Goal: Task Accomplishment & Management: Manage account settings

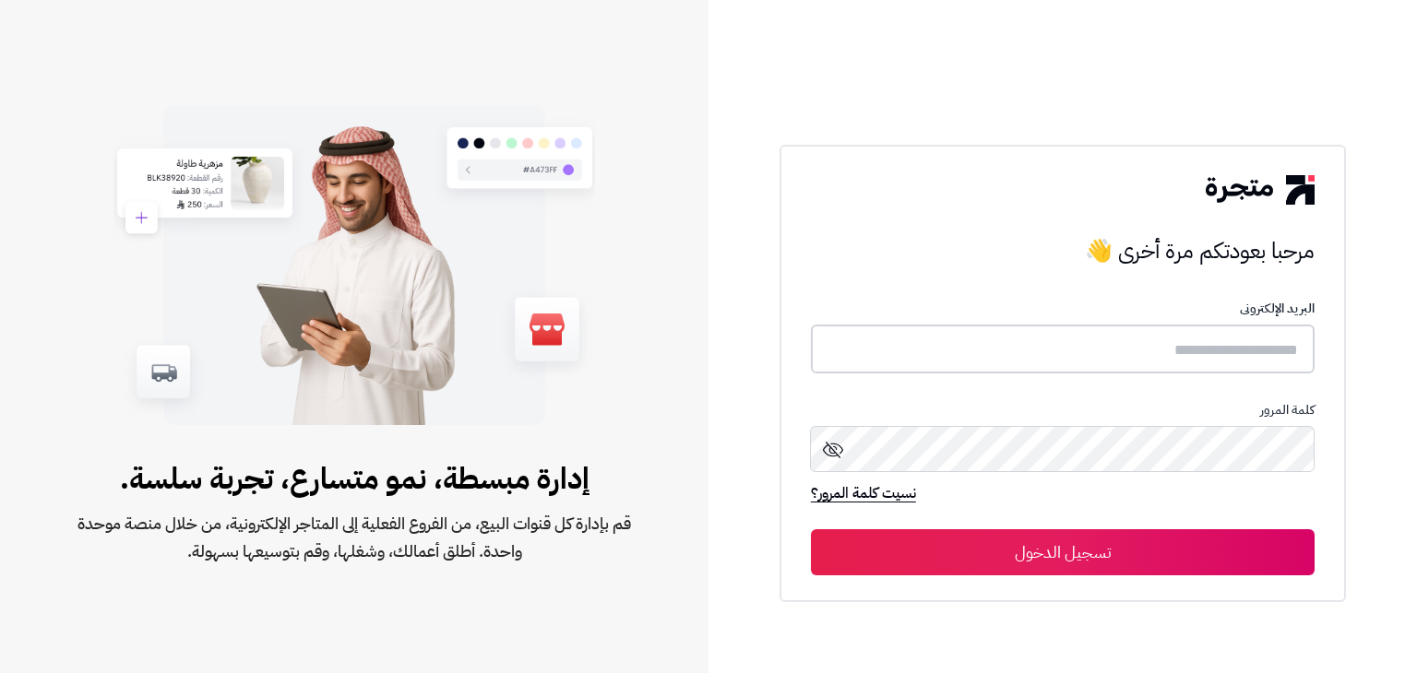
type input "**********"
click at [1140, 545] on button "تسجيل الدخول" at bounding box center [1063, 552] width 504 height 46
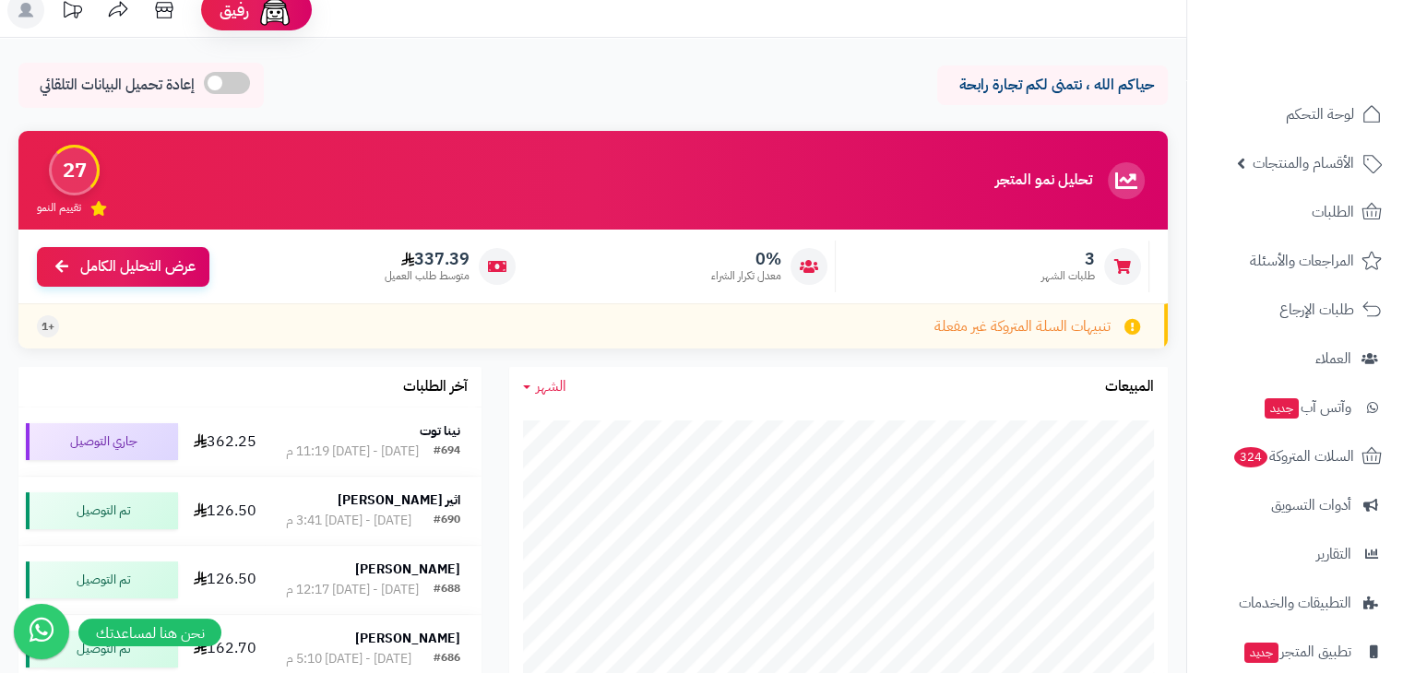
scroll to position [15, 0]
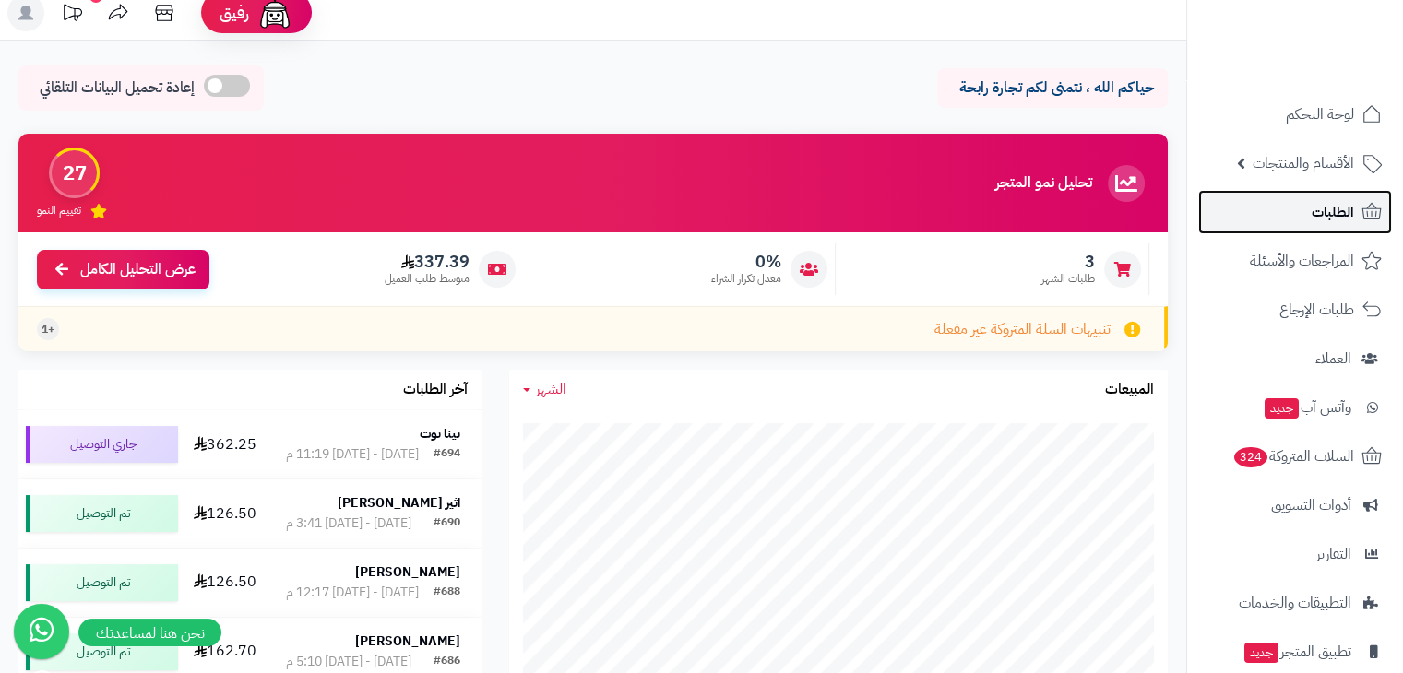
click at [1328, 196] on link "الطلبات" at bounding box center [1295, 212] width 194 height 44
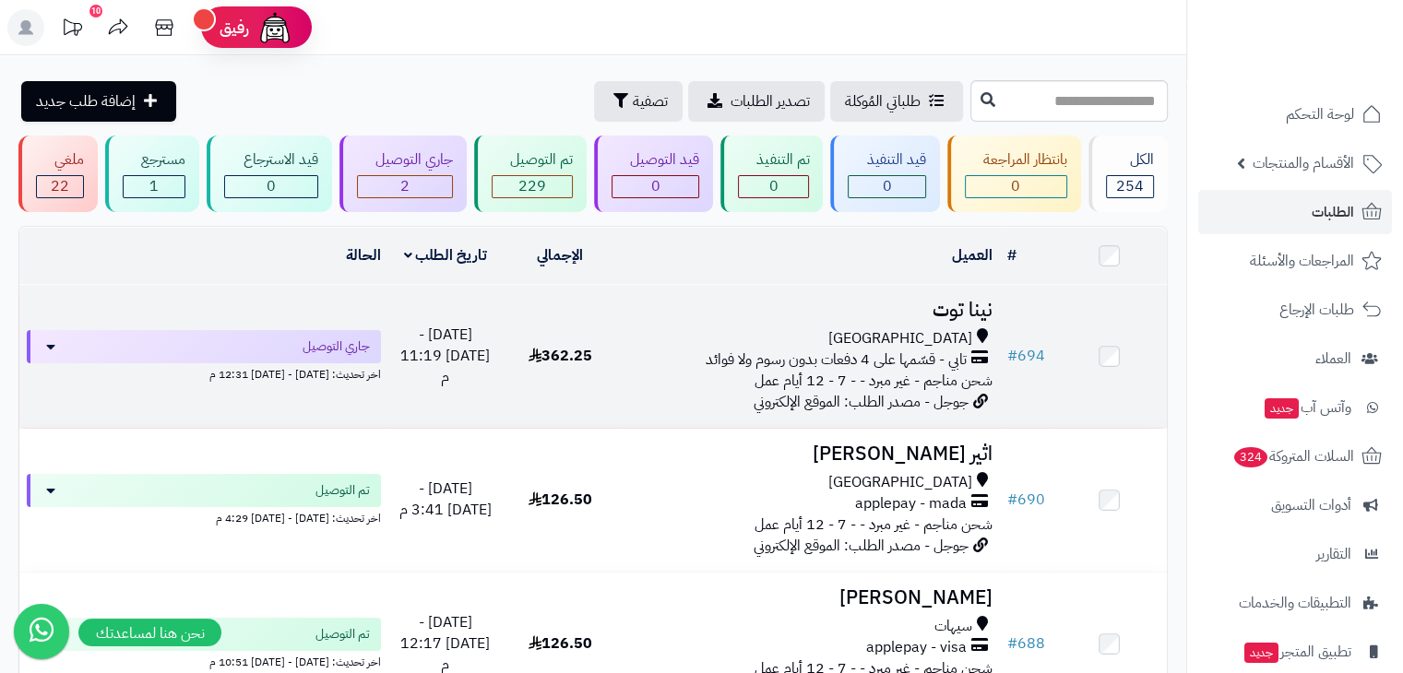
click at [891, 329] on div "[GEOGRAPHIC_DATA]" at bounding box center [807, 338] width 367 height 21
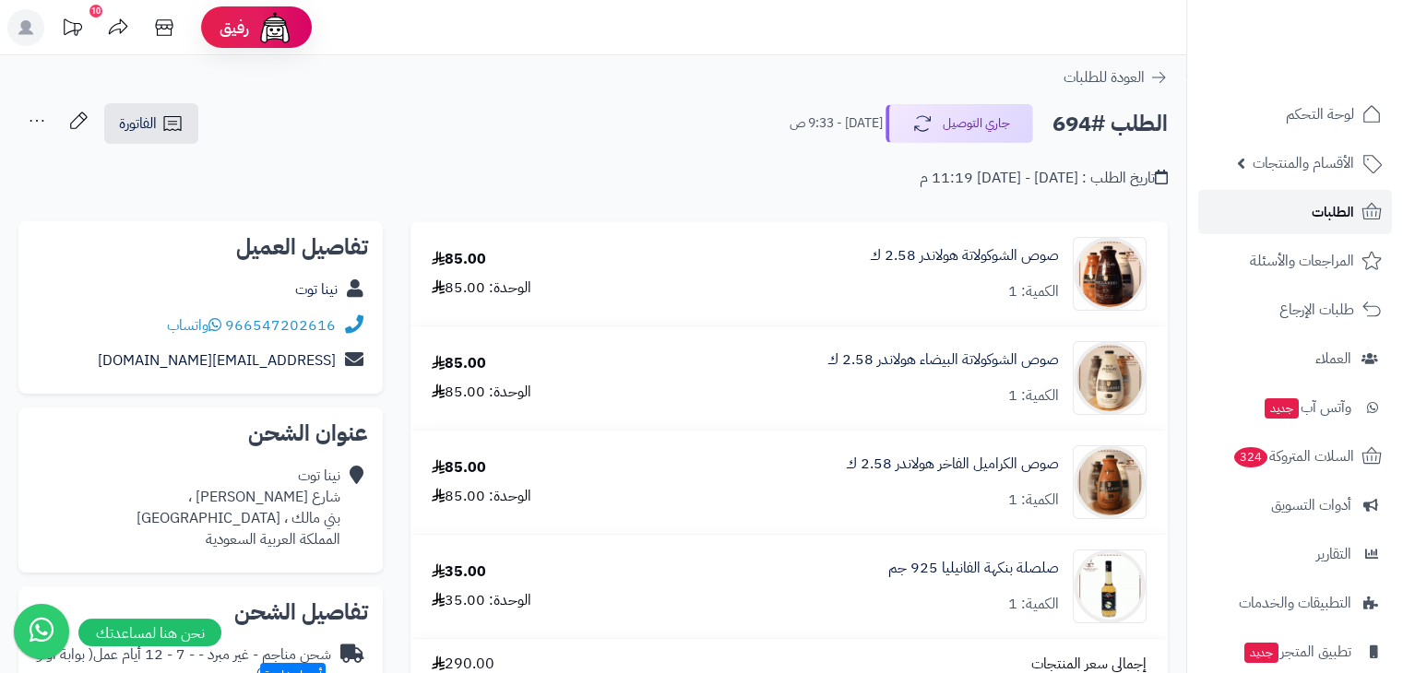
click at [1309, 206] on link "الطلبات" at bounding box center [1295, 212] width 194 height 44
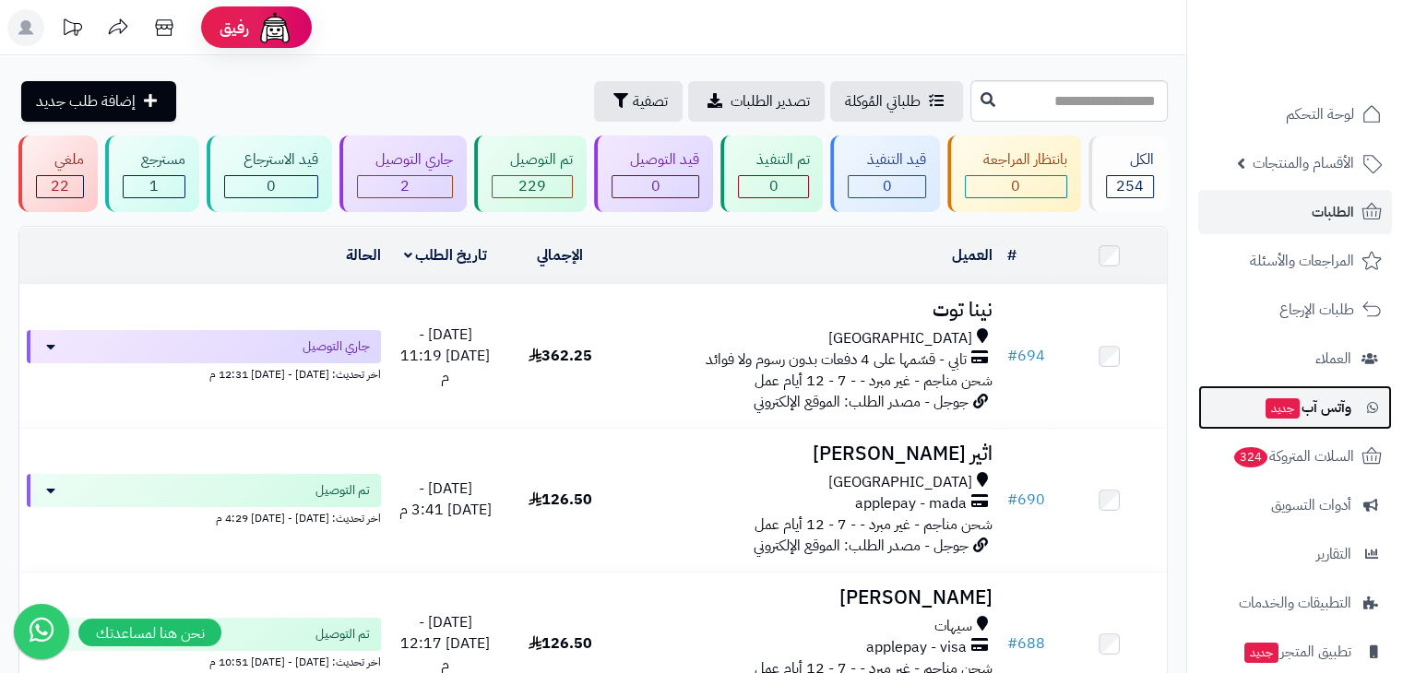
click at [1285, 418] on span "جديد" at bounding box center [1283, 408] width 34 height 20
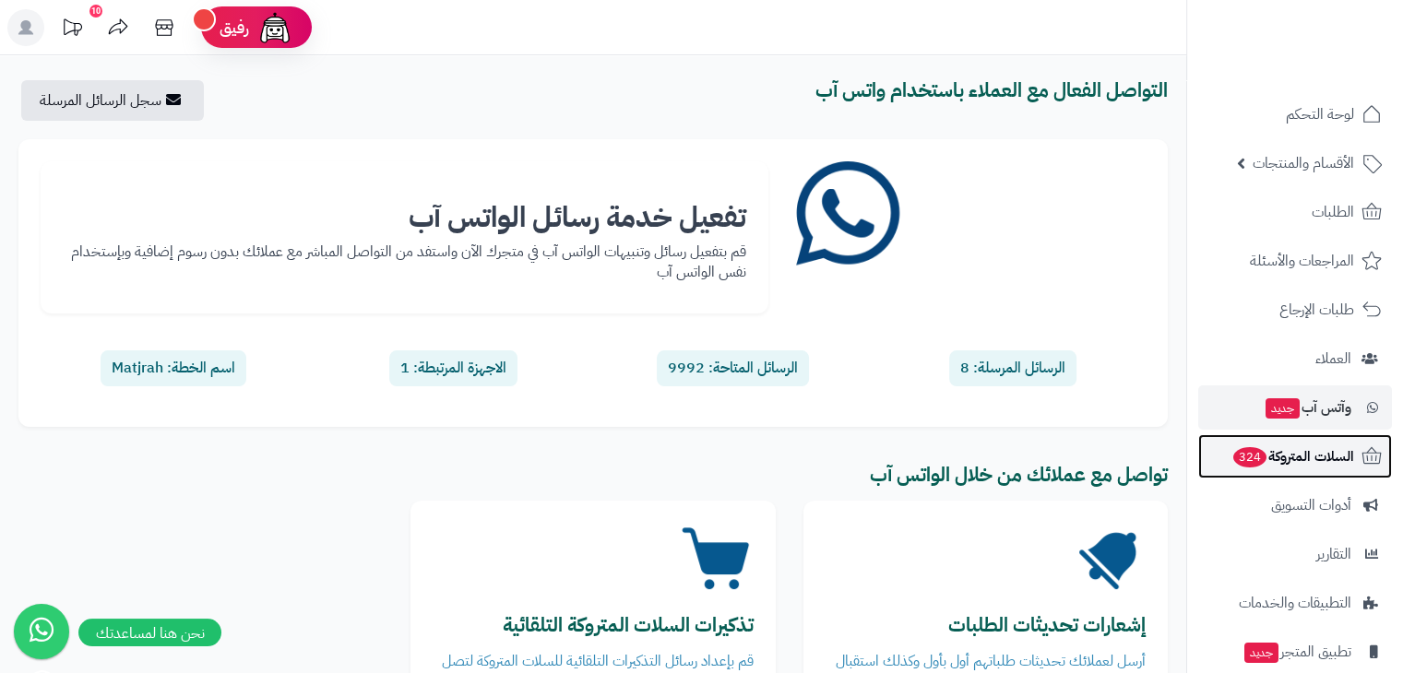
click at [1317, 447] on span "السلات المتروكة 324" at bounding box center [1292, 457] width 123 height 26
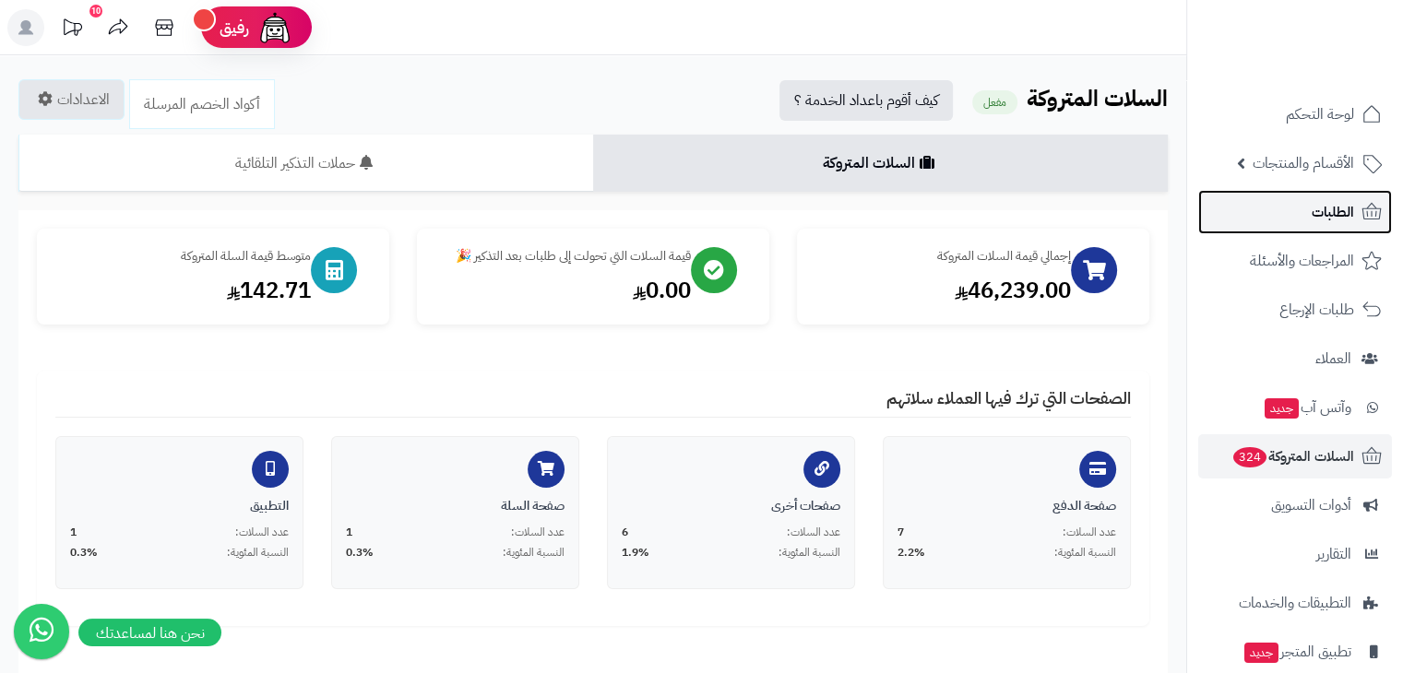
click at [1290, 219] on link "الطلبات" at bounding box center [1295, 212] width 194 height 44
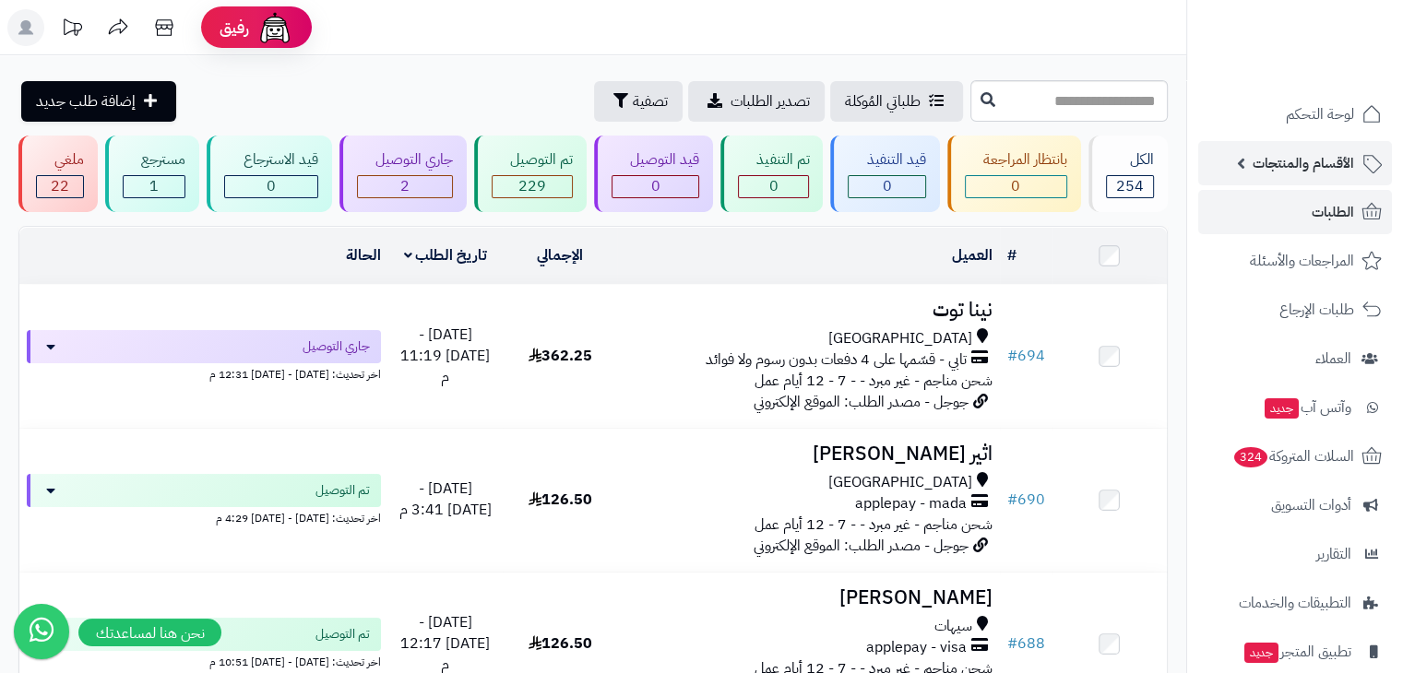
click at [1320, 145] on link "الأقسام والمنتجات" at bounding box center [1295, 163] width 194 height 44
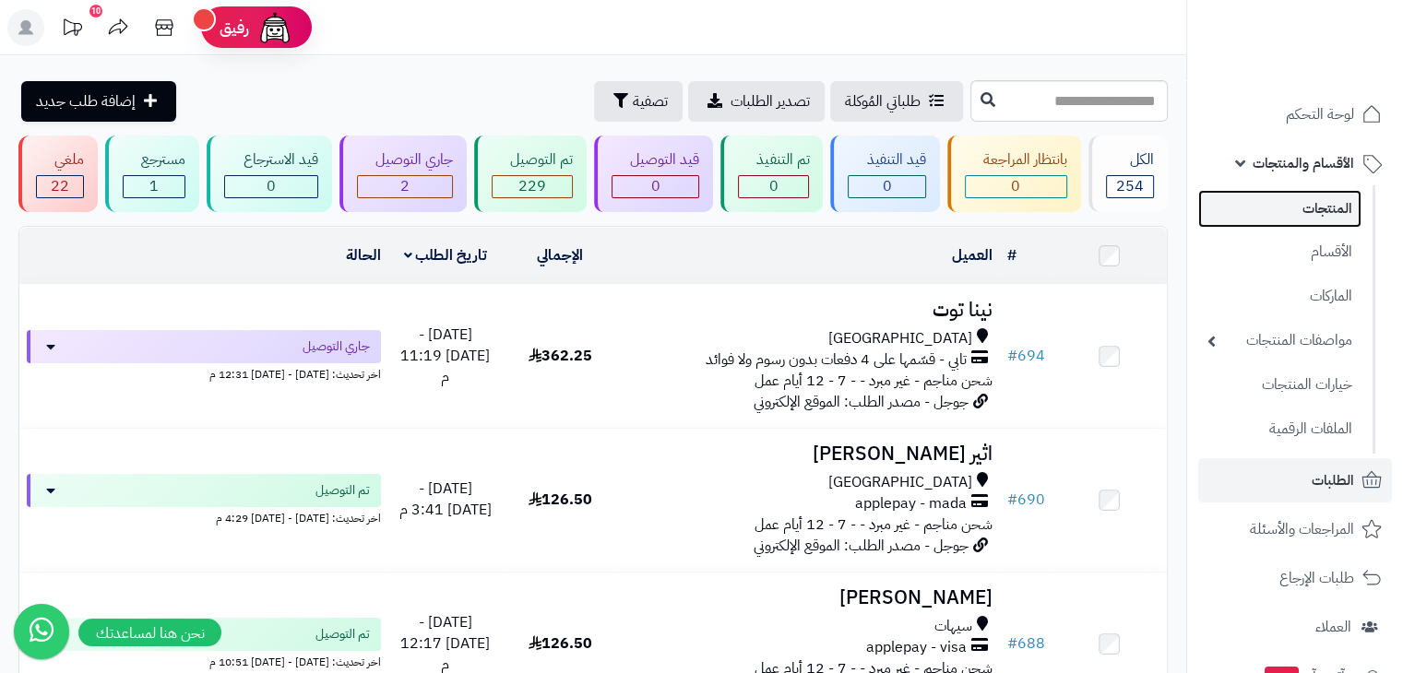
click at [1314, 215] on link "المنتجات" at bounding box center [1279, 209] width 163 height 38
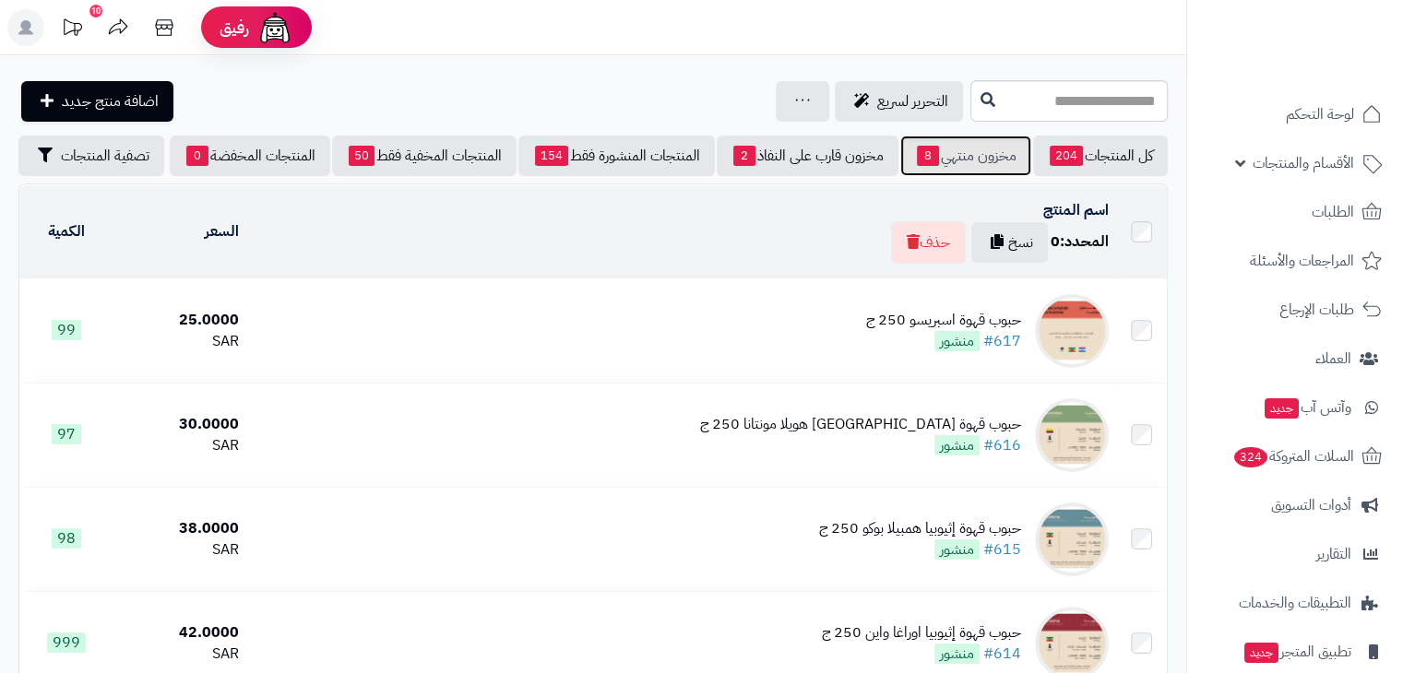
click at [970, 142] on link "مخزون منتهي 8" at bounding box center [965, 156] width 131 height 41
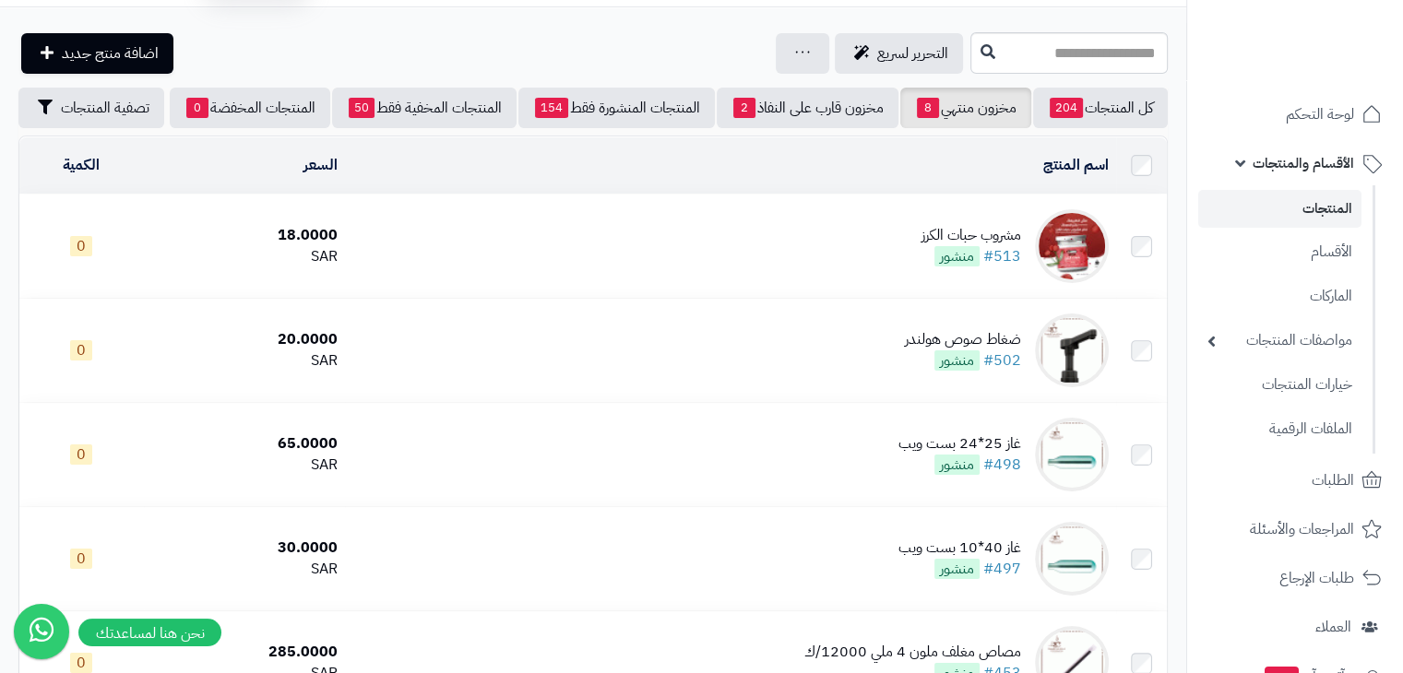
scroll to position [34, 0]
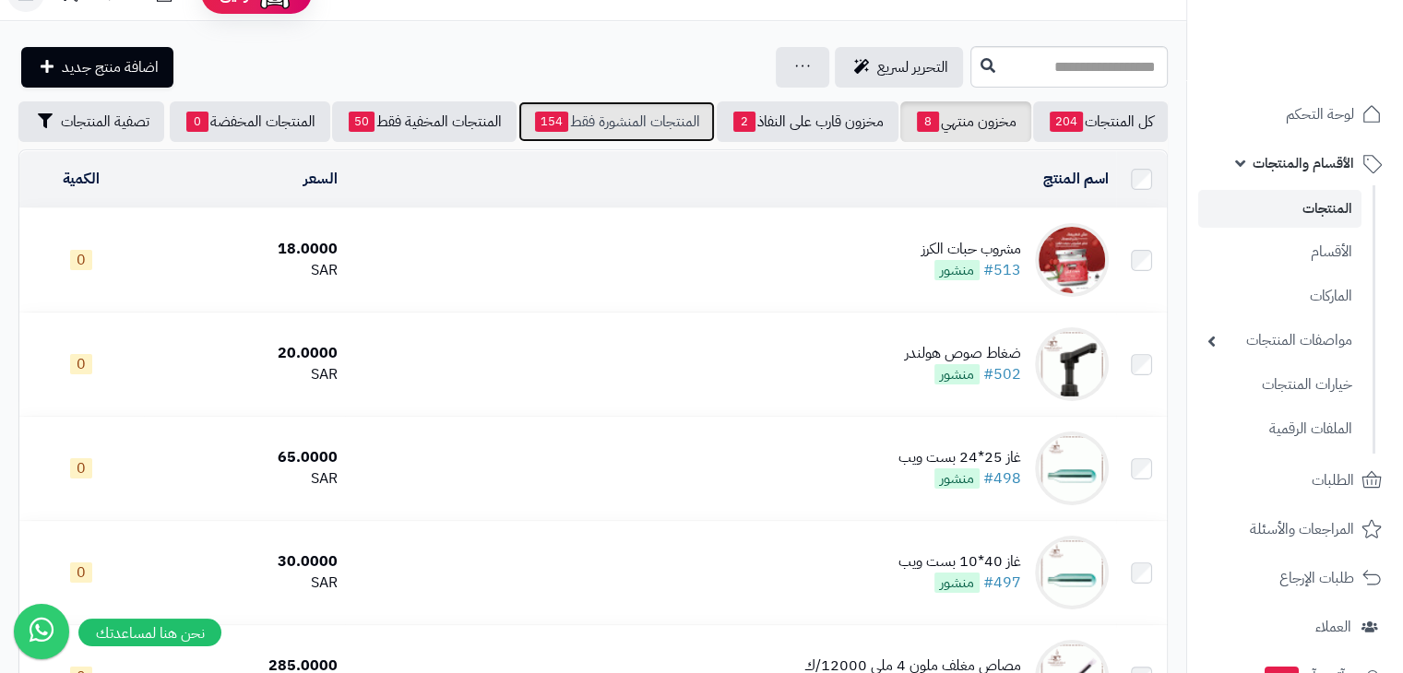
click at [660, 125] on link "المنتجات المنشورة فقط 154" at bounding box center [616, 121] width 196 height 41
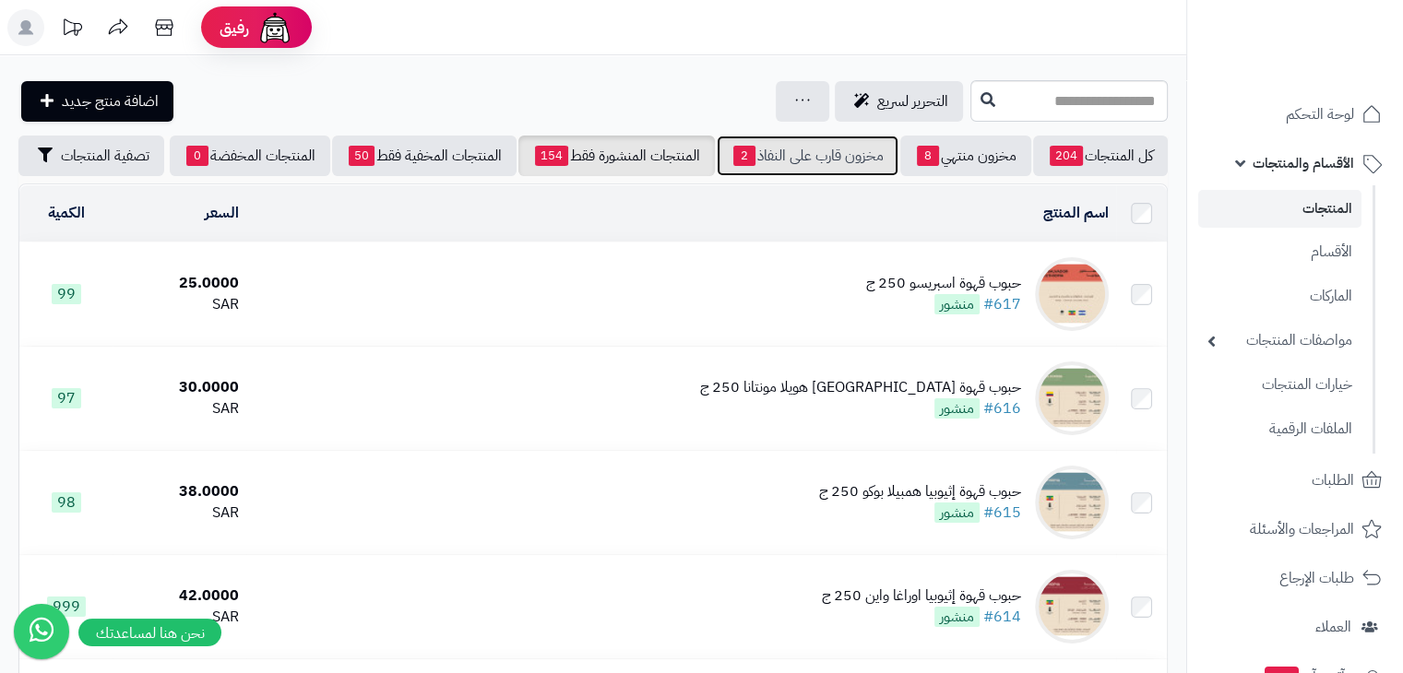
click at [784, 152] on link "مخزون قارب على النفاذ 2" at bounding box center [808, 156] width 182 height 41
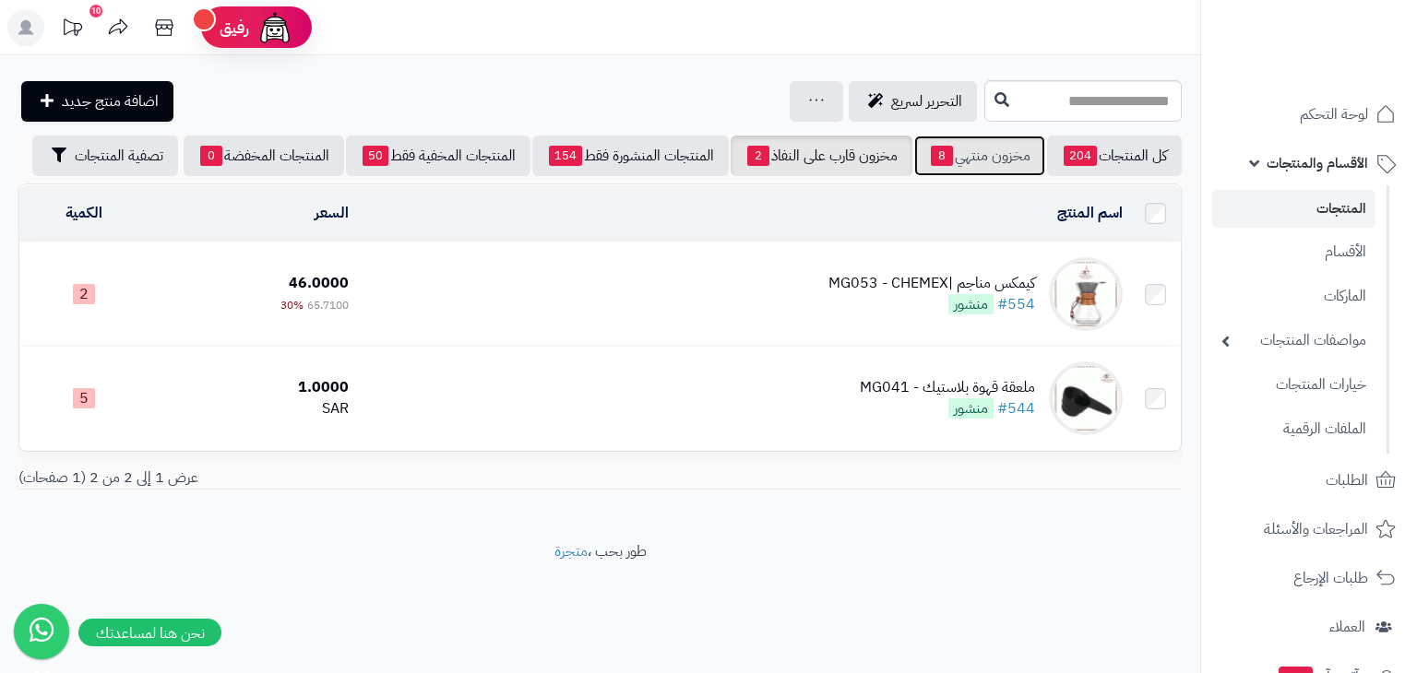
click at [983, 163] on link "مخزون منتهي 8" at bounding box center [979, 156] width 131 height 41
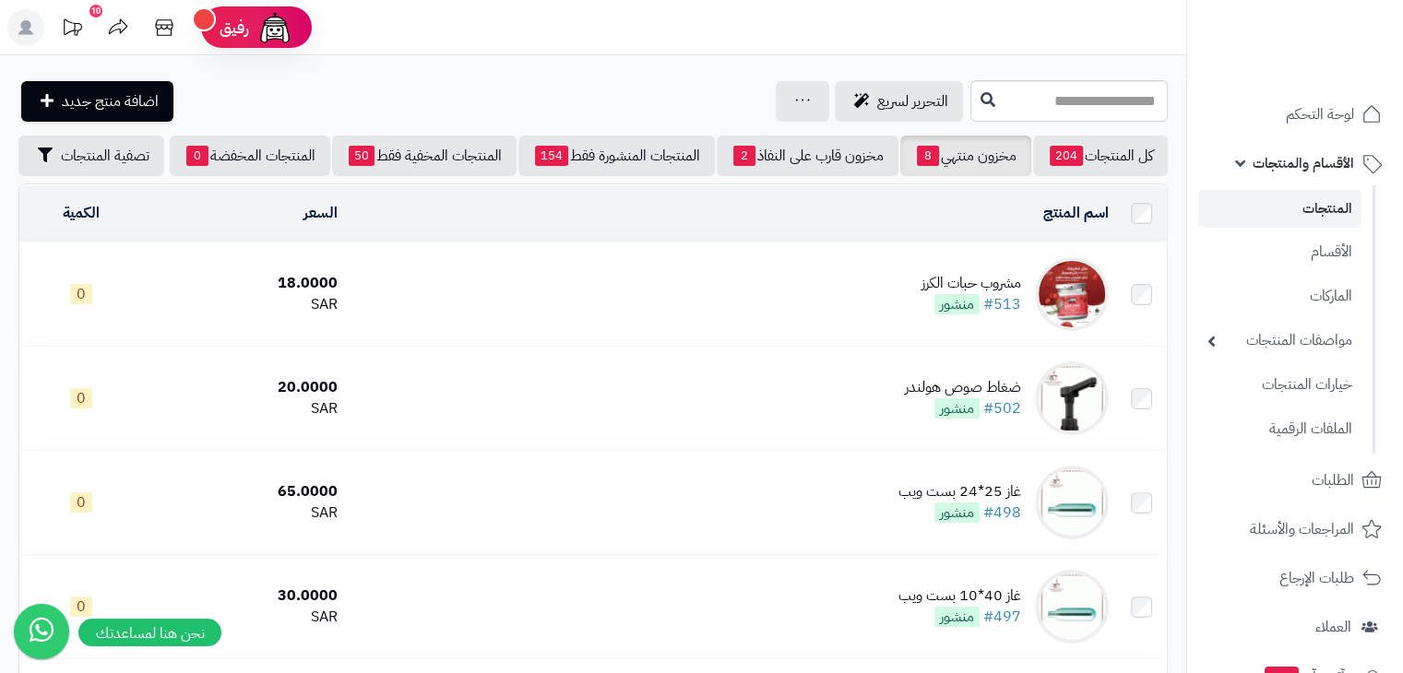
click at [1291, 150] on span "الأقسام والمنتجات" at bounding box center [1303, 163] width 101 height 26
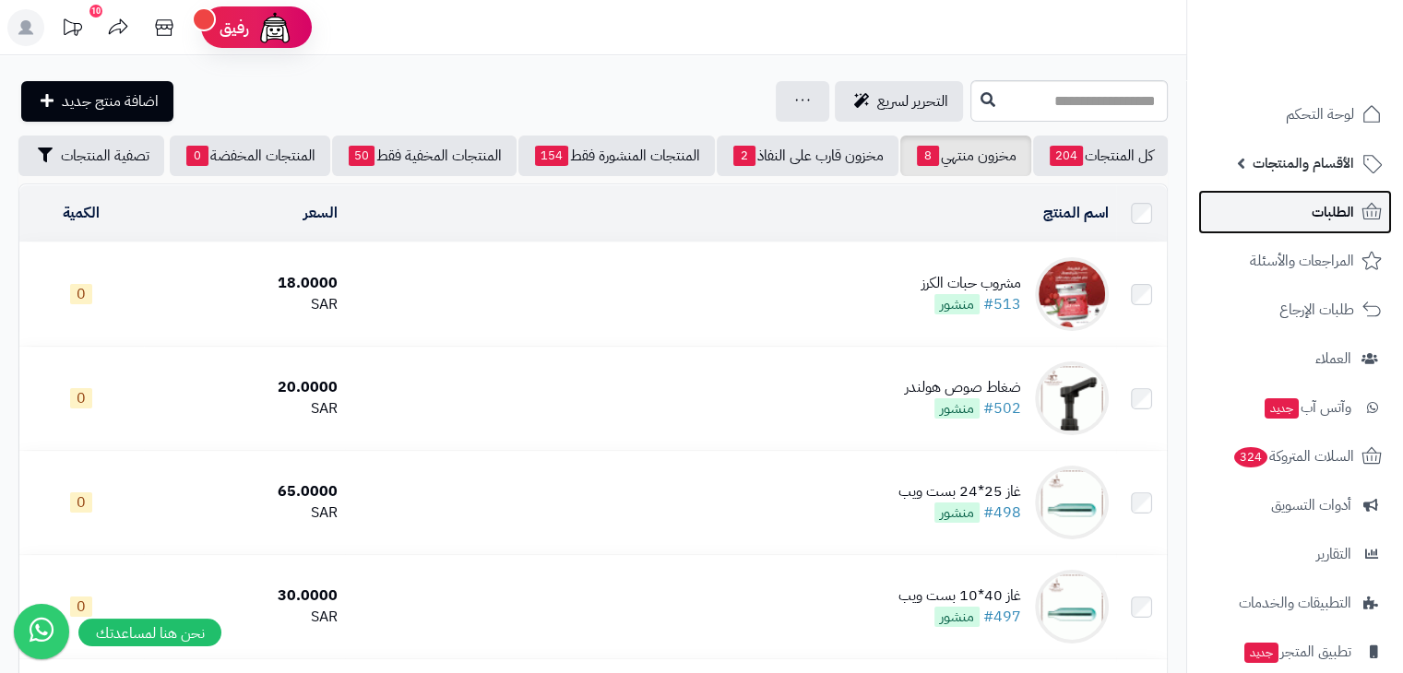
click at [1324, 201] on span "الطلبات" at bounding box center [1333, 212] width 42 height 26
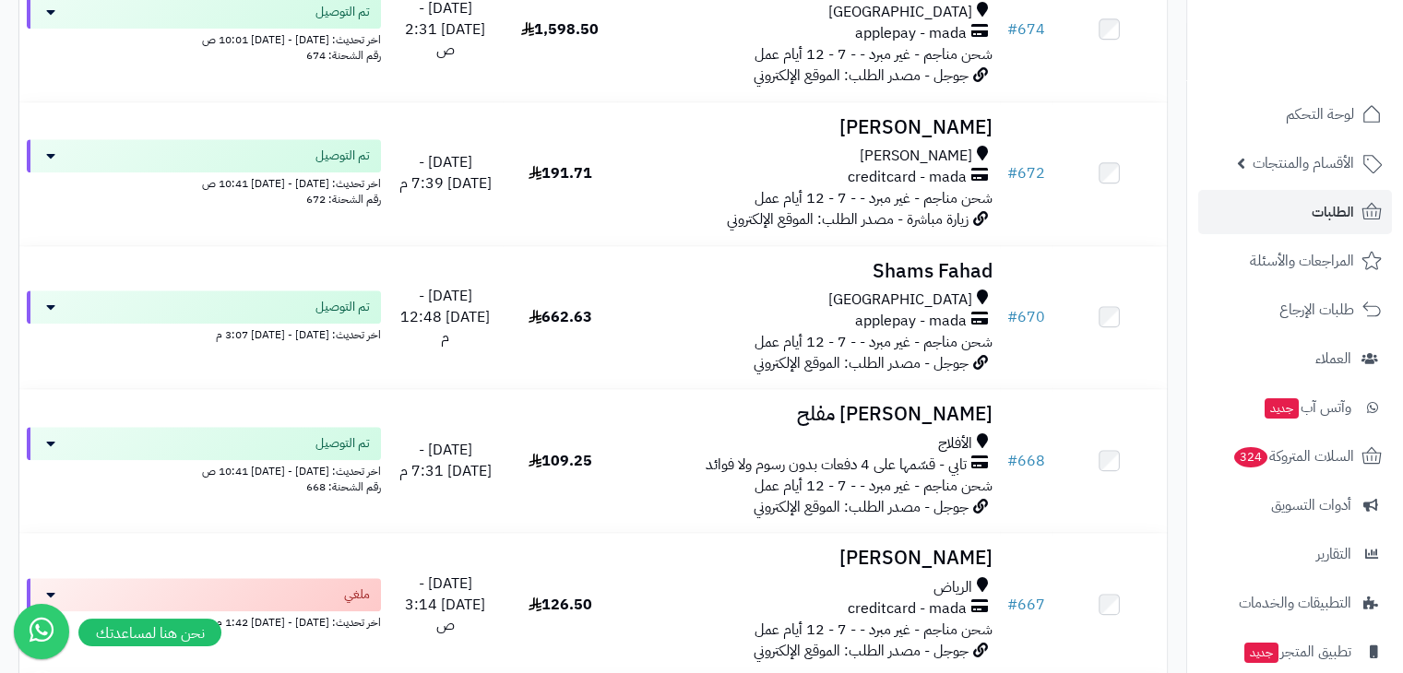
scroll to position [3924, 0]
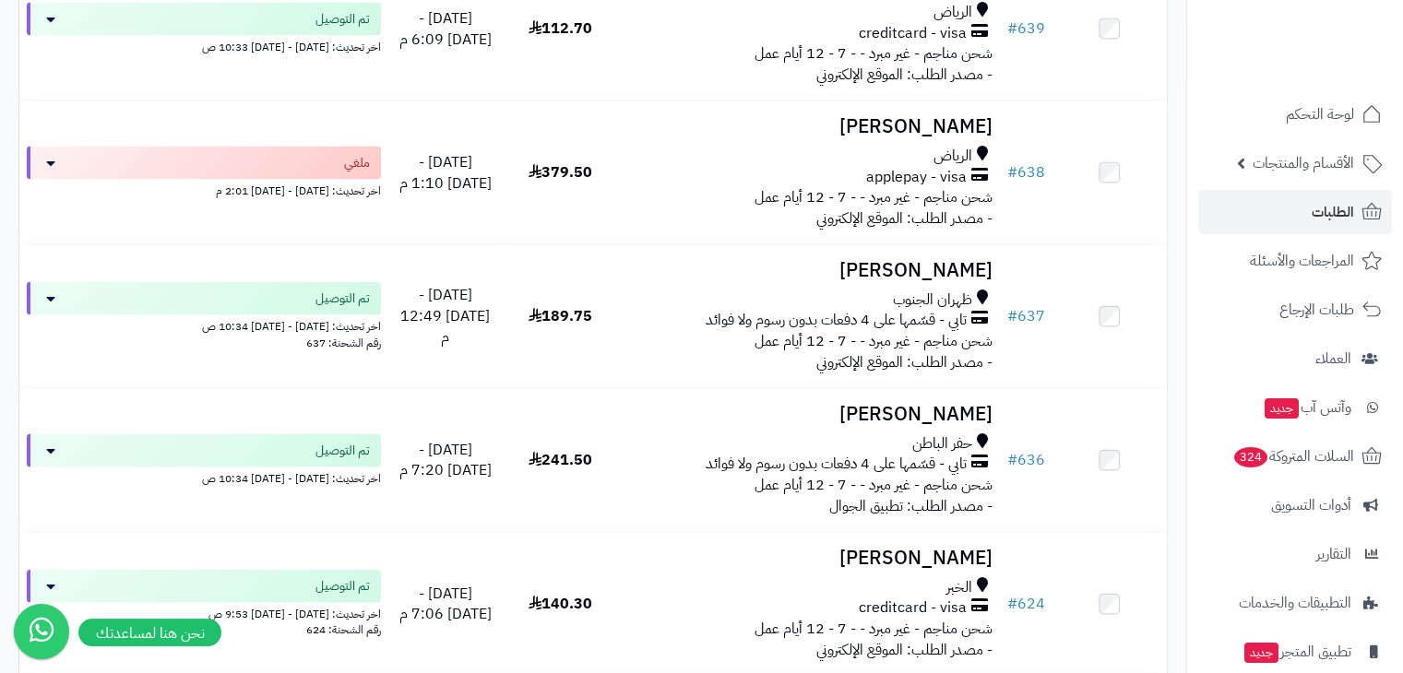
drag, startPoint x: 1416, startPoint y: 182, endPoint x: 1415, endPoint y: 197, distance: 15.7
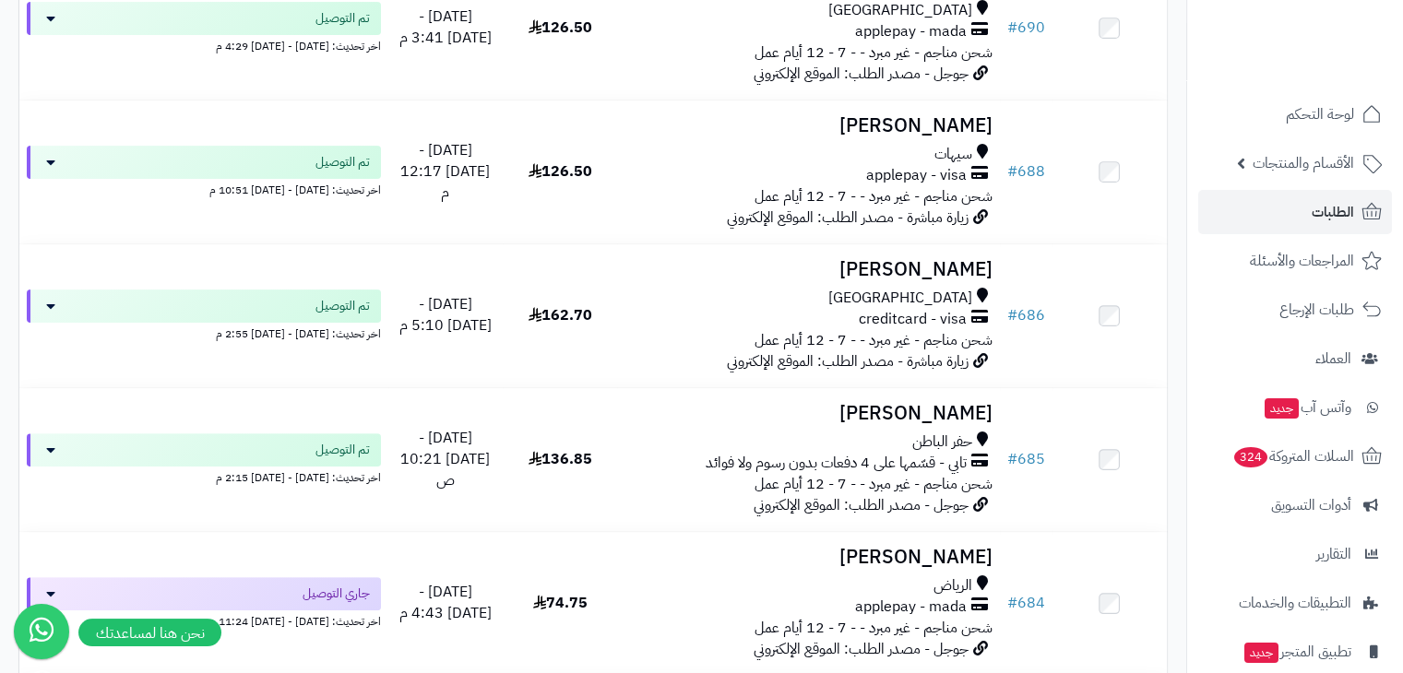
scroll to position [0, 0]
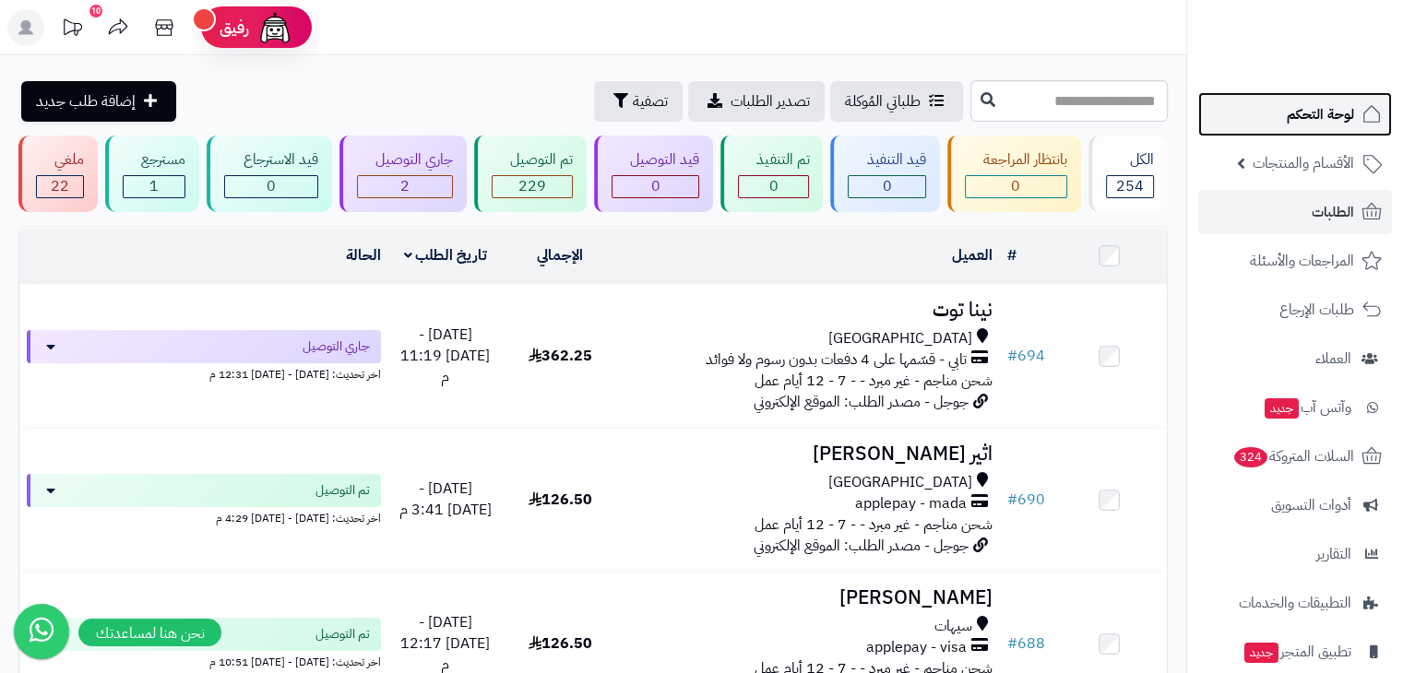
click at [1327, 112] on span "لوحة التحكم" at bounding box center [1320, 114] width 67 height 26
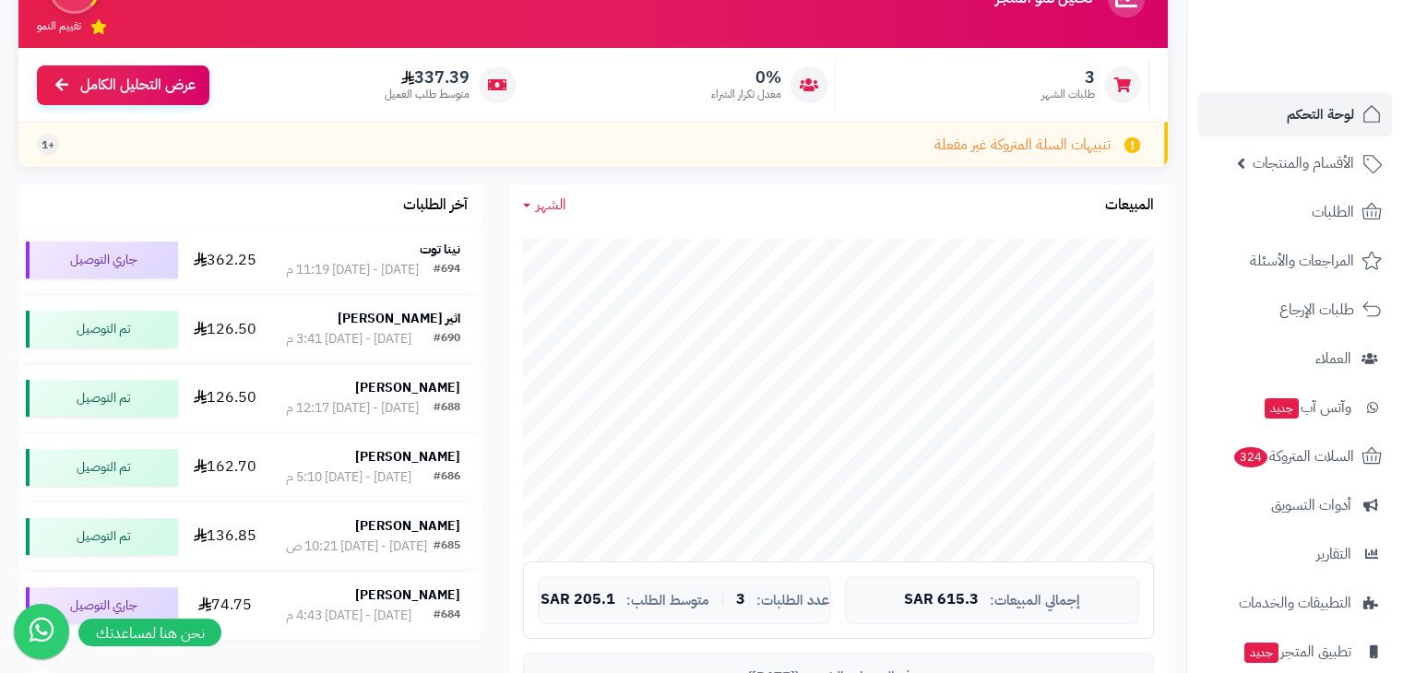
scroll to position [197, 0]
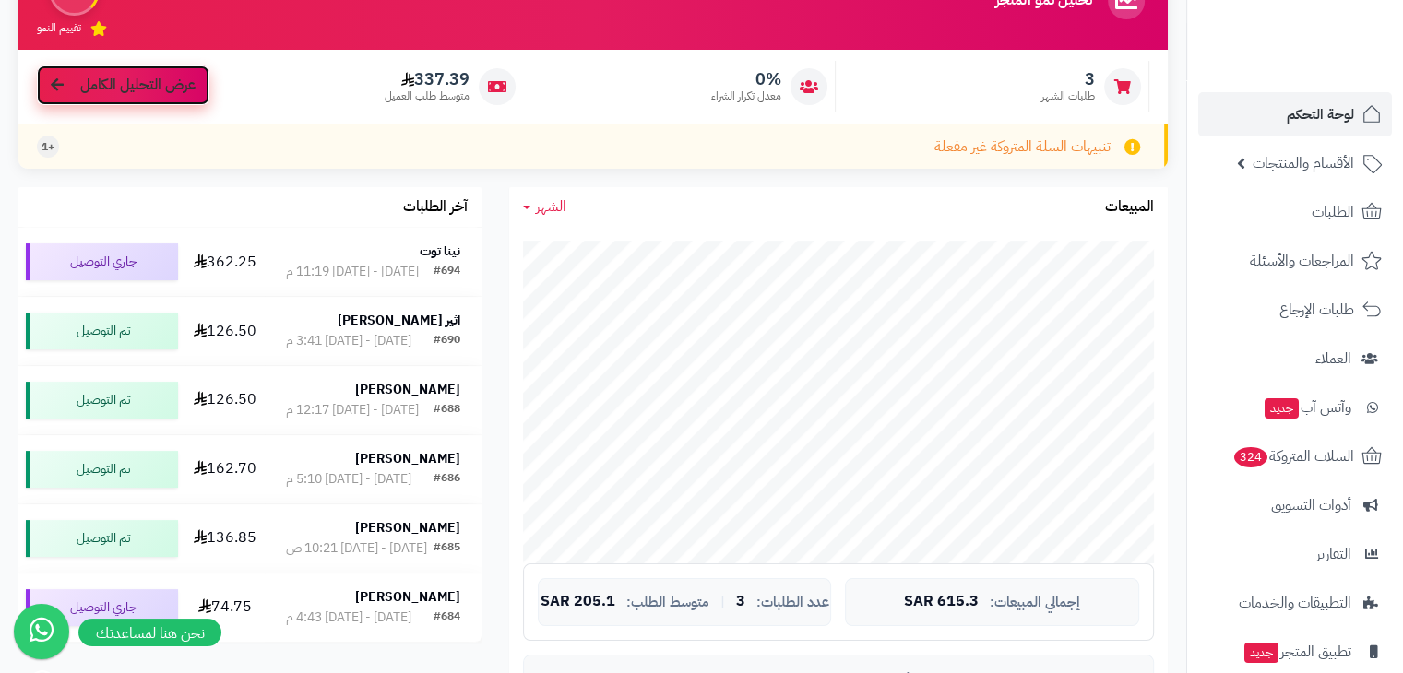
click at [92, 102] on link "عرض التحليل الكامل" at bounding box center [123, 85] width 172 height 40
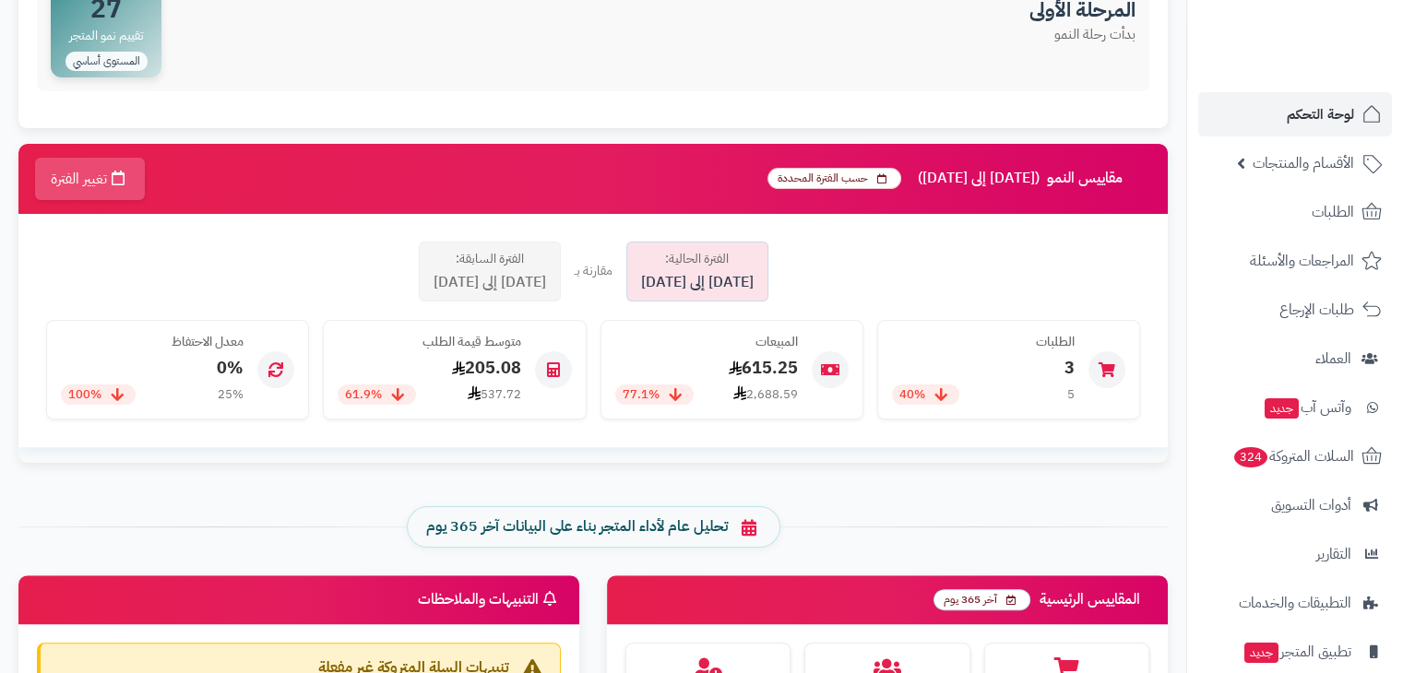
scroll to position [395, 0]
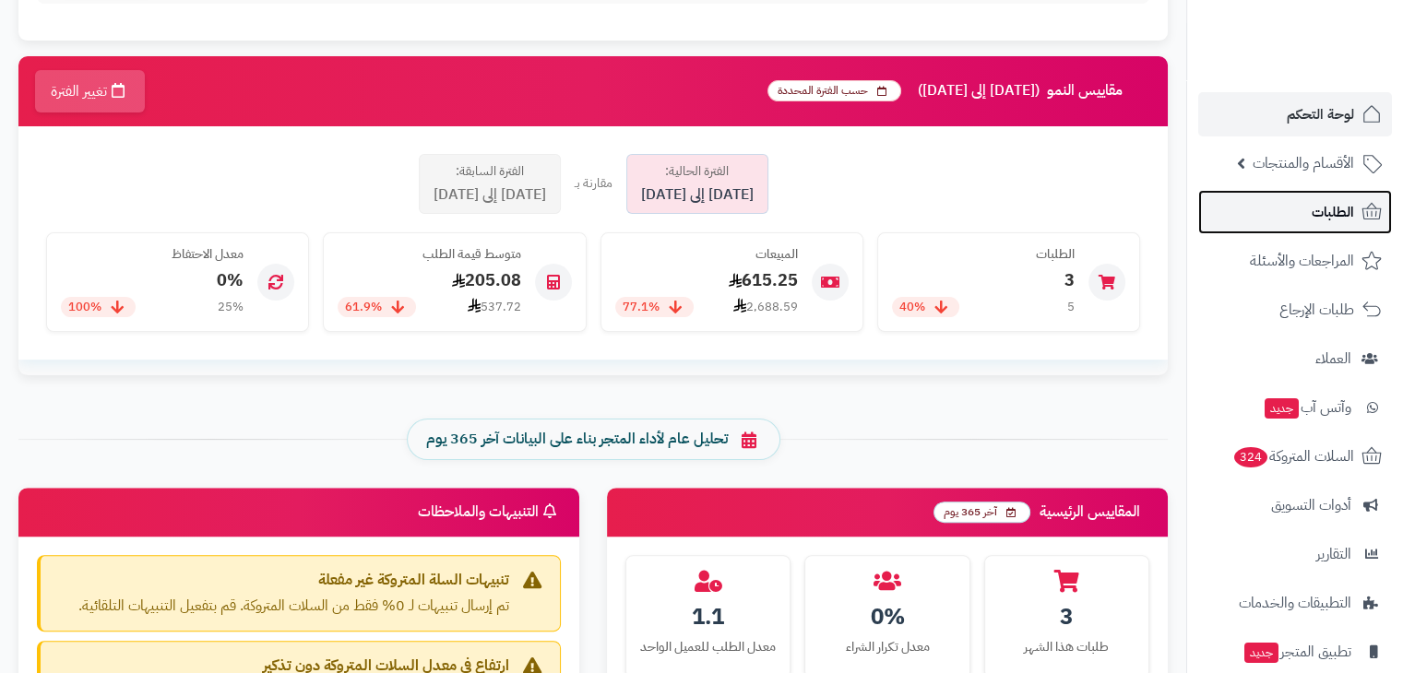
click at [1287, 223] on link "الطلبات" at bounding box center [1295, 212] width 194 height 44
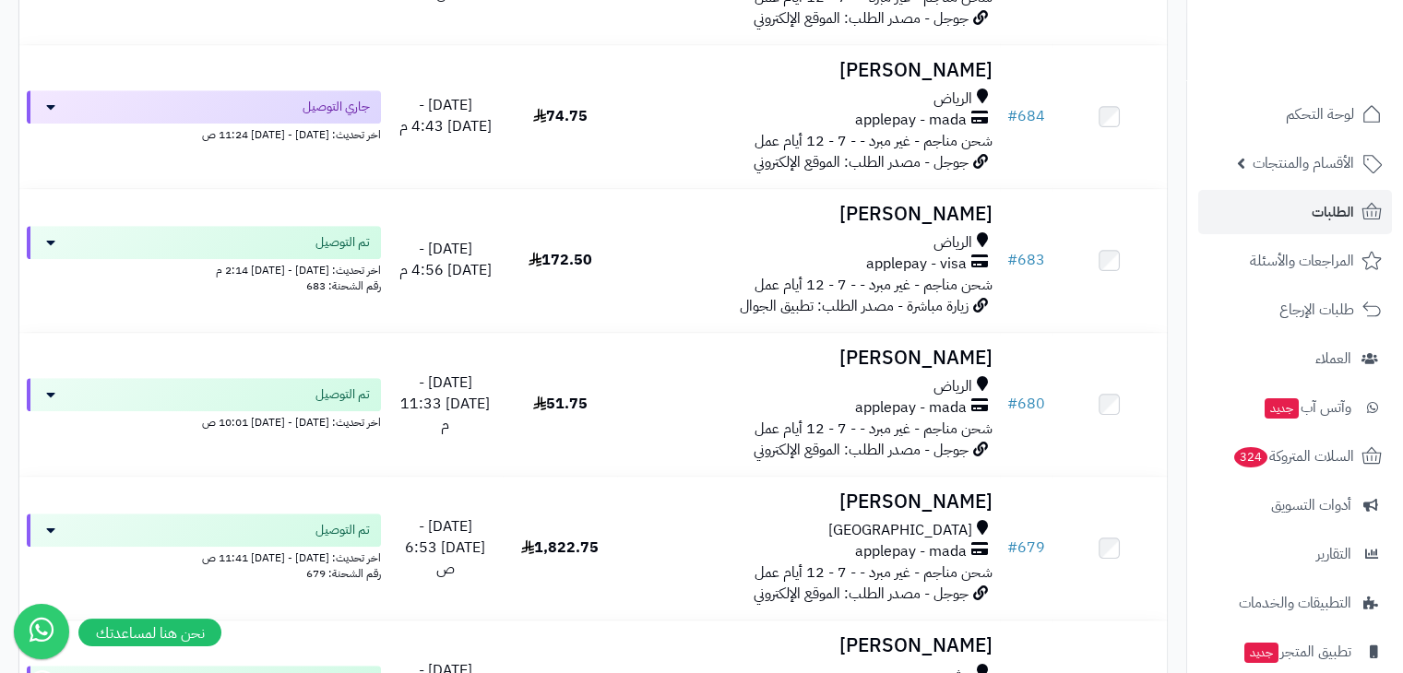
scroll to position [996, 0]
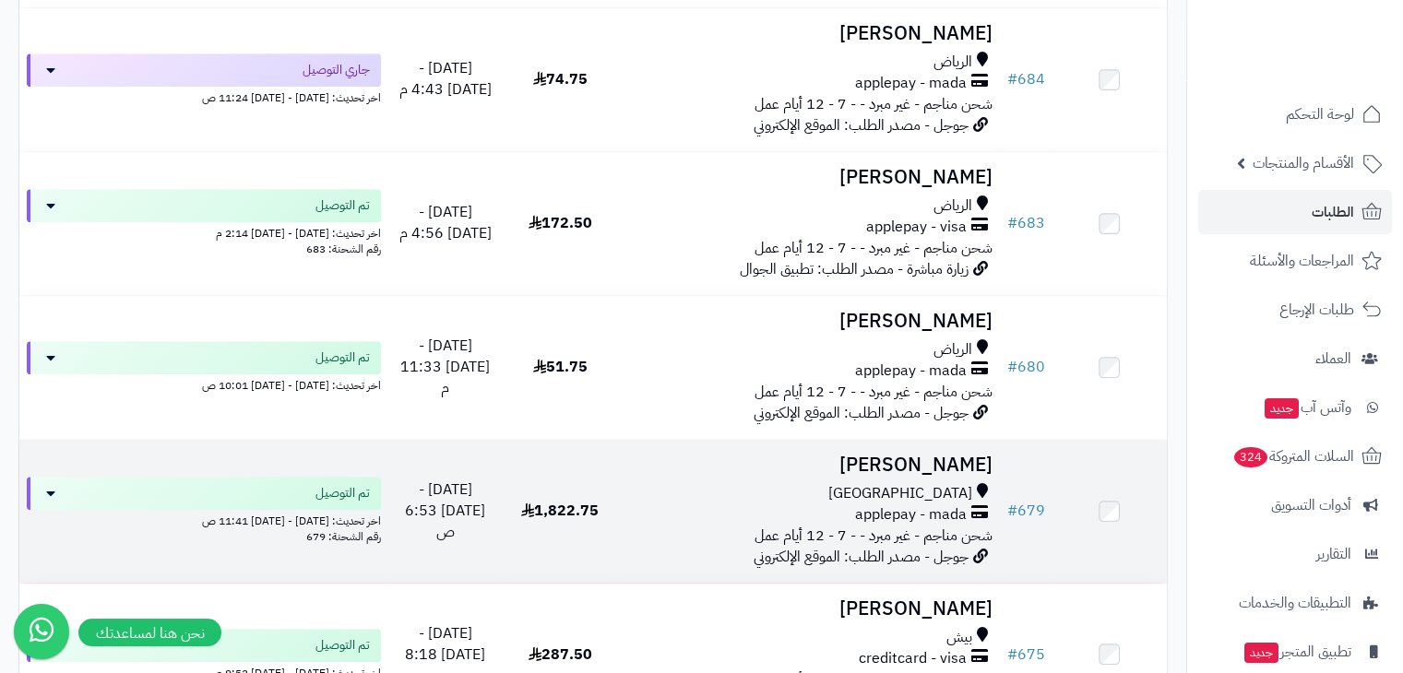
click at [768, 508] on div "applepay - mada" at bounding box center [807, 515] width 367 height 21
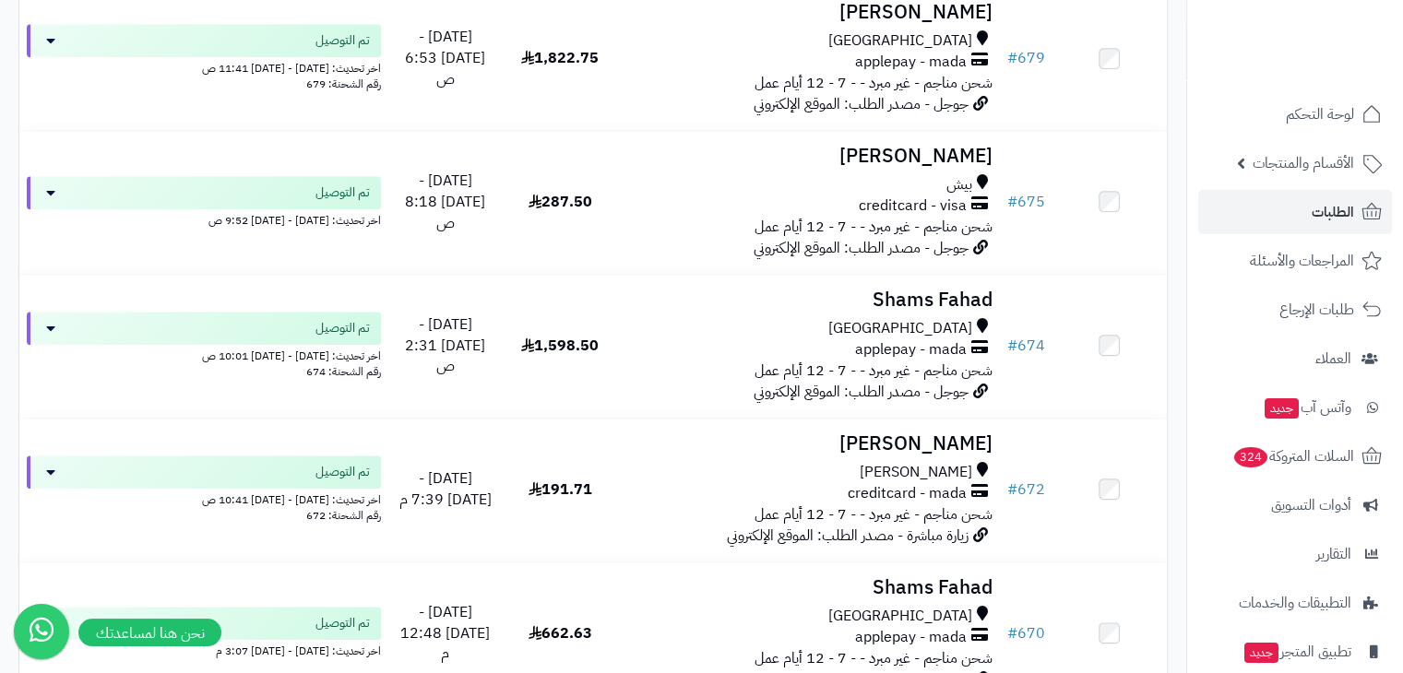
scroll to position [1513, 0]
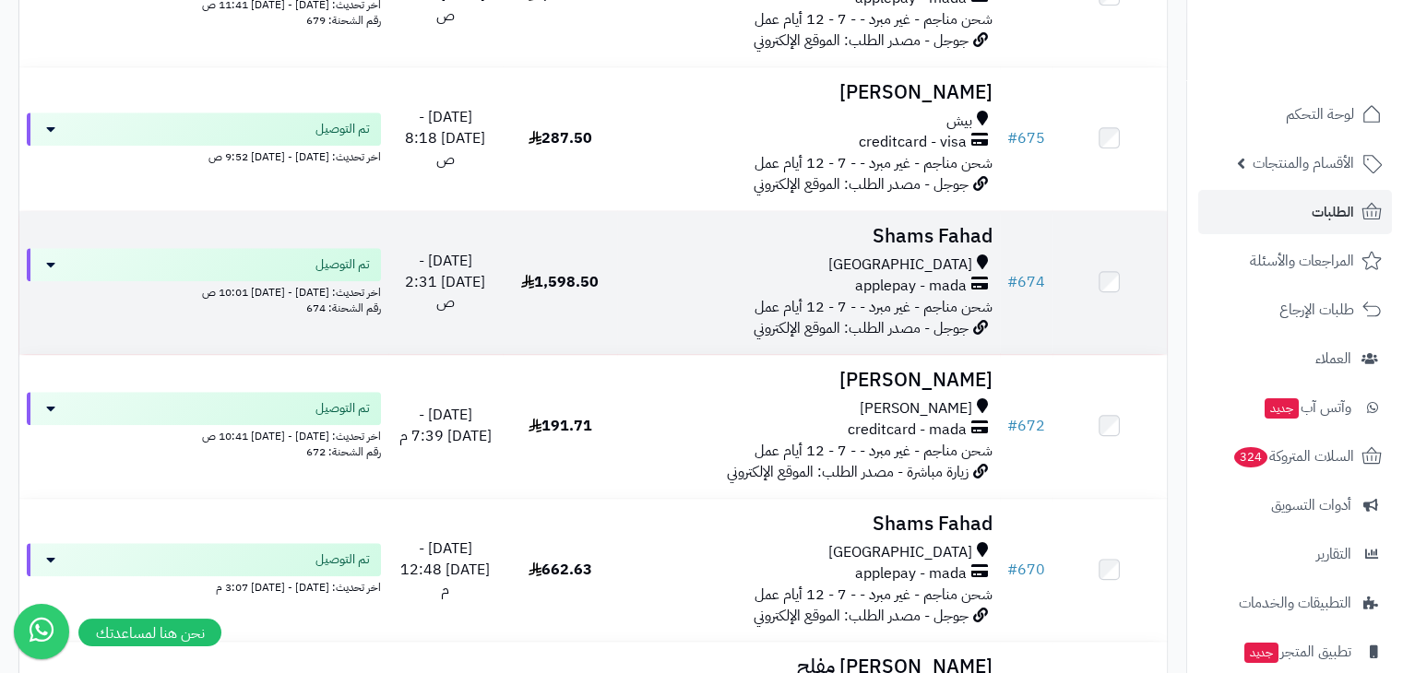
click at [721, 247] on h3 "Shams Fahad" at bounding box center [807, 236] width 367 height 21
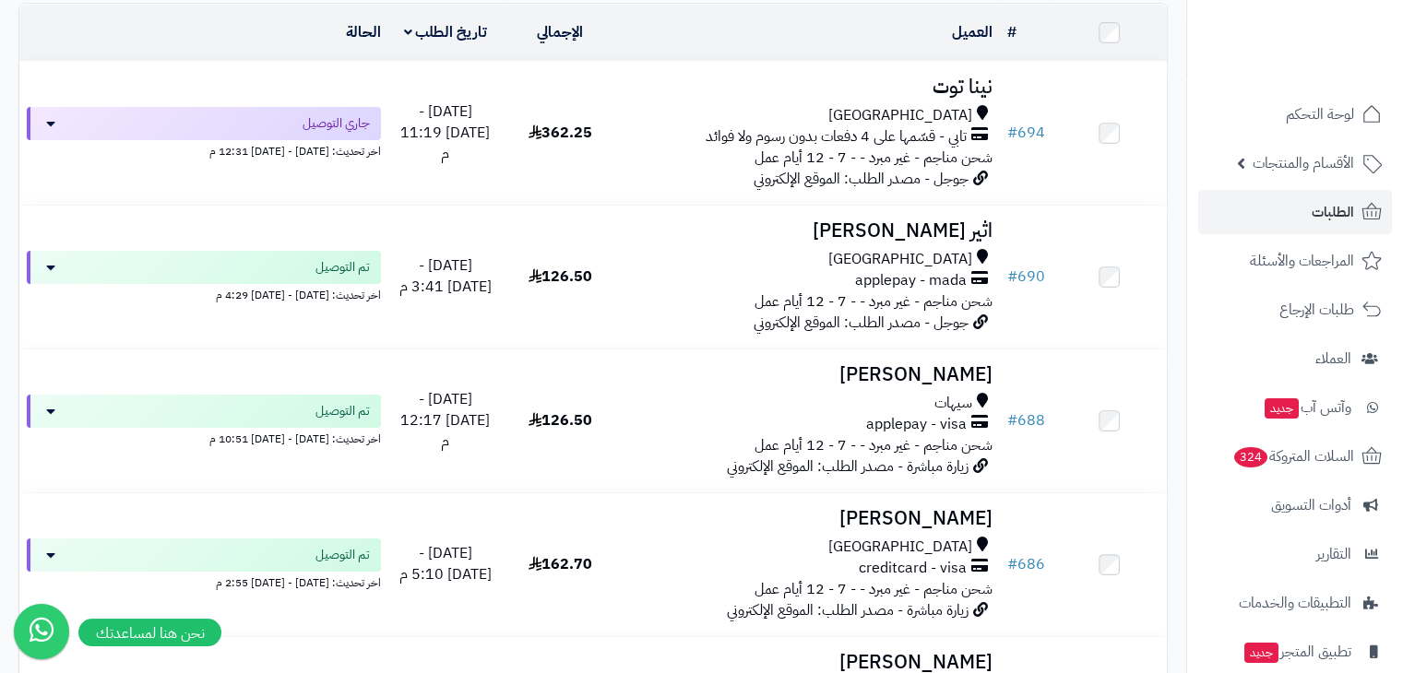
scroll to position [221, 0]
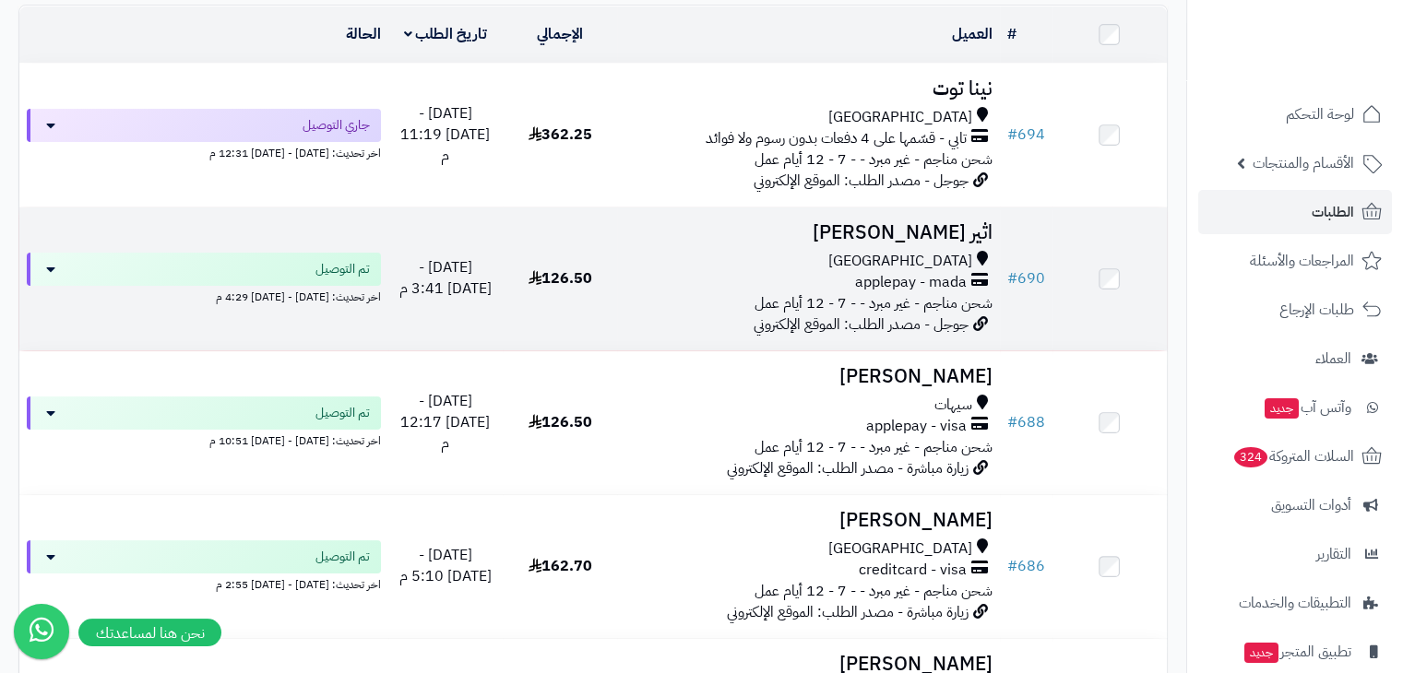
click at [888, 245] on td "اثير المطيري جدة applepay - mada شحن مناجم - غير مبرد - - 7 - 12 أيام عمل جوجل …" at bounding box center [808, 279] width 382 height 143
click at [756, 266] on div "جدة" at bounding box center [807, 261] width 367 height 21
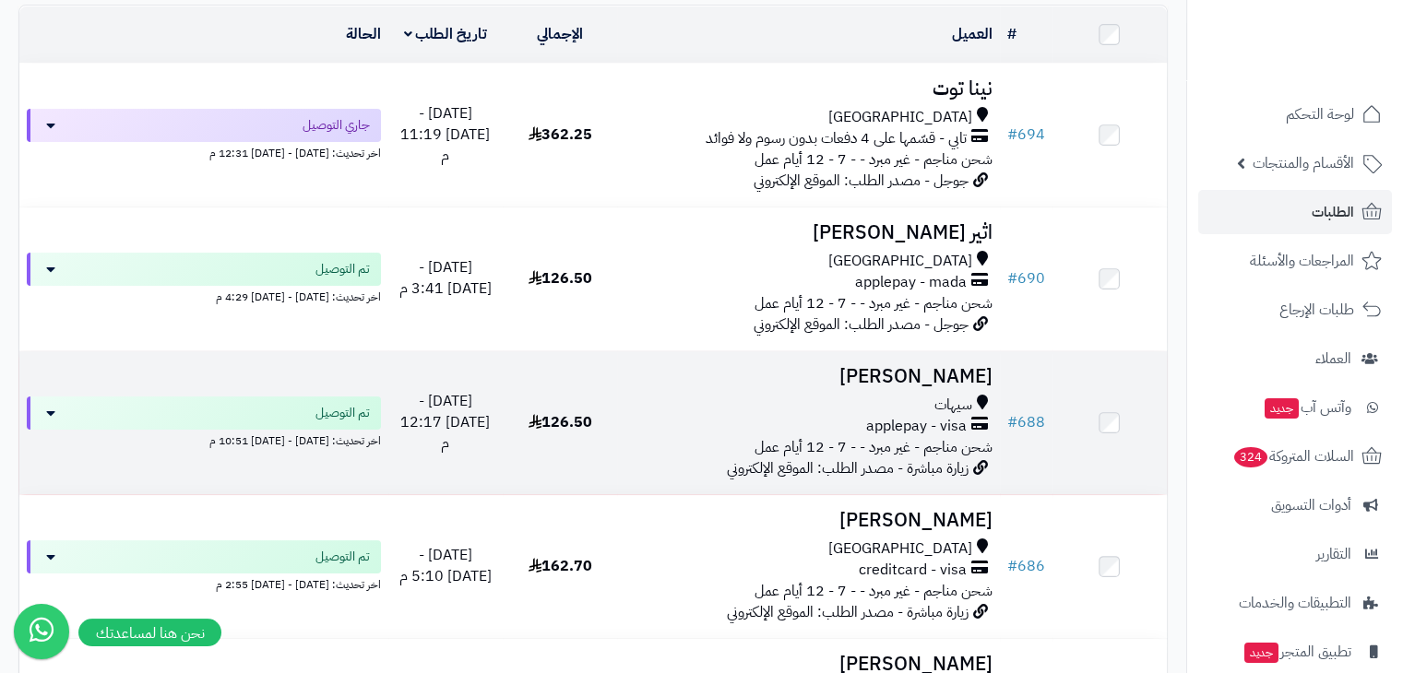
scroll to position [221, 0]
click at [658, 453] on div "سيهات applepay - visa شحن مناجم - غير مبرد - - 7 - 12 أيام عمل" at bounding box center [807, 427] width 367 height 64
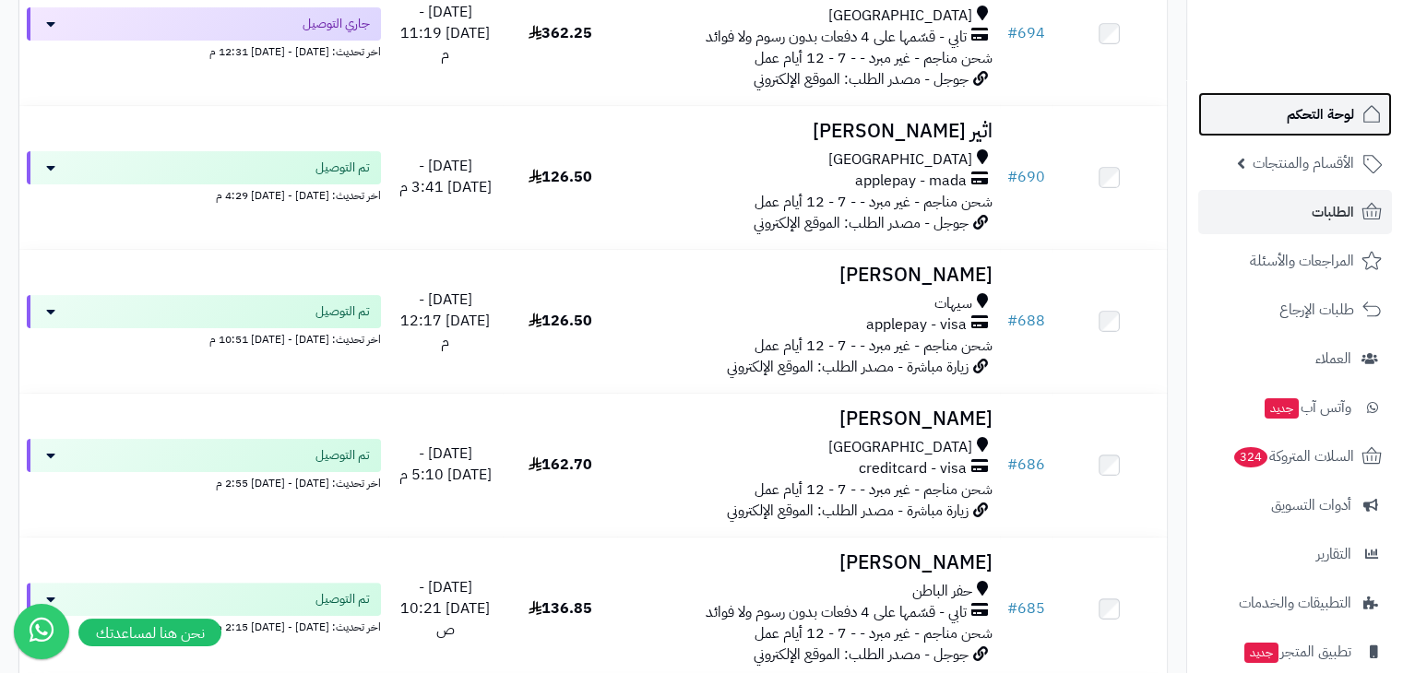
click at [1296, 110] on span "لوحة التحكم" at bounding box center [1320, 114] width 67 height 26
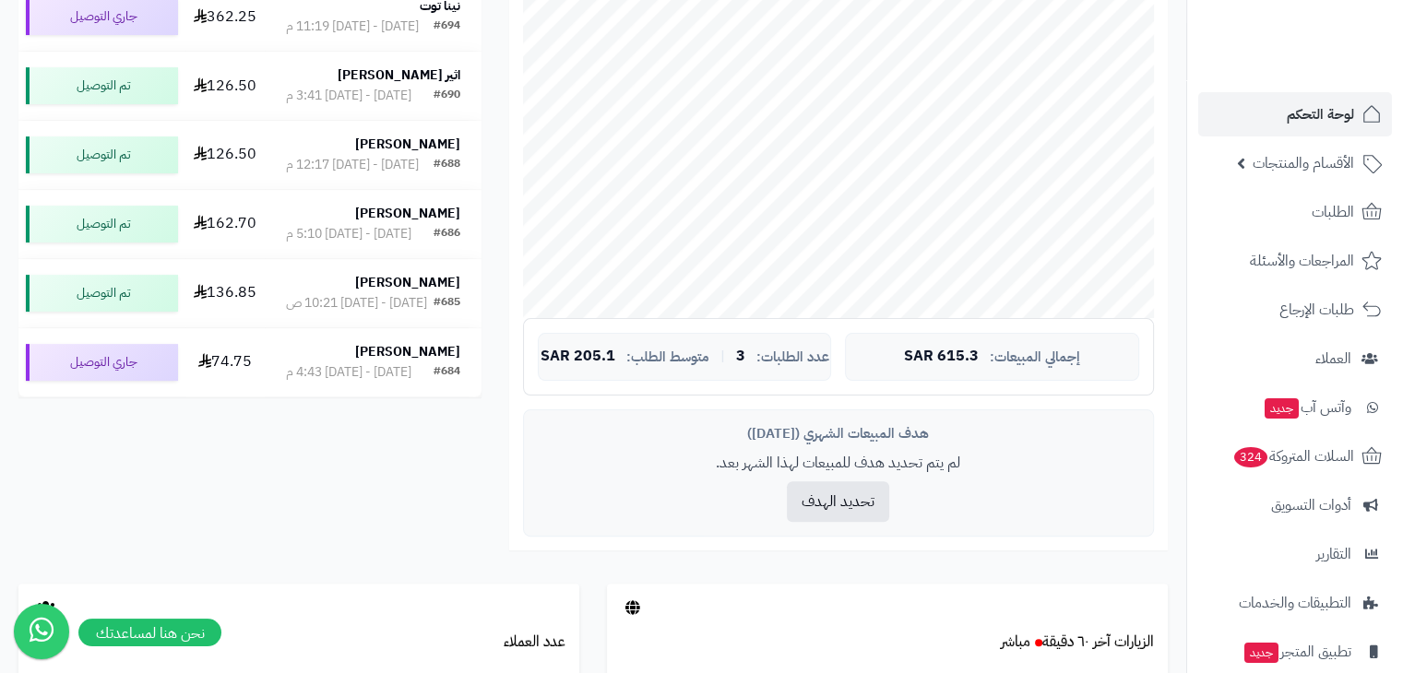
scroll to position [429, 0]
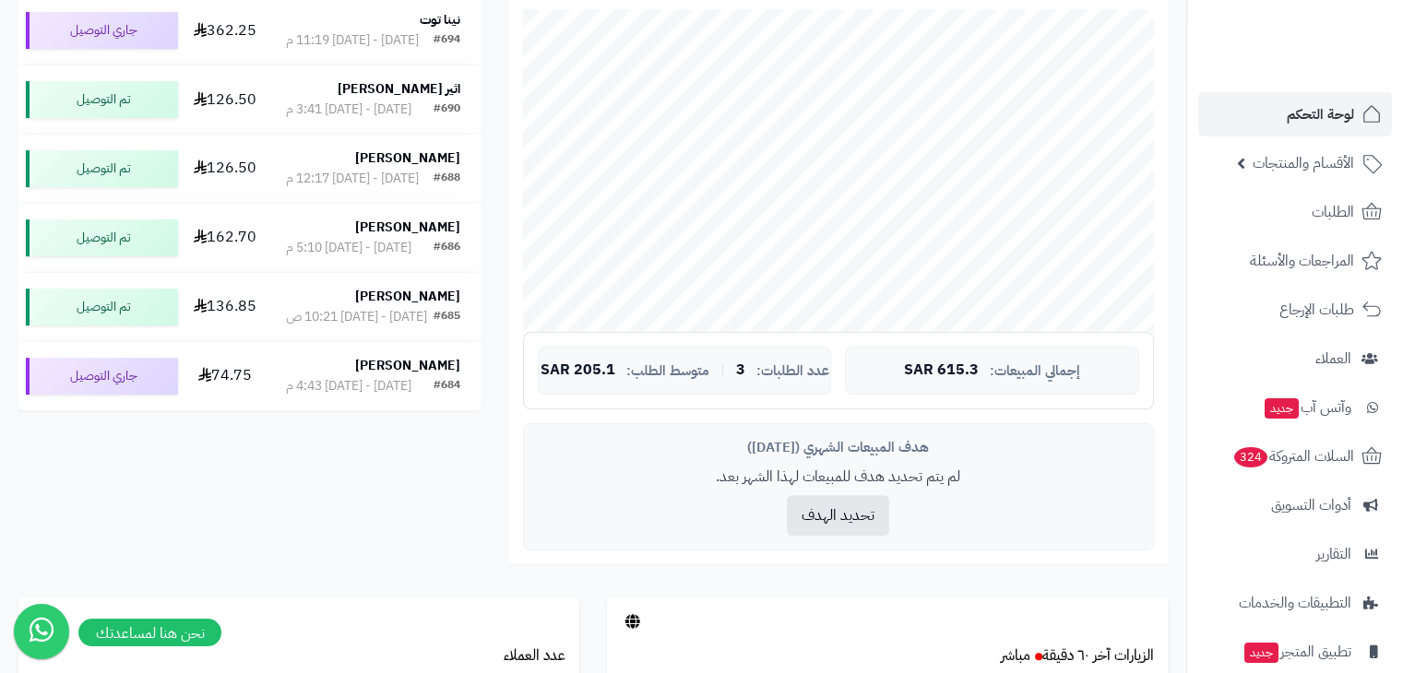
click at [808, 538] on div "هدف المبيعات الشهري (أغسطس 2025) لم يتم تحديد هدف للمبيعات لهذا الشهر بعد. تحدي…" at bounding box center [838, 487] width 631 height 128
click at [815, 529] on button "تحديد الهدف" at bounding box center [838, 514] width 102 height 41
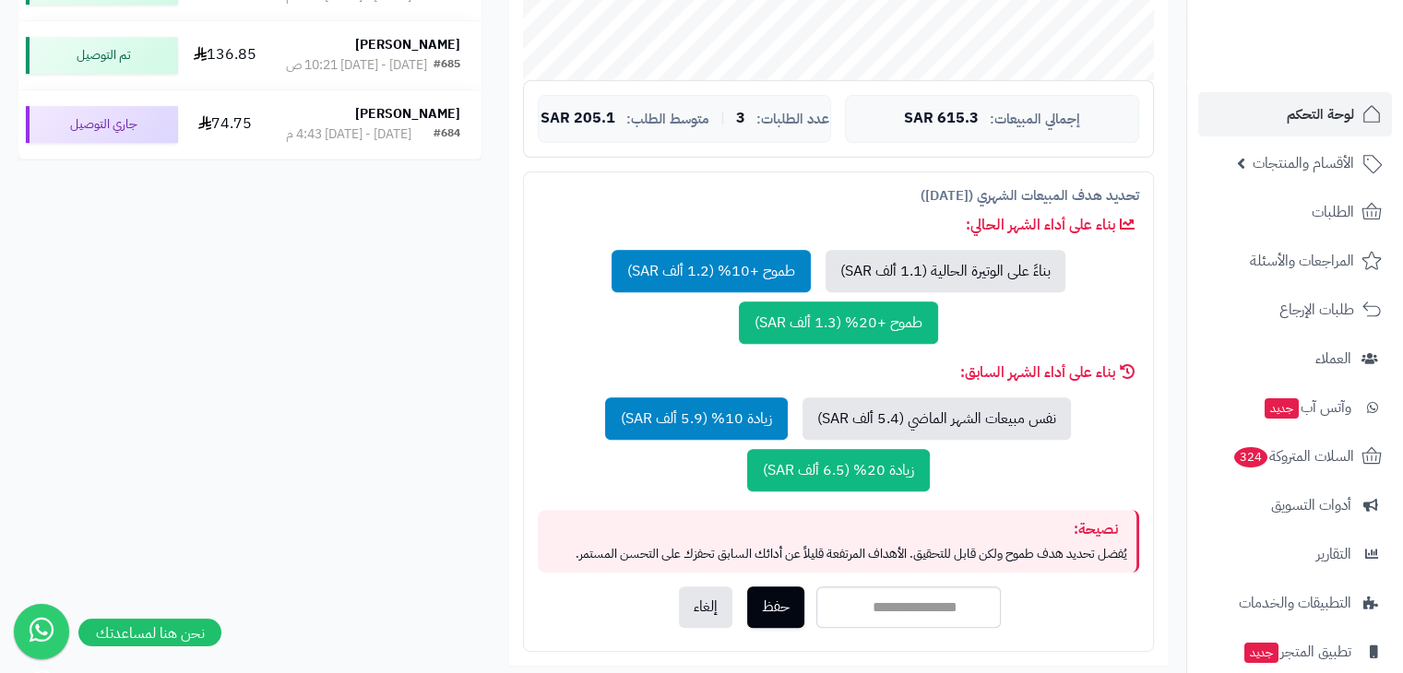
scroll to position [673, 0]
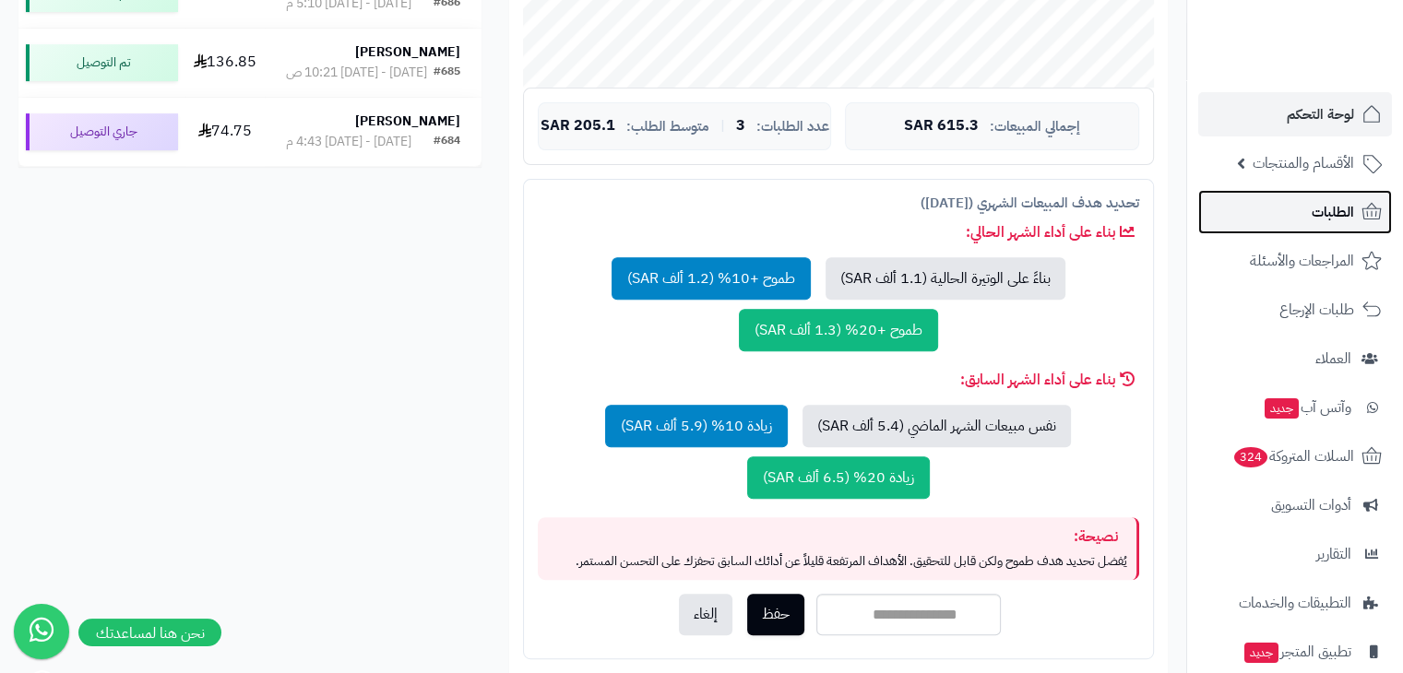
click at [1316, 218] on span "الطلبات" at bounding box center [1333, 212] width 42 height 26
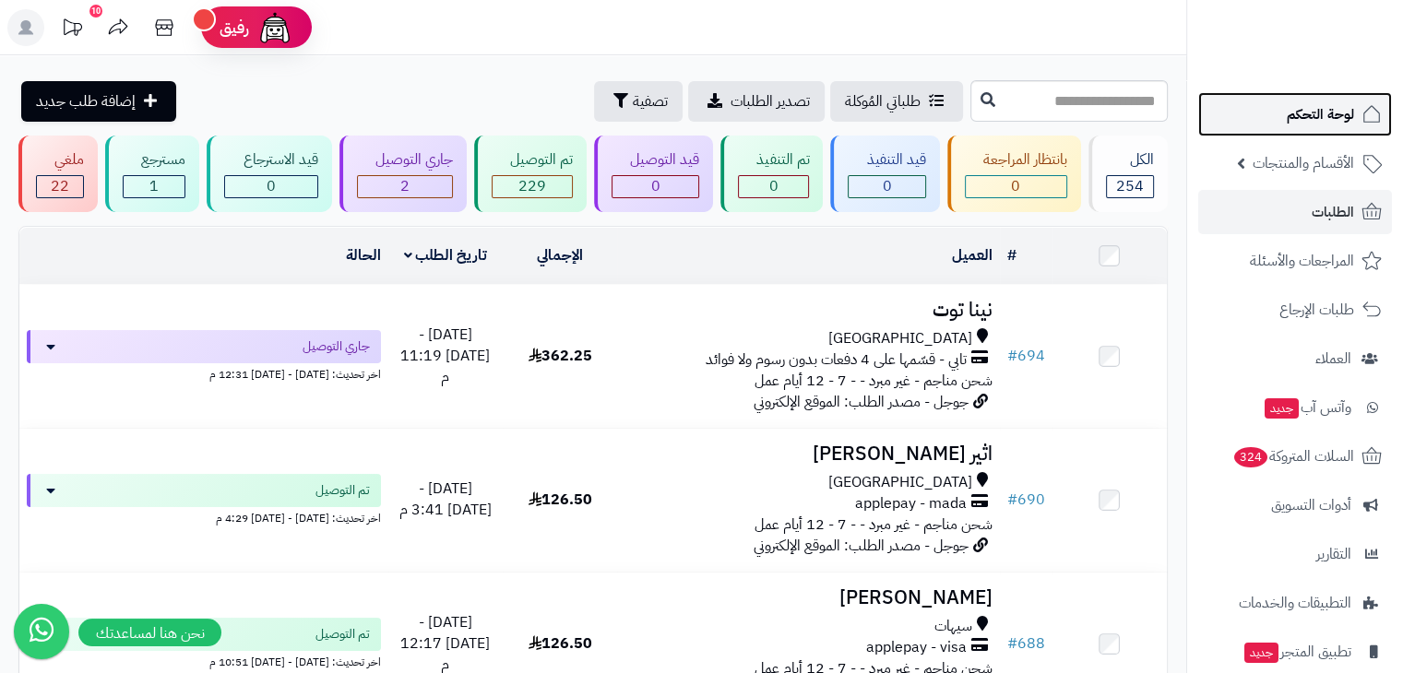
click at [1328, 110] on span "لوحة التحكم" at bounding box center [1320, 114] width 67 height 26
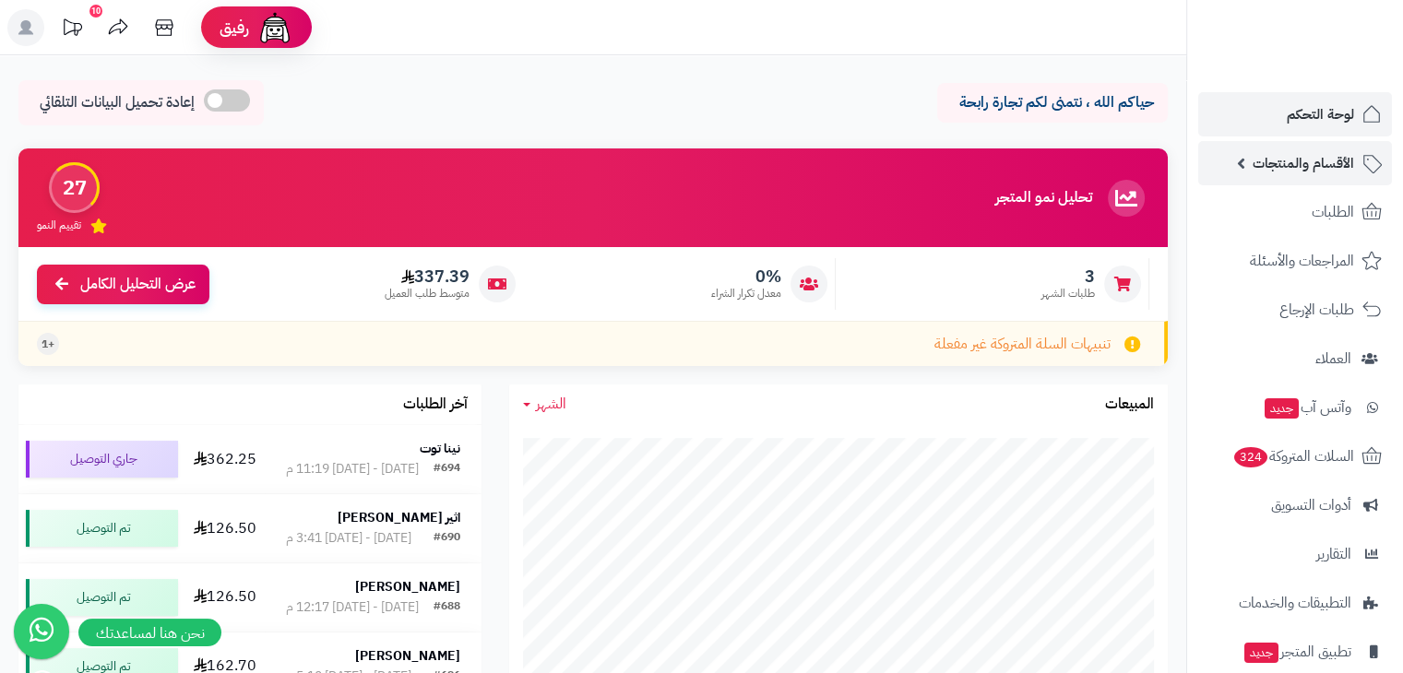
click at [1351, 153] on span "الأقسام والمنتجات" at bounding box center [1303, 163] width 101 height 26
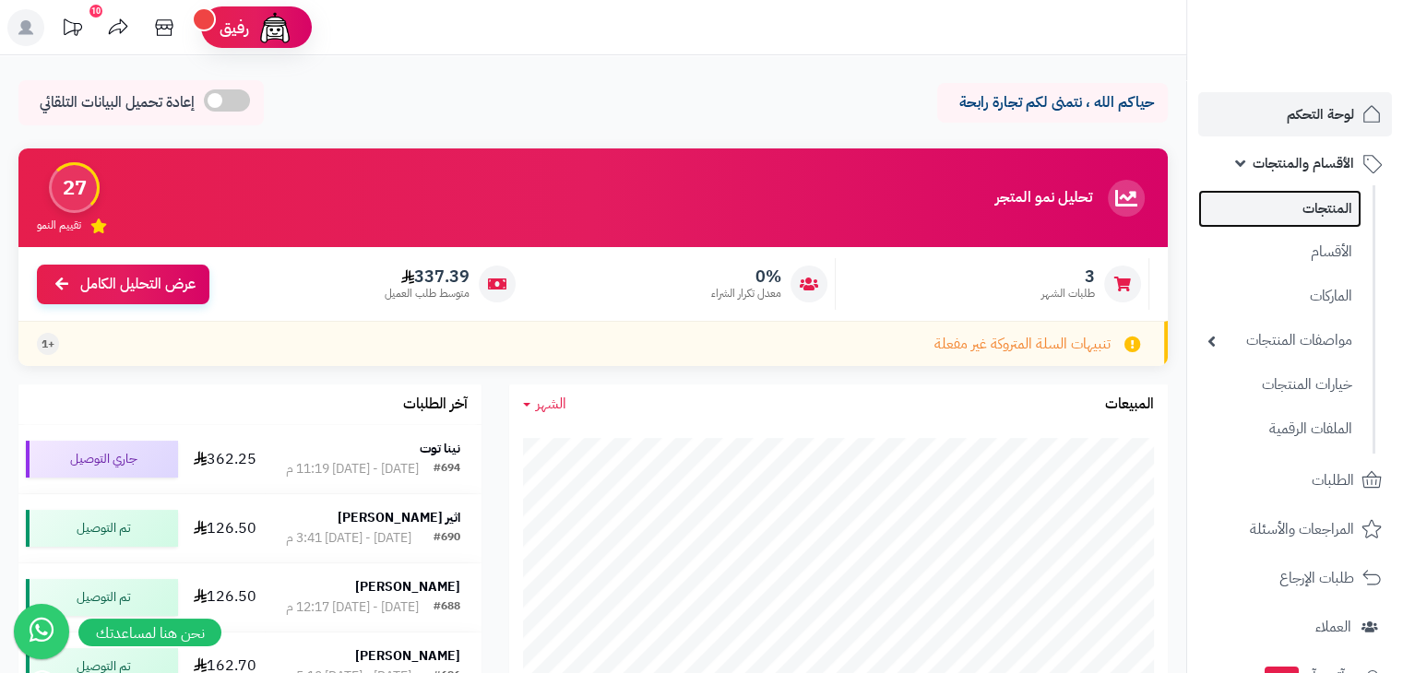
click at [1329, 215] on link "المنتجات" at bounding box center [1279, 209] width 163 height 38
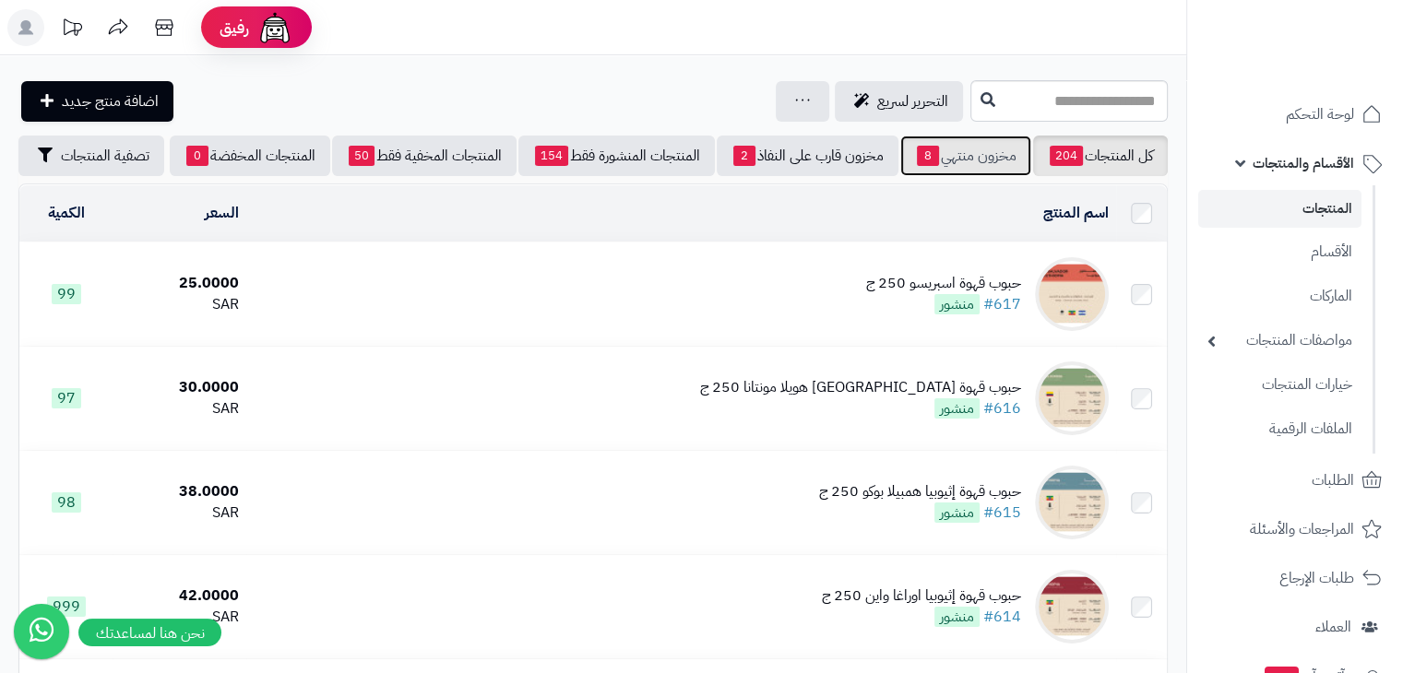
click at [965, 161] on link "مخزون منتهي 8" at bounding box center [965, 156] width 131 height 41
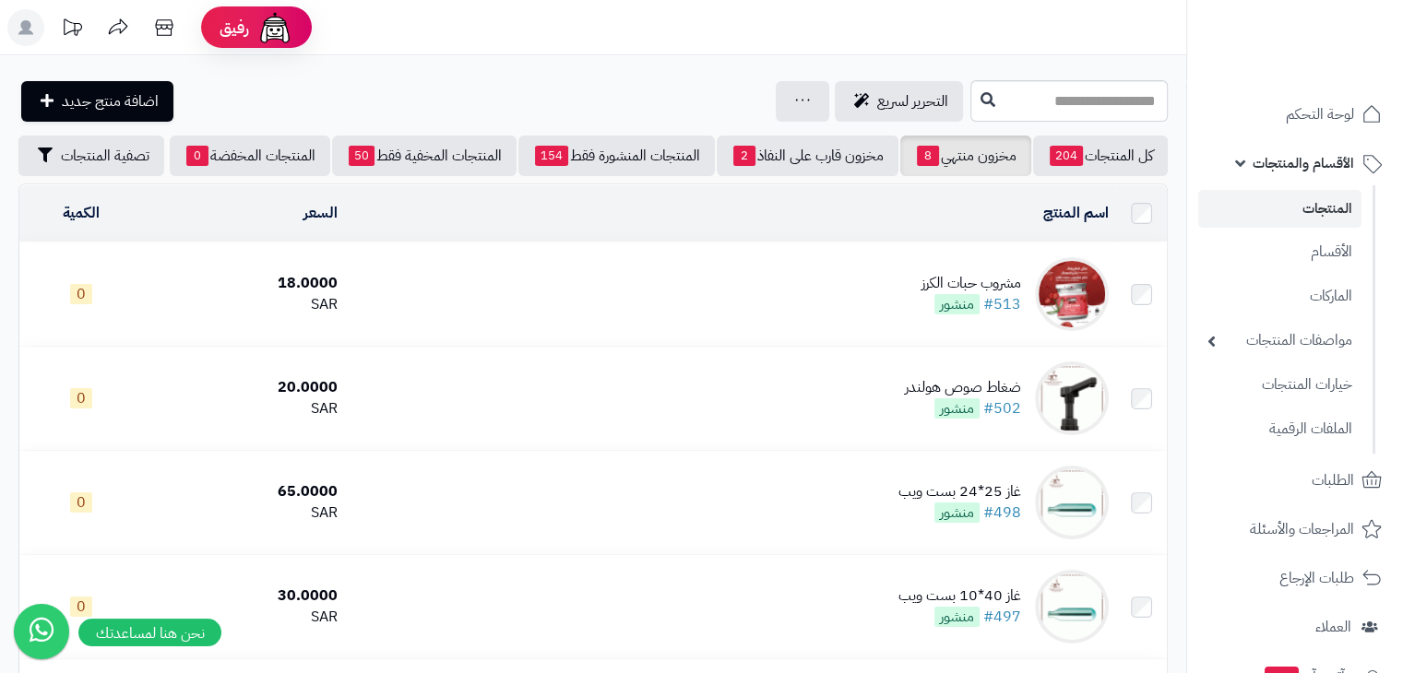
click at [882, 300] on td "مشروب حبات الكرز #513 منشور" at bounding box center [730, 294] width 771 height 103
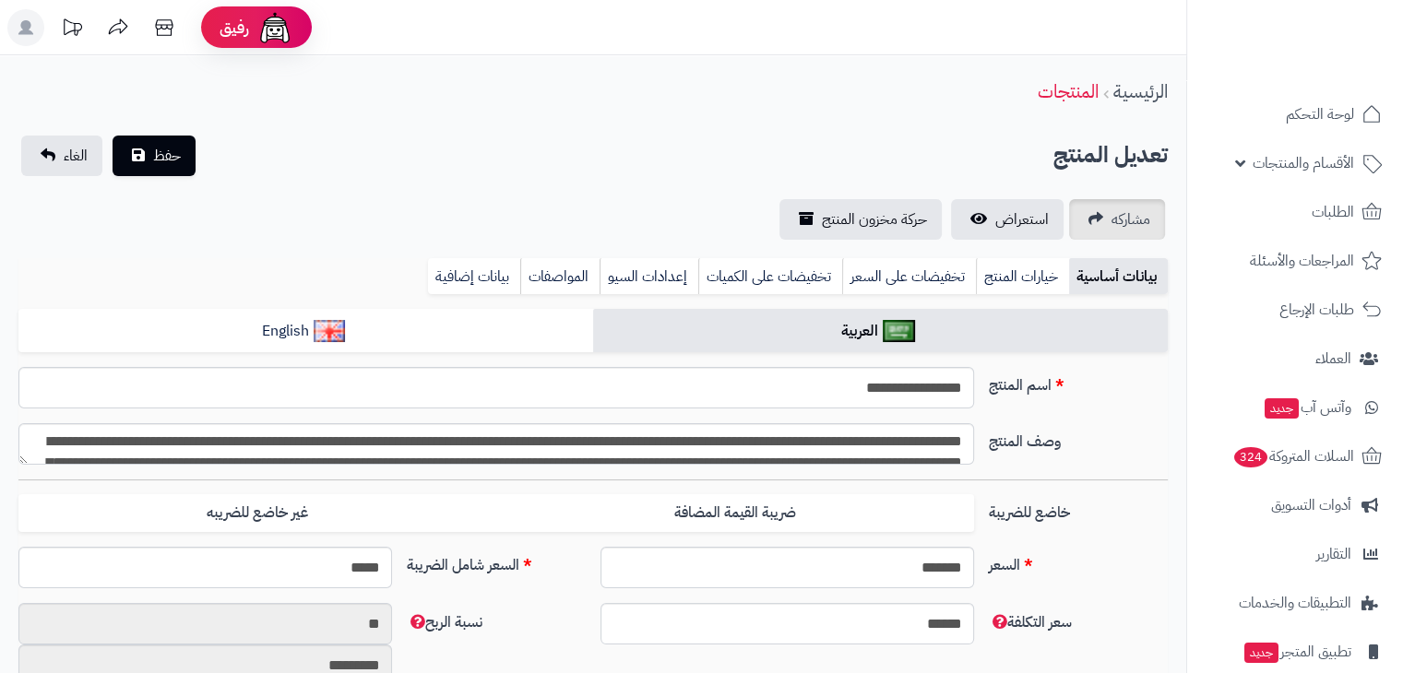
type input "*****"
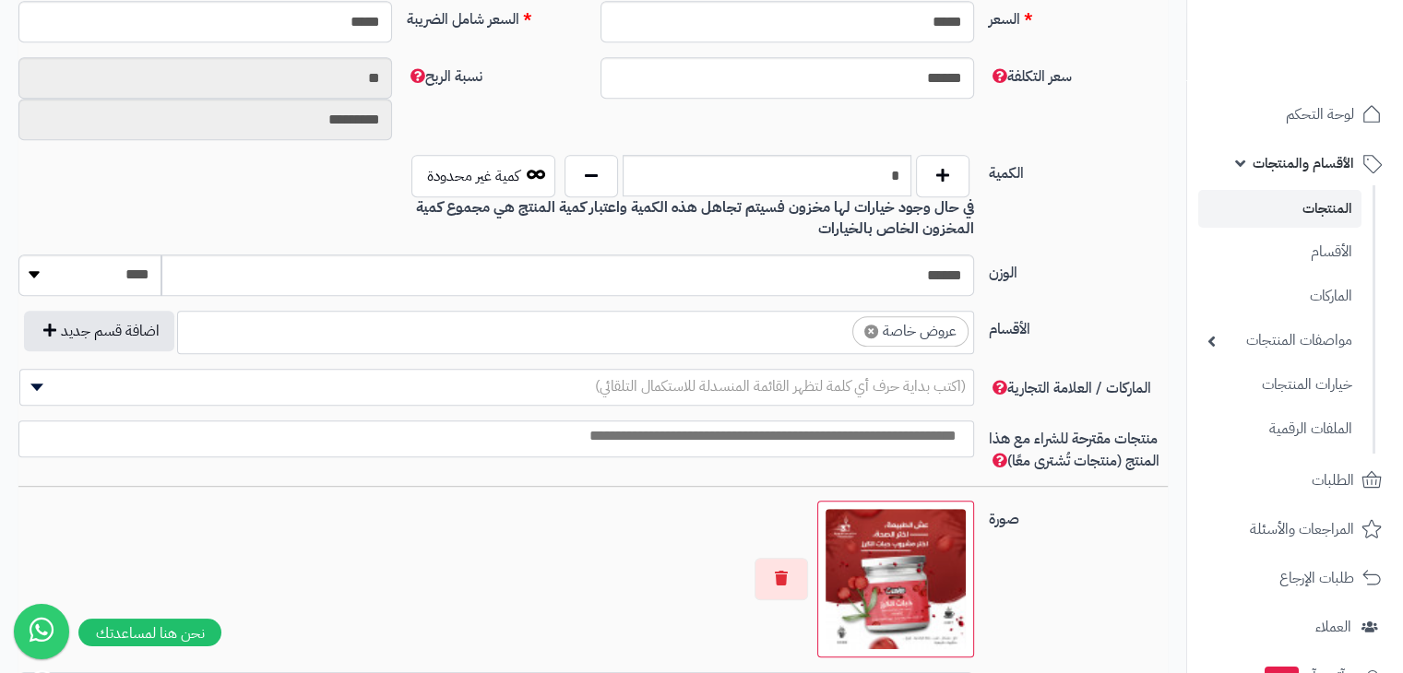
scroll to position [1278, 0]
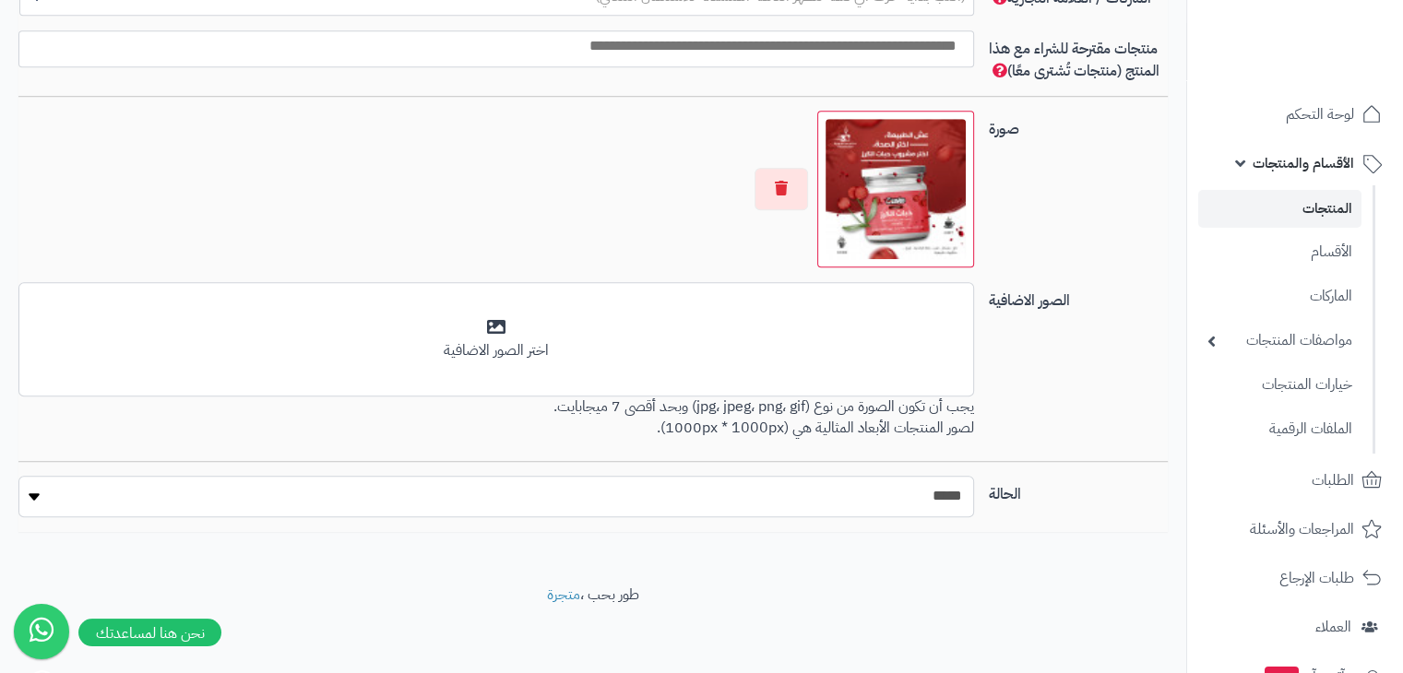
click at [679, 505] on select "***** ****" at bounding box center [495, 497] width 955 height 42
select select "*"
click at [18, 476] on select "***** ****" at bounding box center [495, 497] width 955 height 42
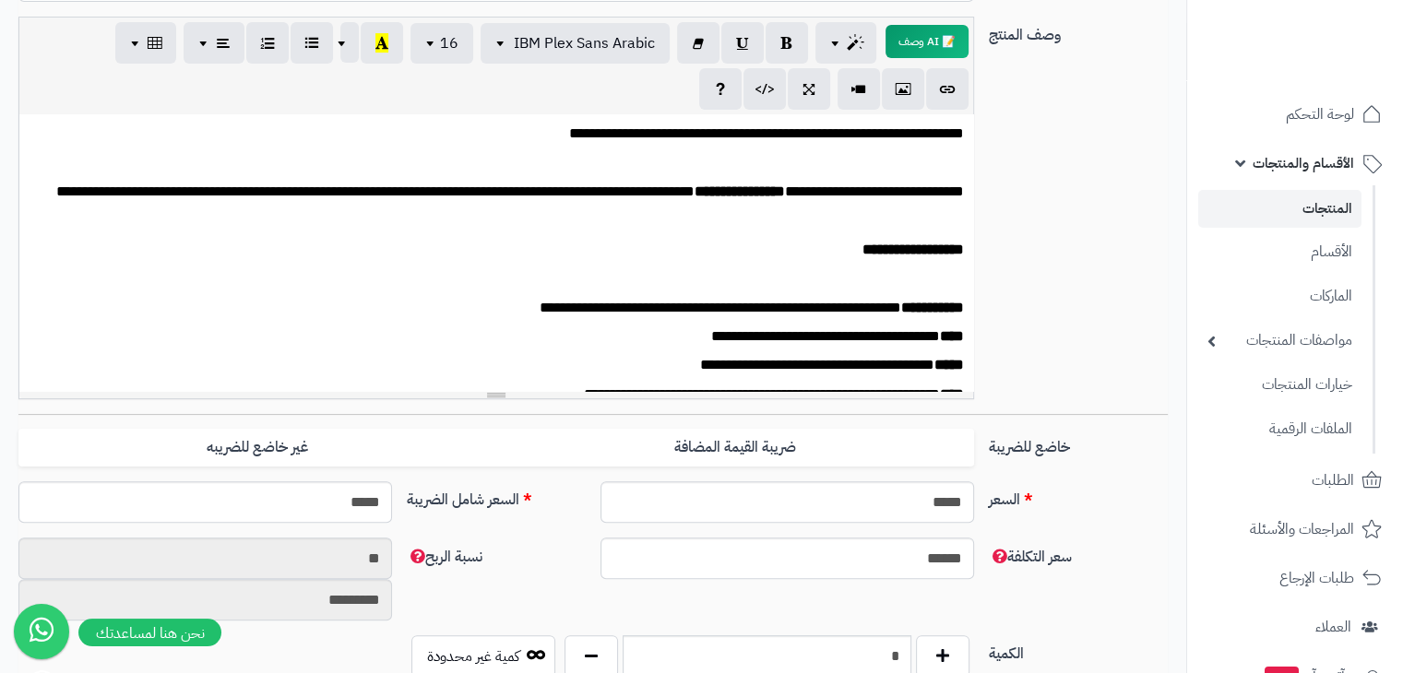
scroll to position [0, 0]
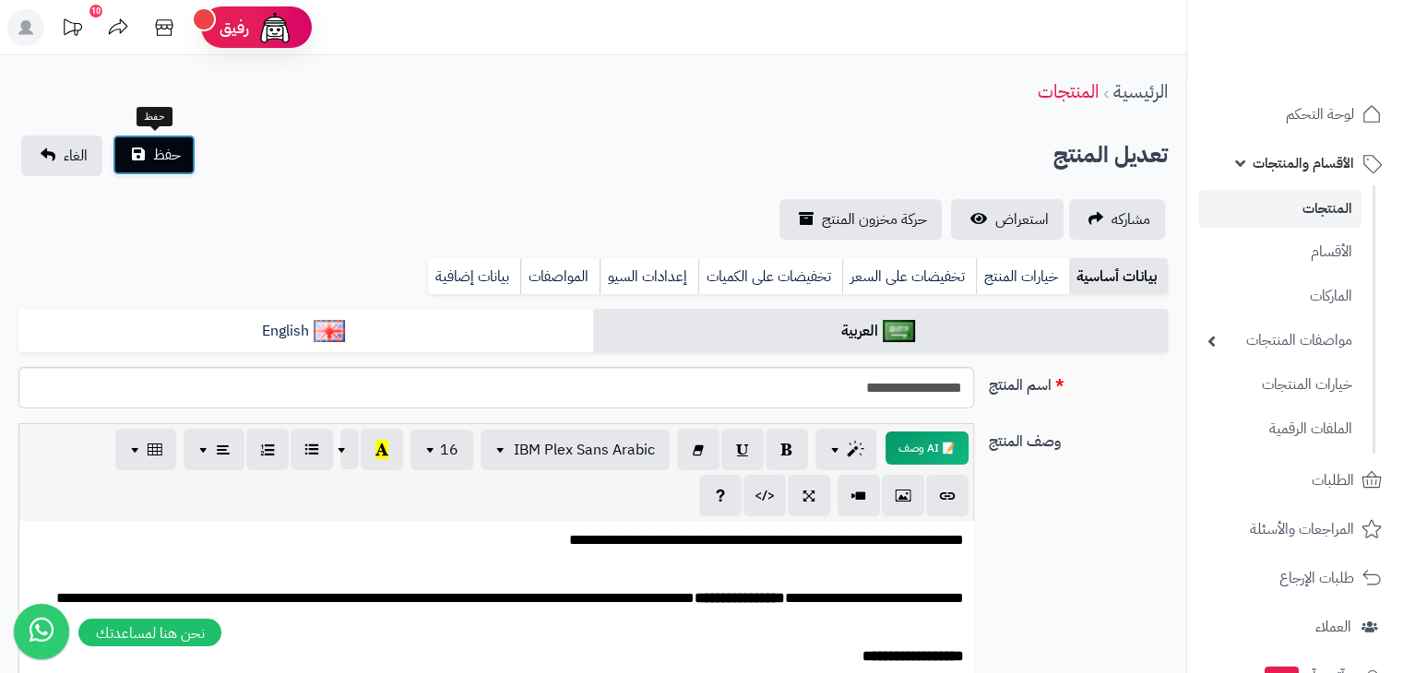
click at [155, 164] on span "حفظ" at bounding box center [167, 155] width 28 height 22
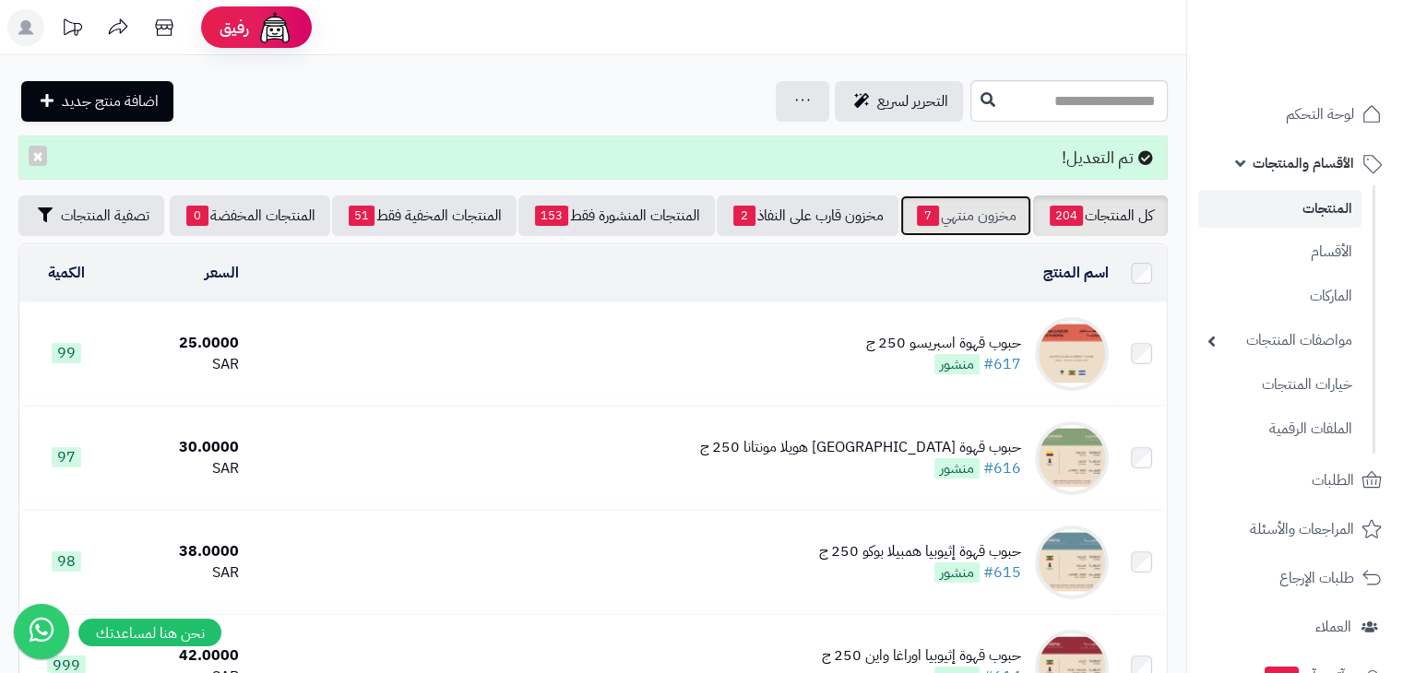
click at [1011, 218] on link "مخزون منتهي 7" at bounding box center [965, 216] width 131 height 41
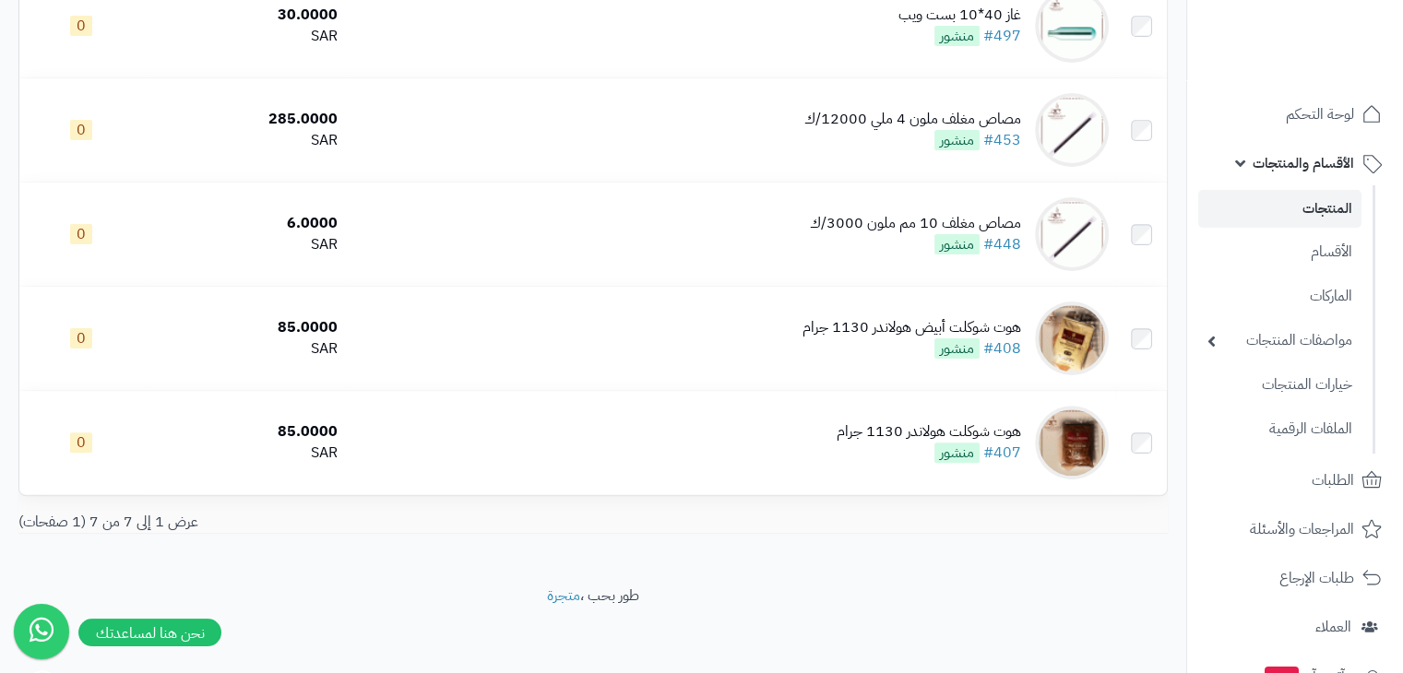
scroll to position [494, 0]
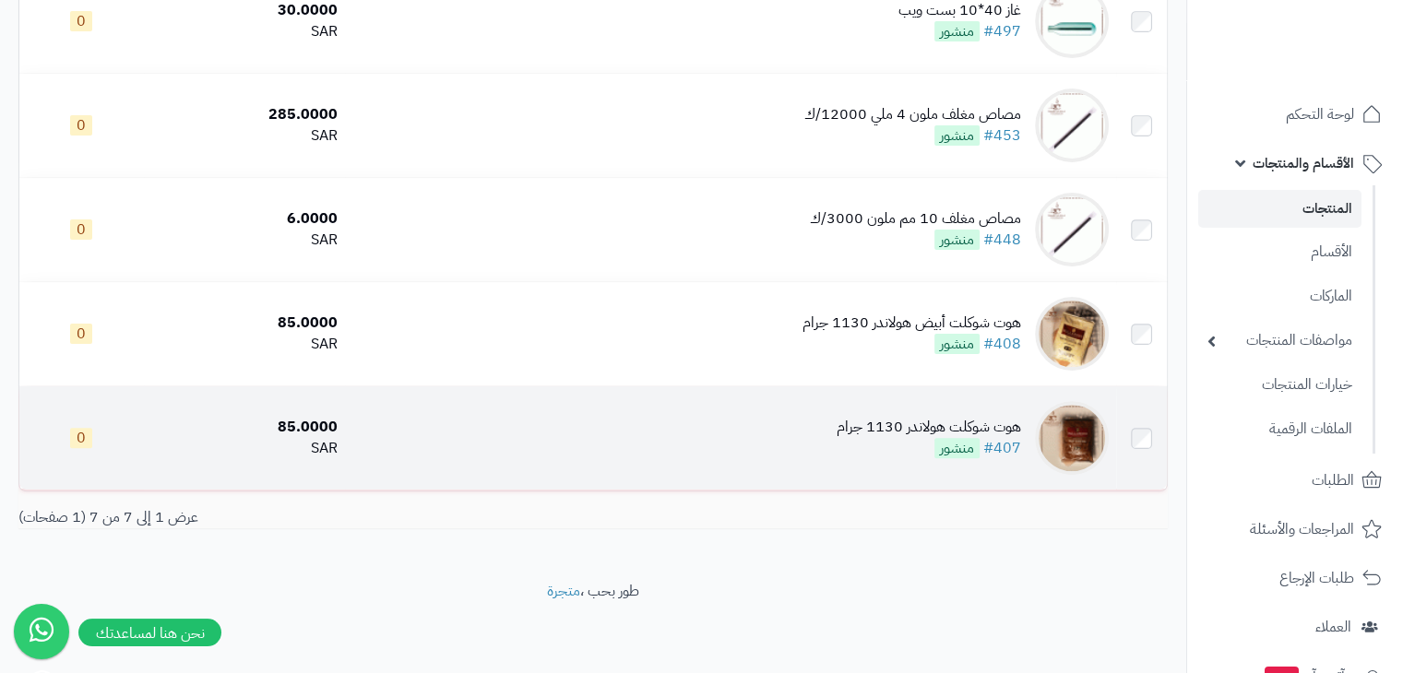
click at [637, 415] on td "هوت شوكلت هولاندر 1130 جرام #407 منشور" at bounding box center [730, 437] width 771 height 103
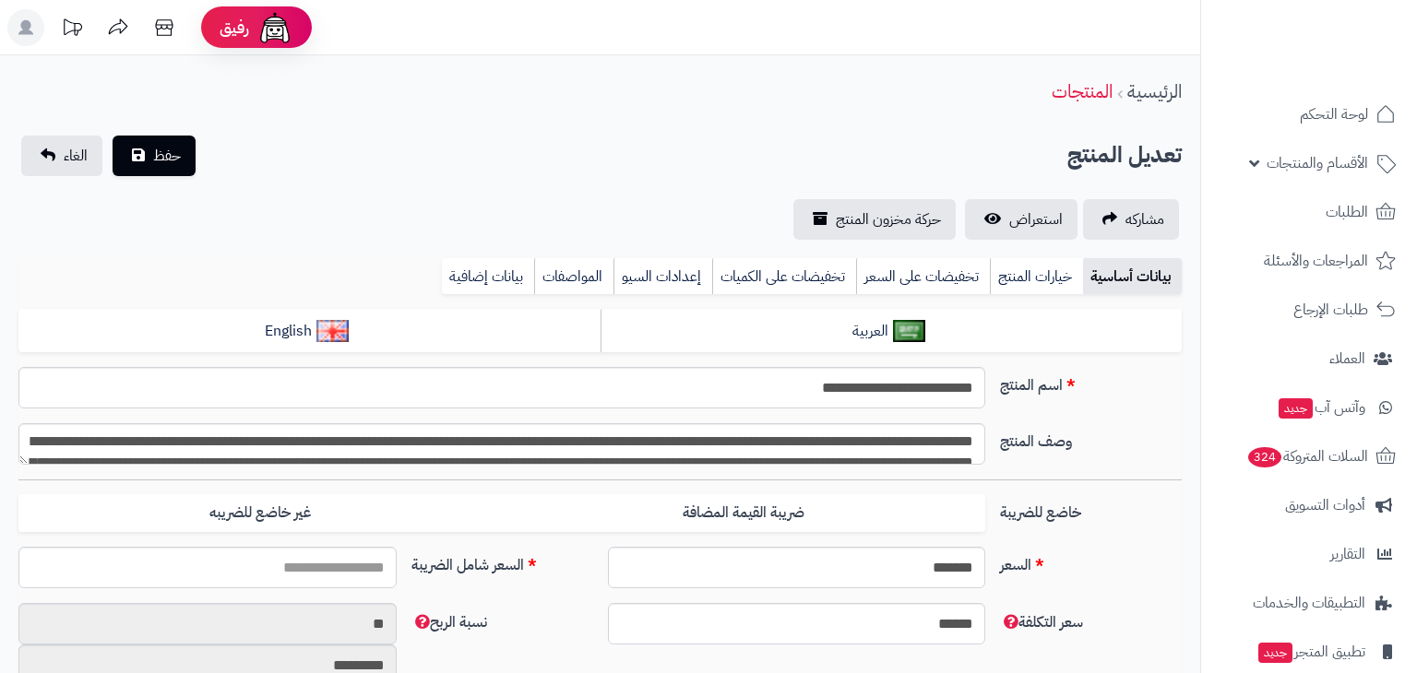
type input "*****"
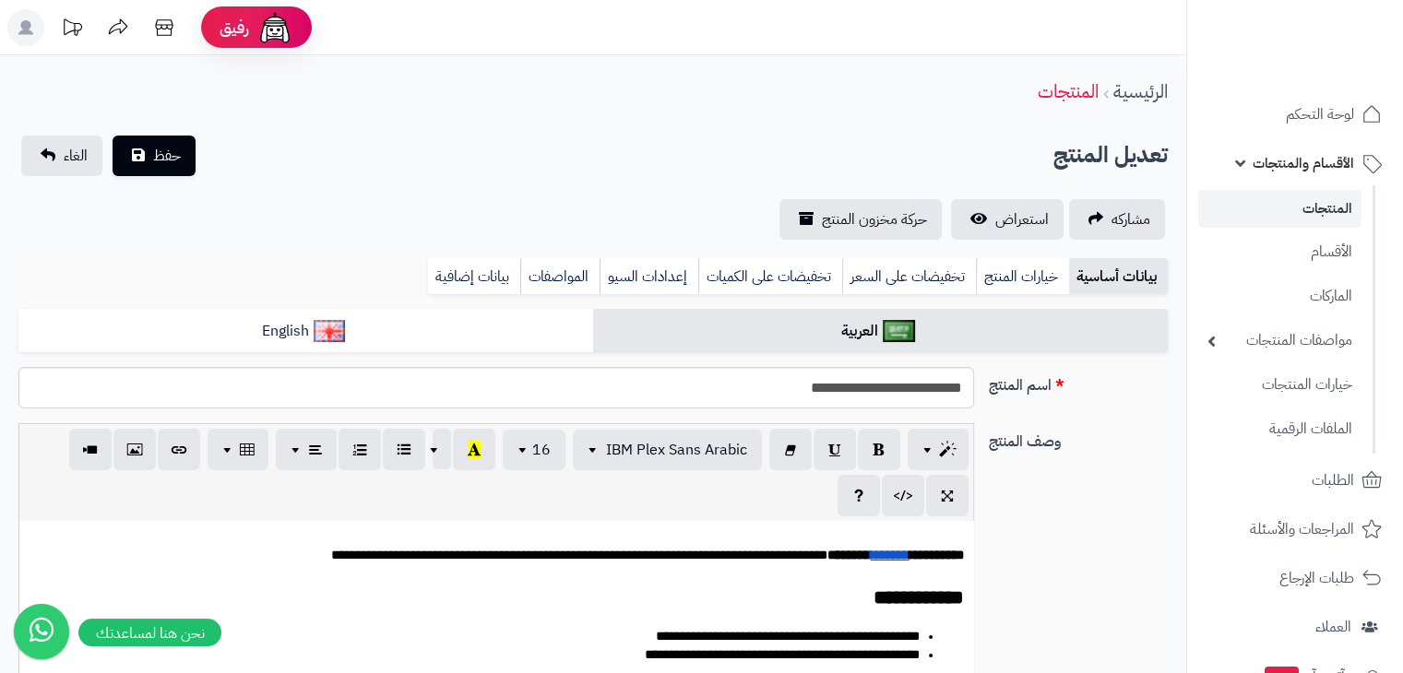
type input "*****"
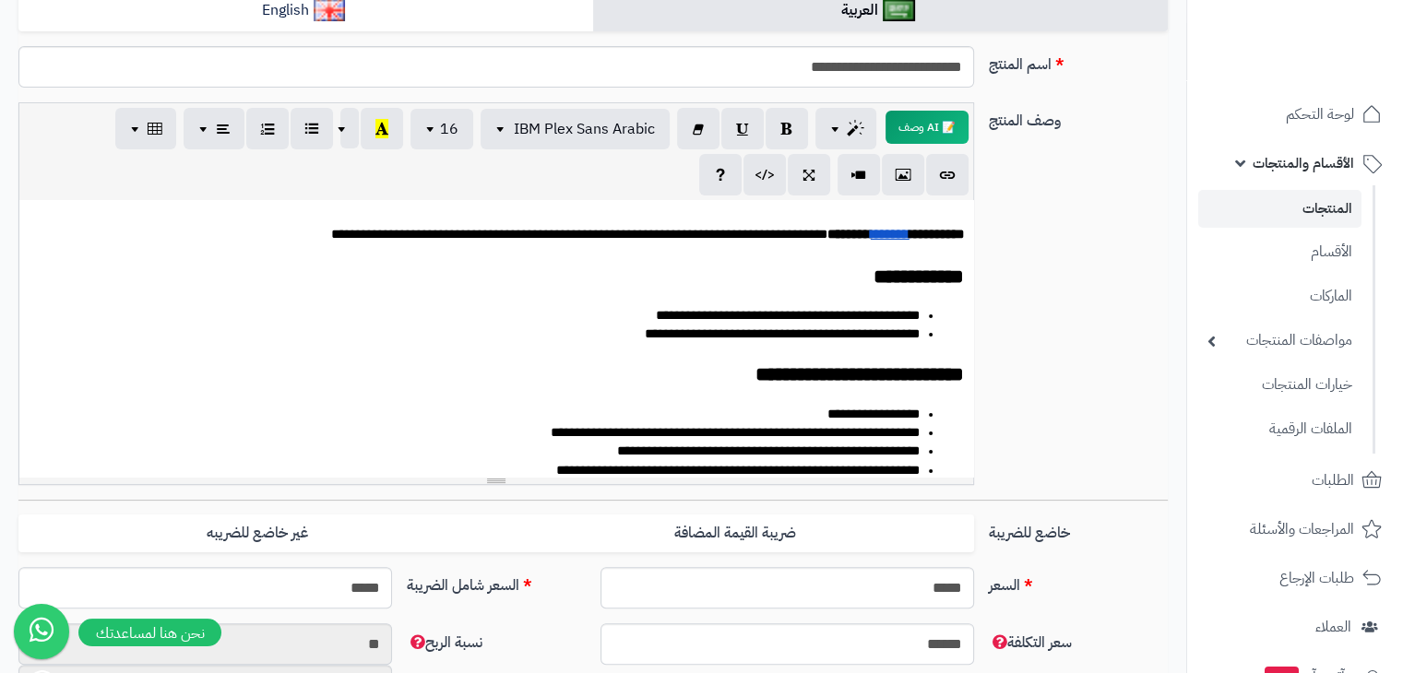
scroll to position [314, 0]
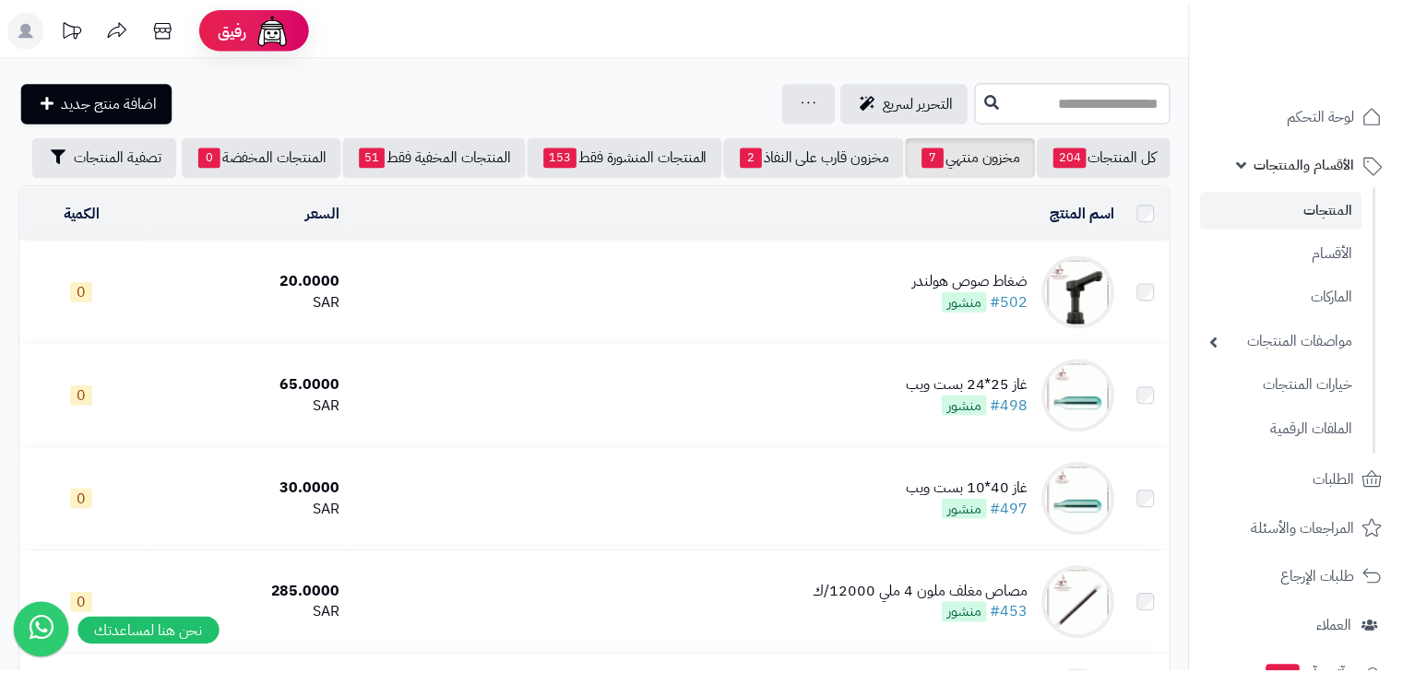
scroll to position [494, 0]
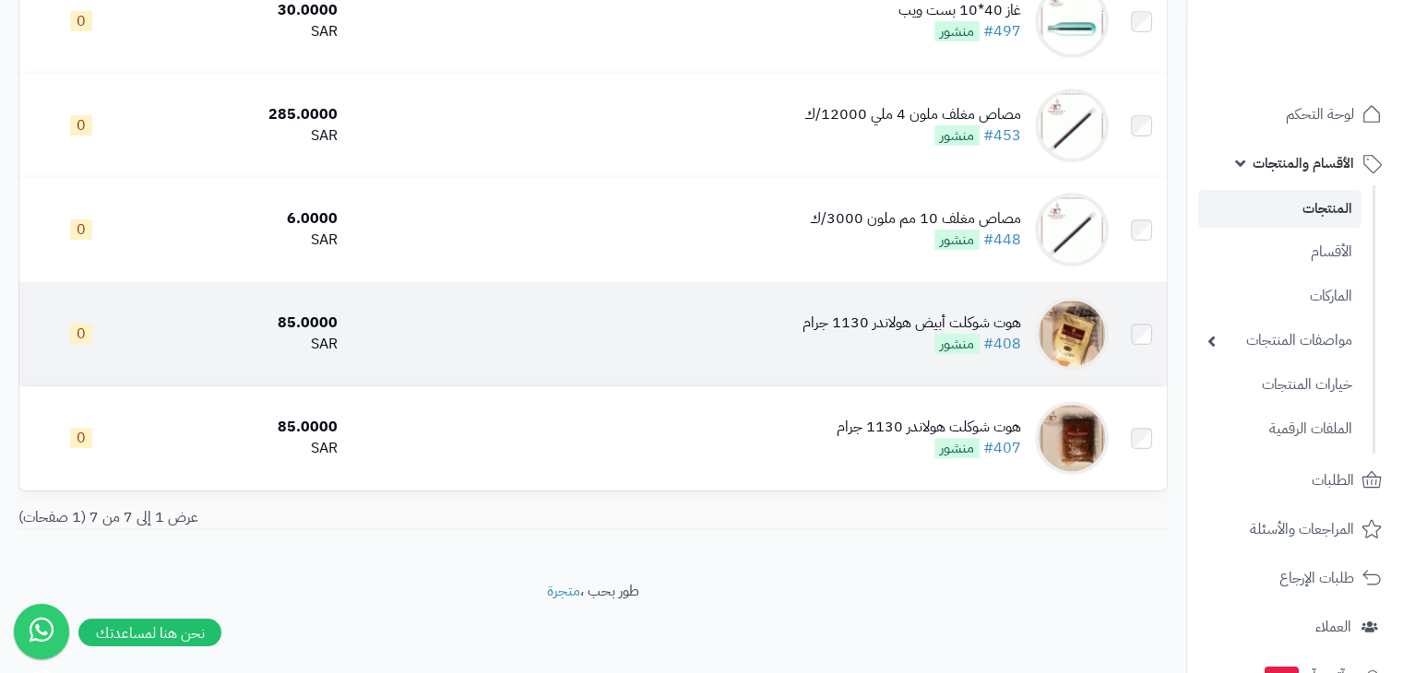
click at [792, 319] on td "هوت شوكلت أبيض هولاندر 1130 جرام #408 منشور" at bounding box center [730, 333] width 771 height 103
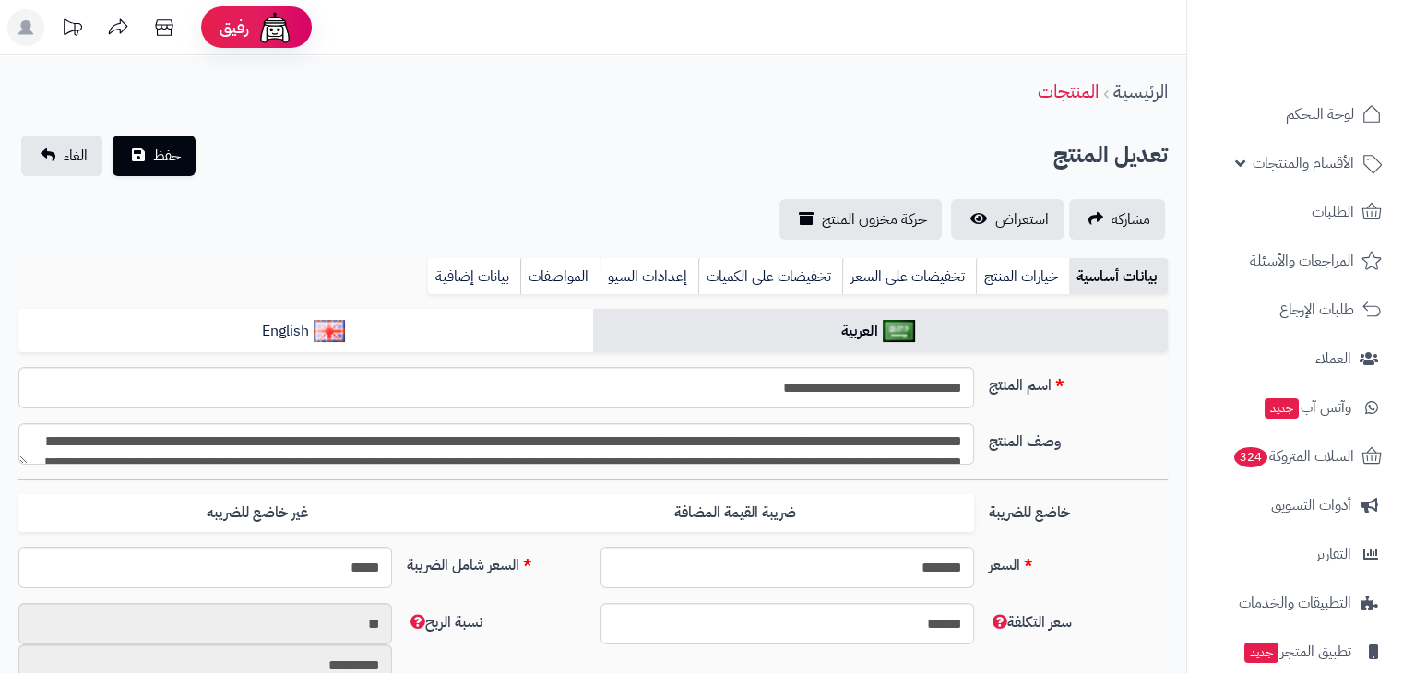
type input "*****"
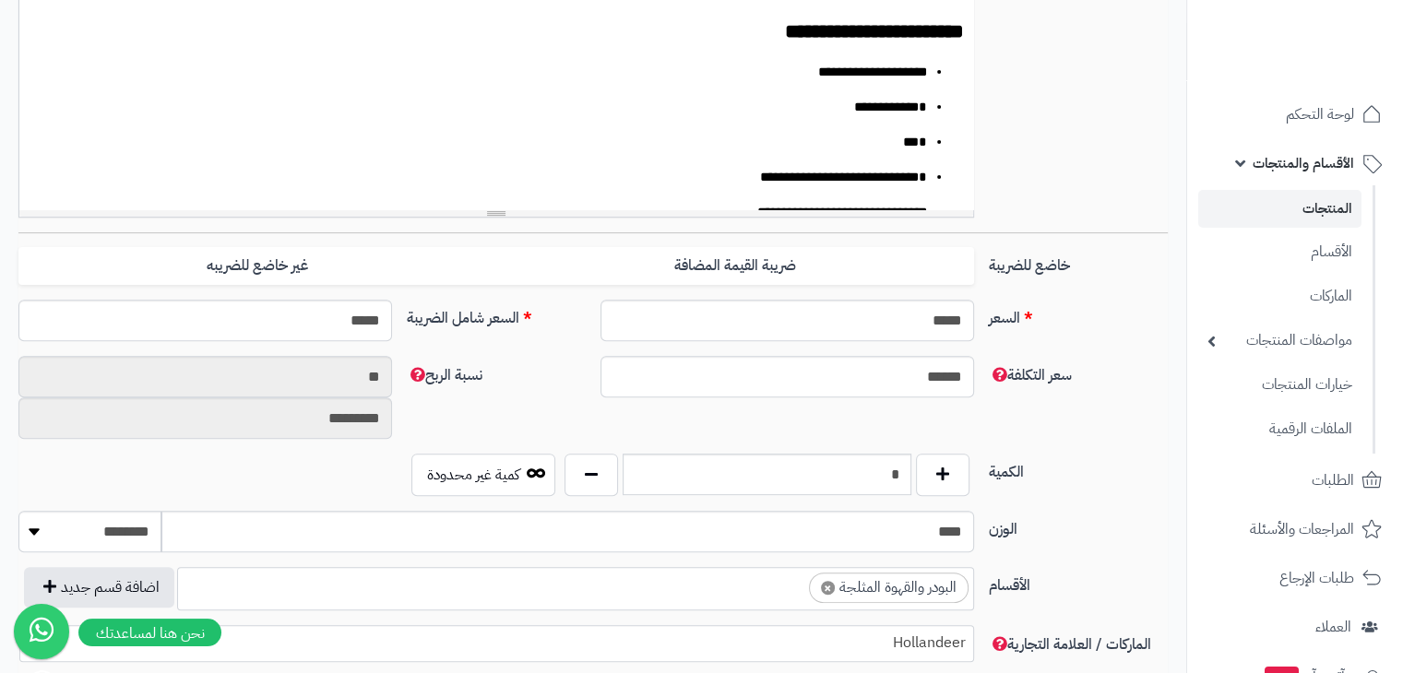
scroll to position [1177, 0]
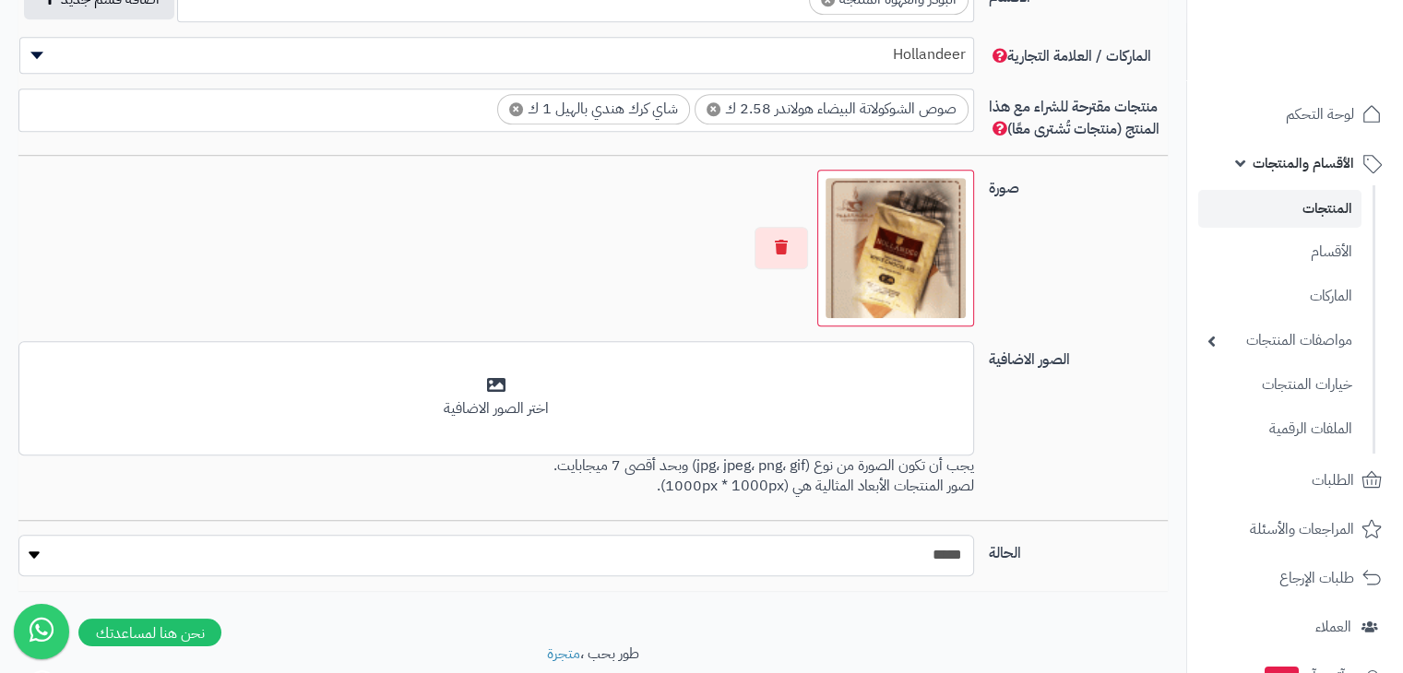
click at [673, 539] on select "***** ****" at bounding box center [495, 556] width 955 height 42
select select "*"
click at [18, 535] on select "***** ****" at bounding box center [495, 556] width 955 height 42
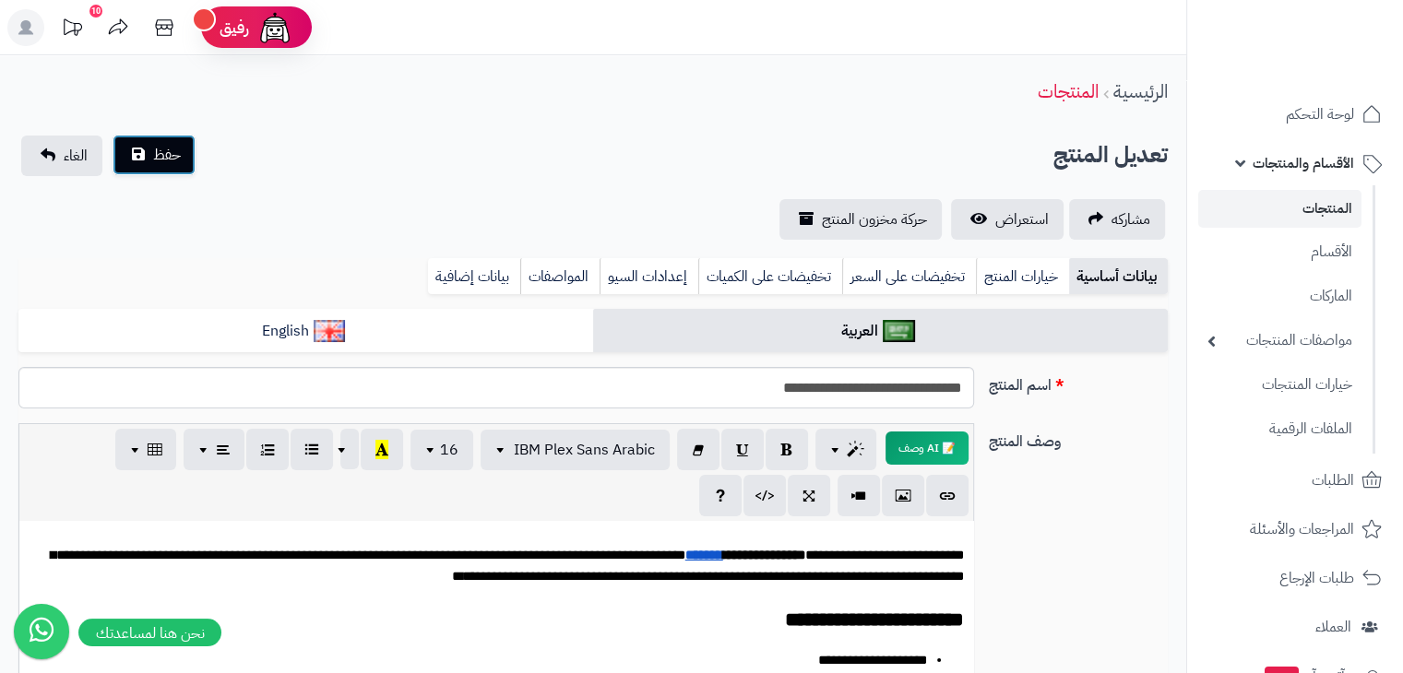
click at [176, 172] on button "حفظ" at bounding box center [154, 155] width 83 height 41
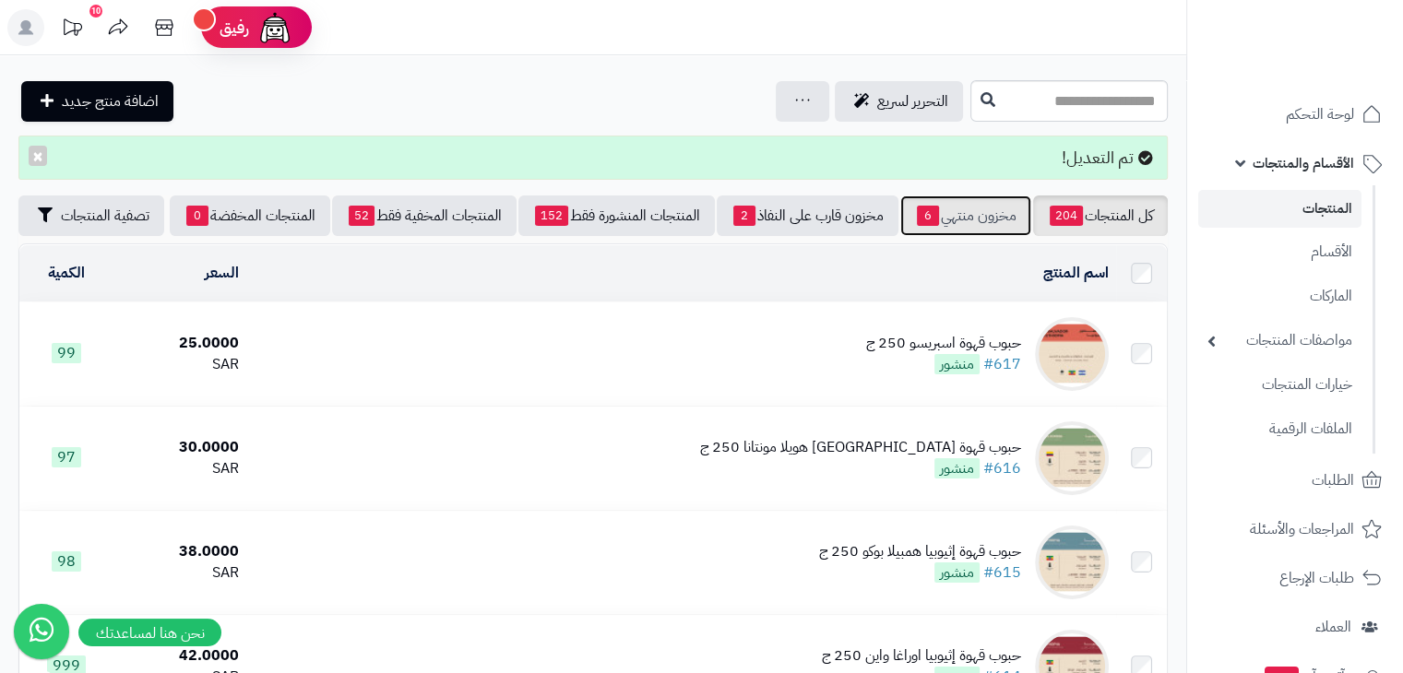
click at [985, 224] on link "مخزون منتهي 6" at bounding box center [965, 216] width 131 height 41
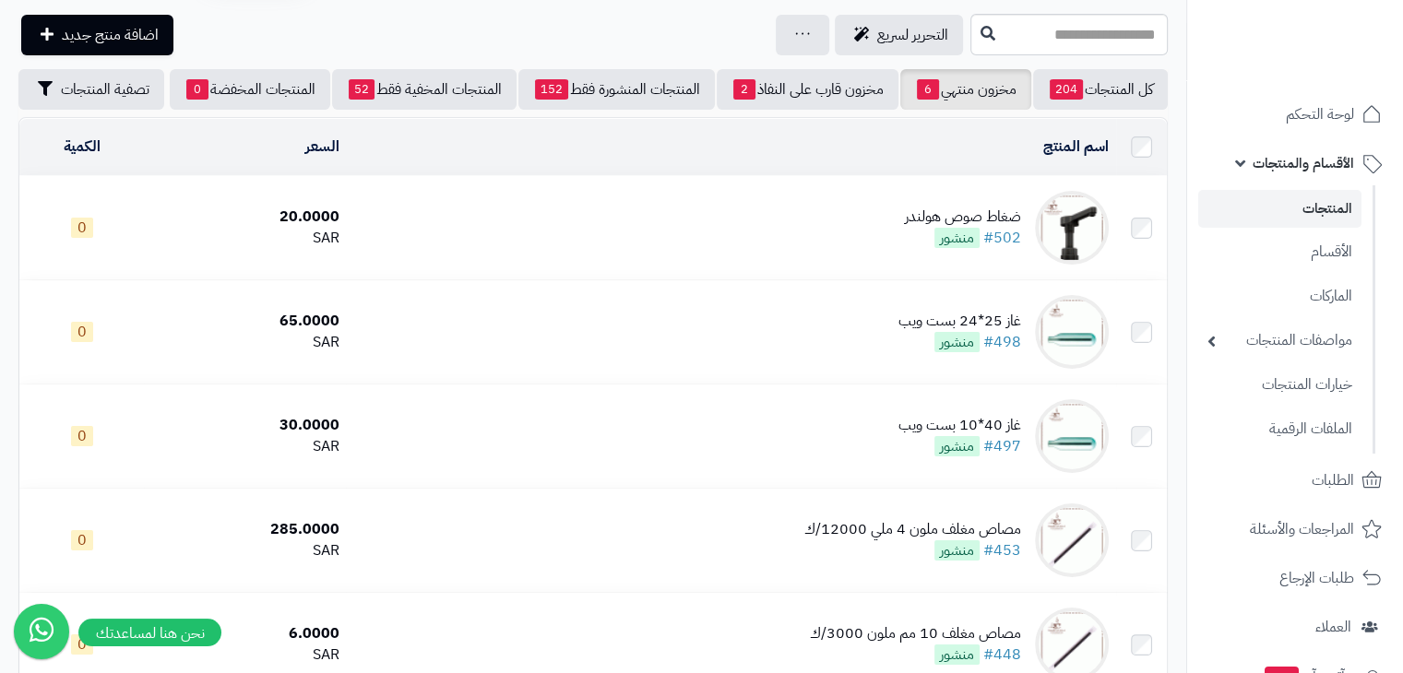
scroll to position [79, 0]
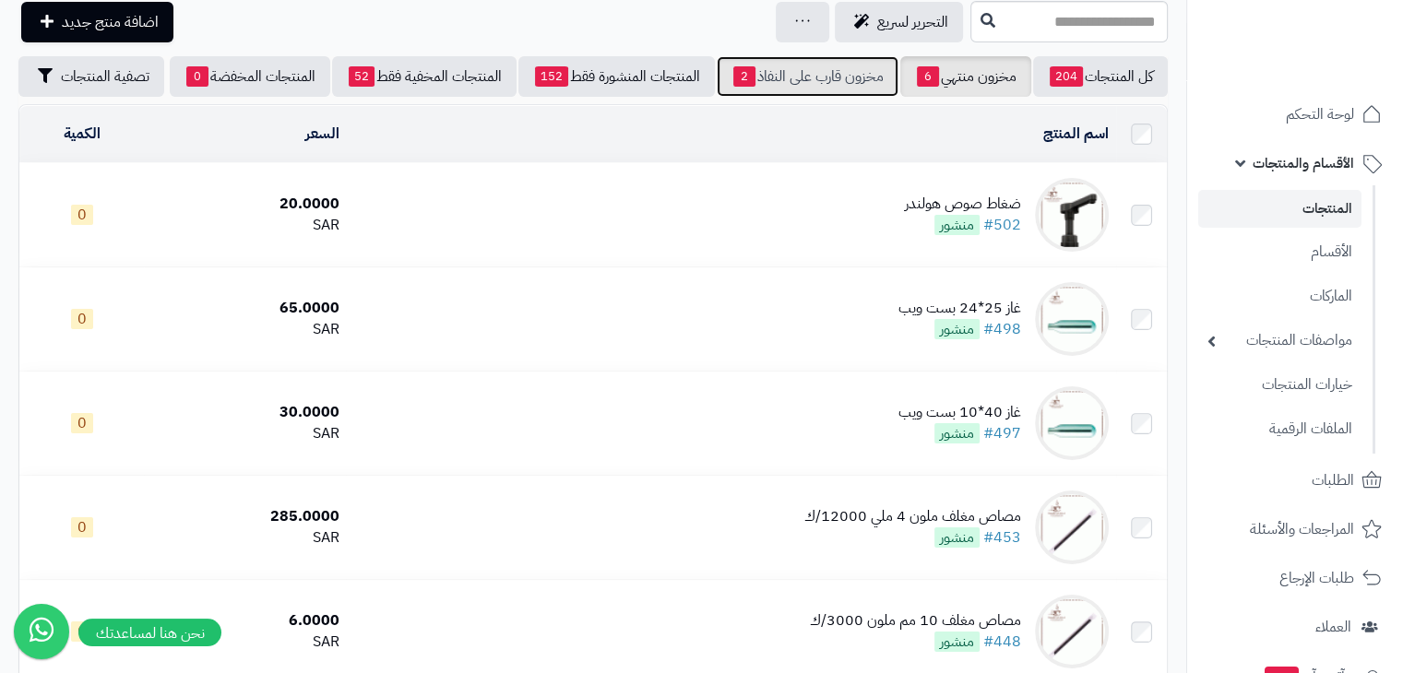
click at [840, 65] on link "مخزون قارب على النفاذ 2" at bounding box center [808, 76] width 182 height 41
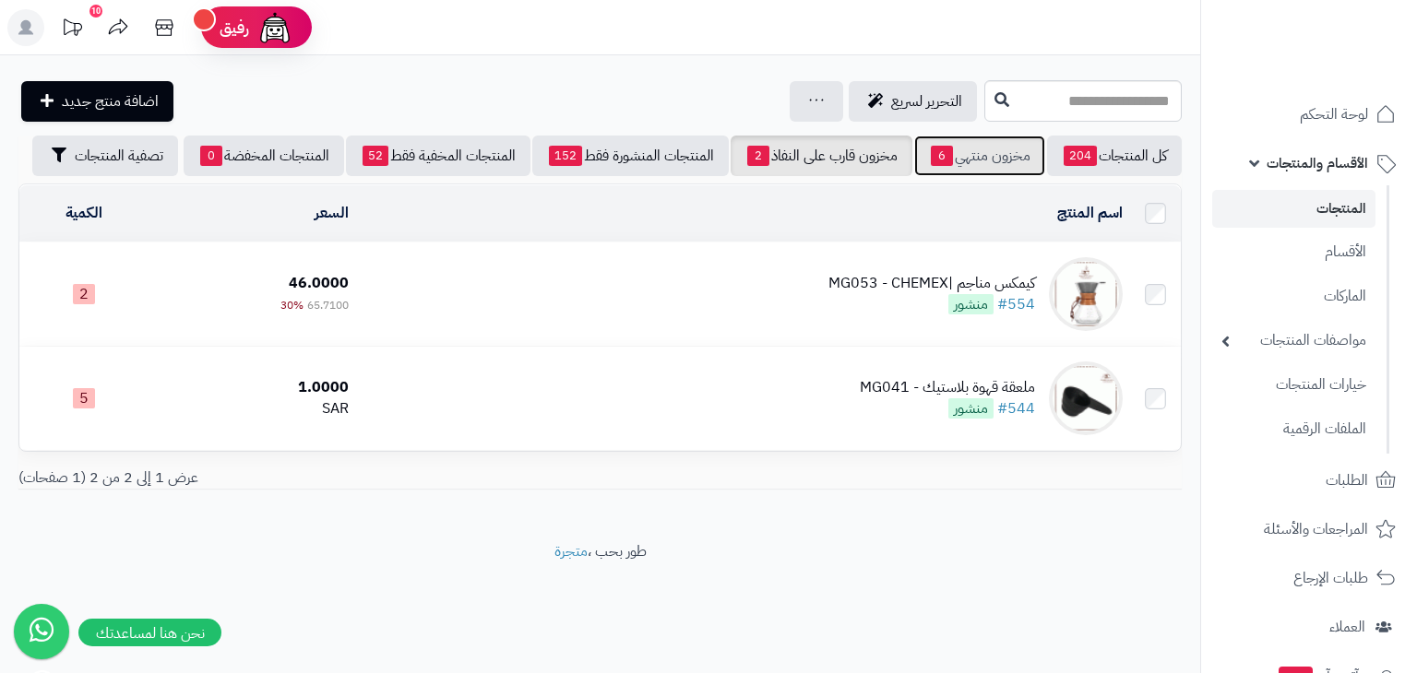
click at [1011, 175] on link "مخزون منتهي 6" at bounding box center [979, 156] width 131 height 41
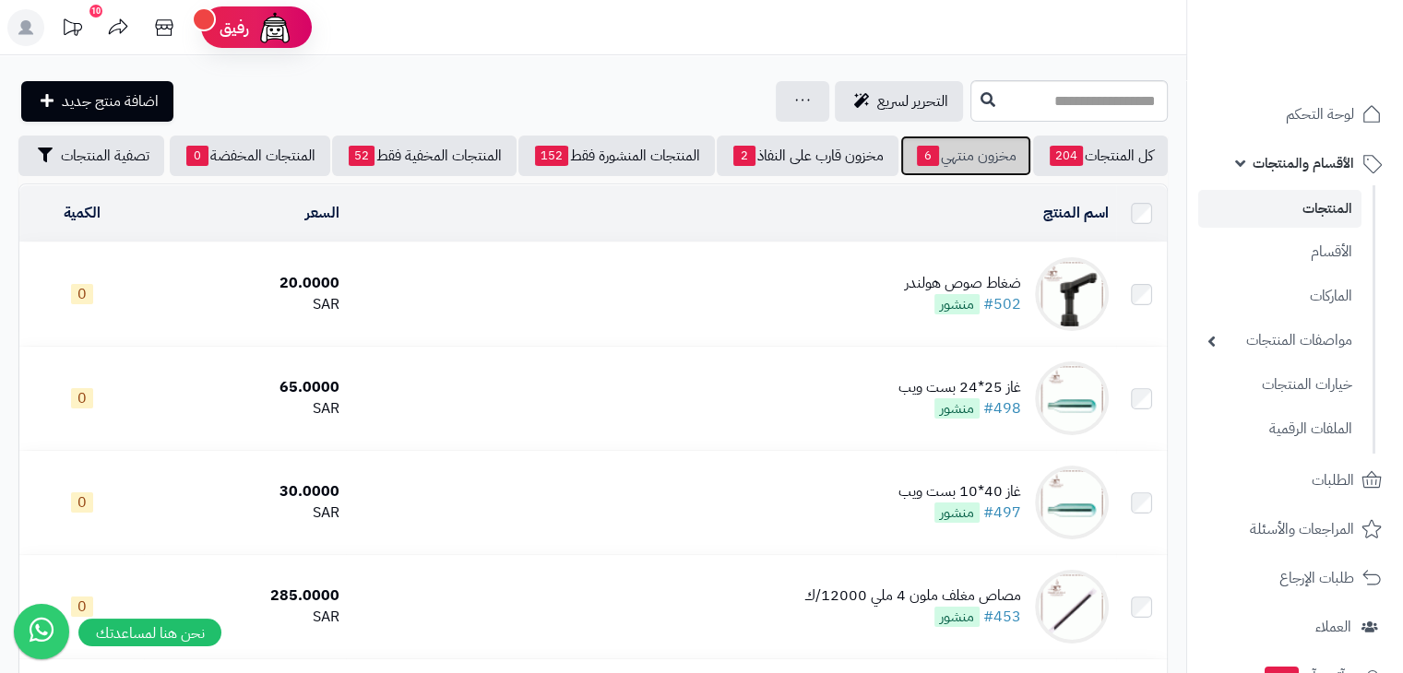
click at [1011, 174] on link "مخزون منتهي 6" at bounding box center [965, 156] width 131 height 41
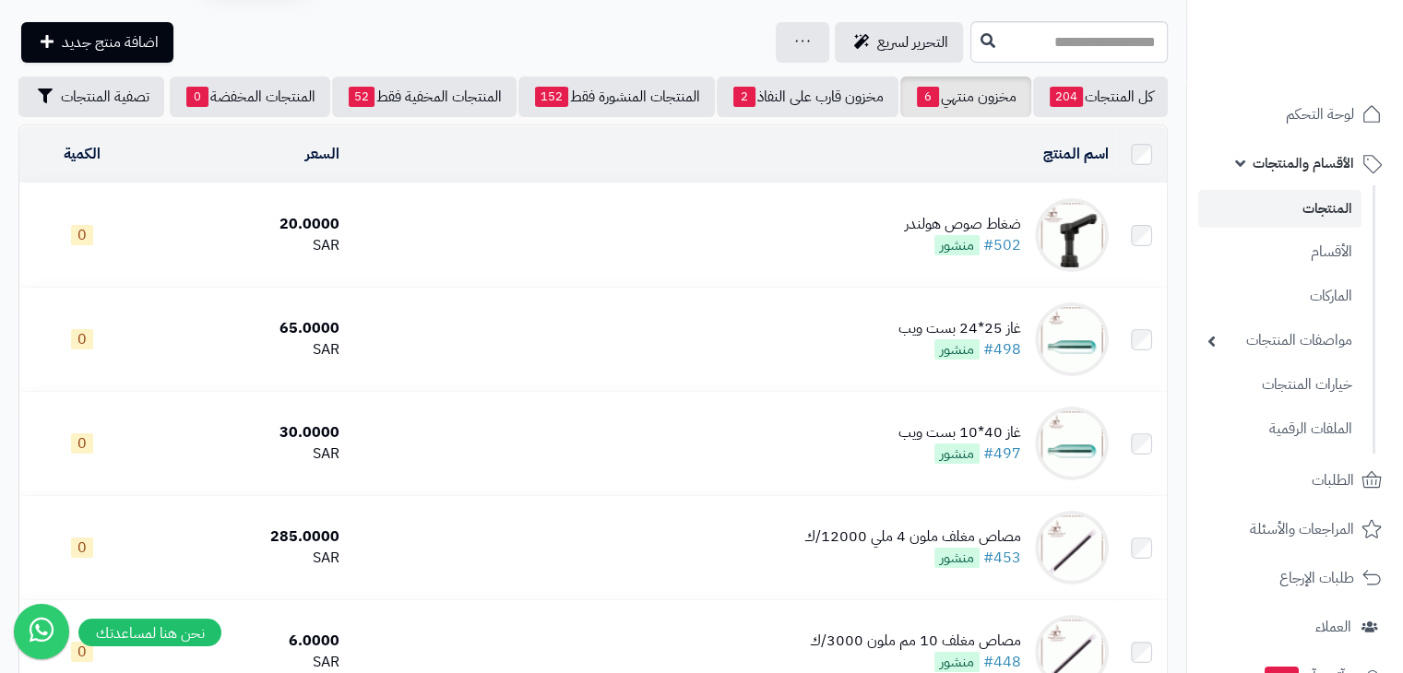
scroll to position [66, 0]
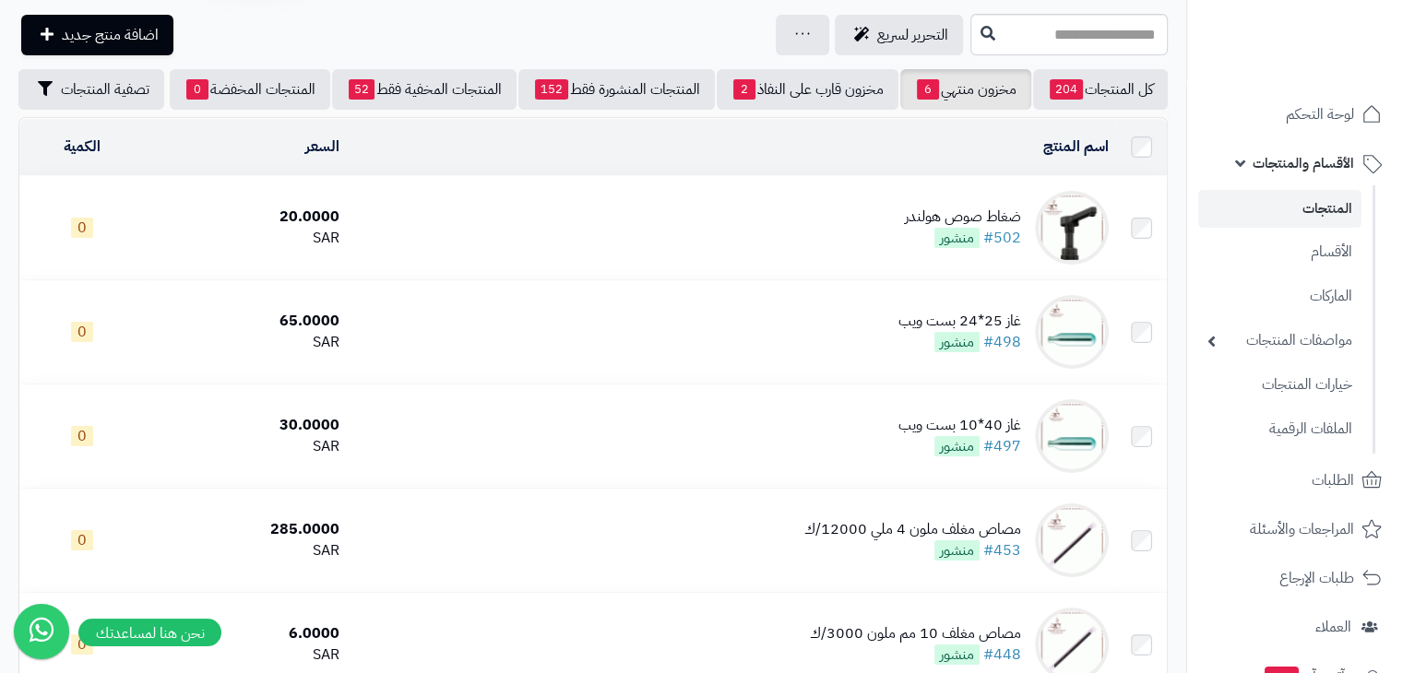
click at [884, 237] on td "ضغاط صوص هولندر #502 منشور" at bounding box center [730, 227] width 769 height 103
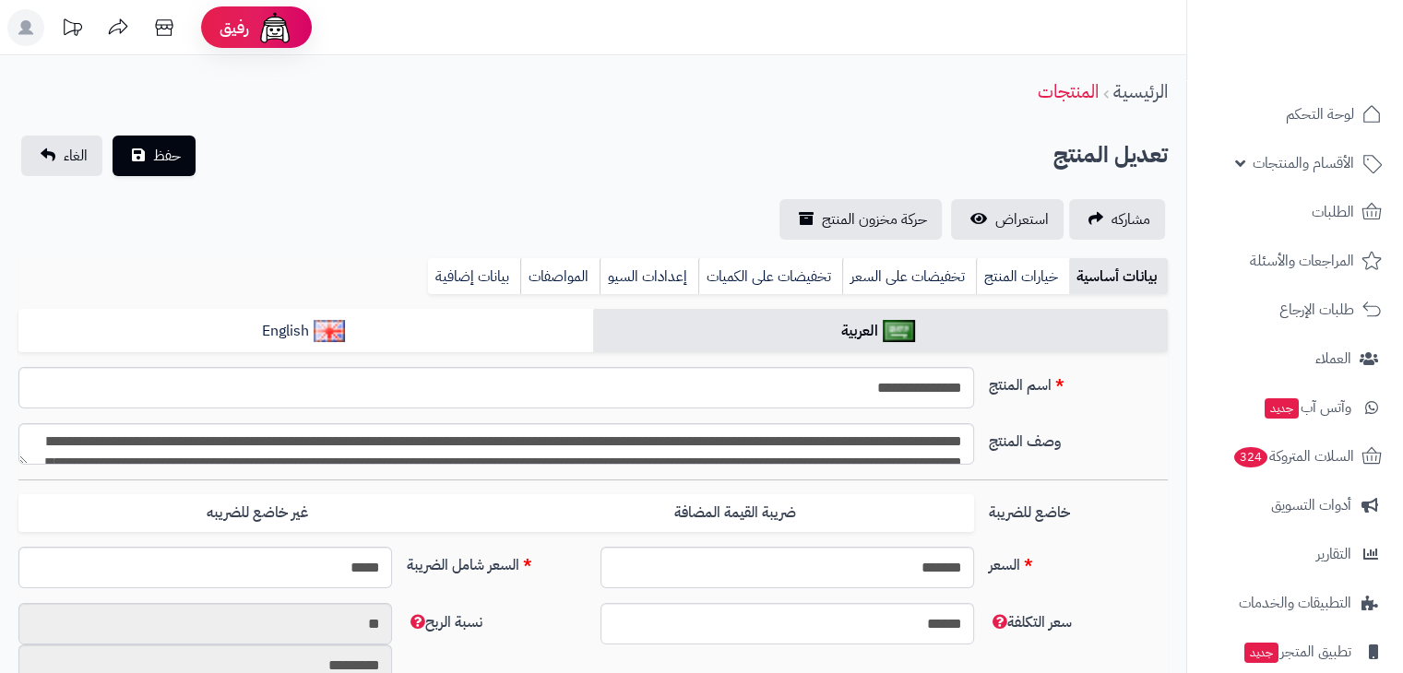
type input "*****"
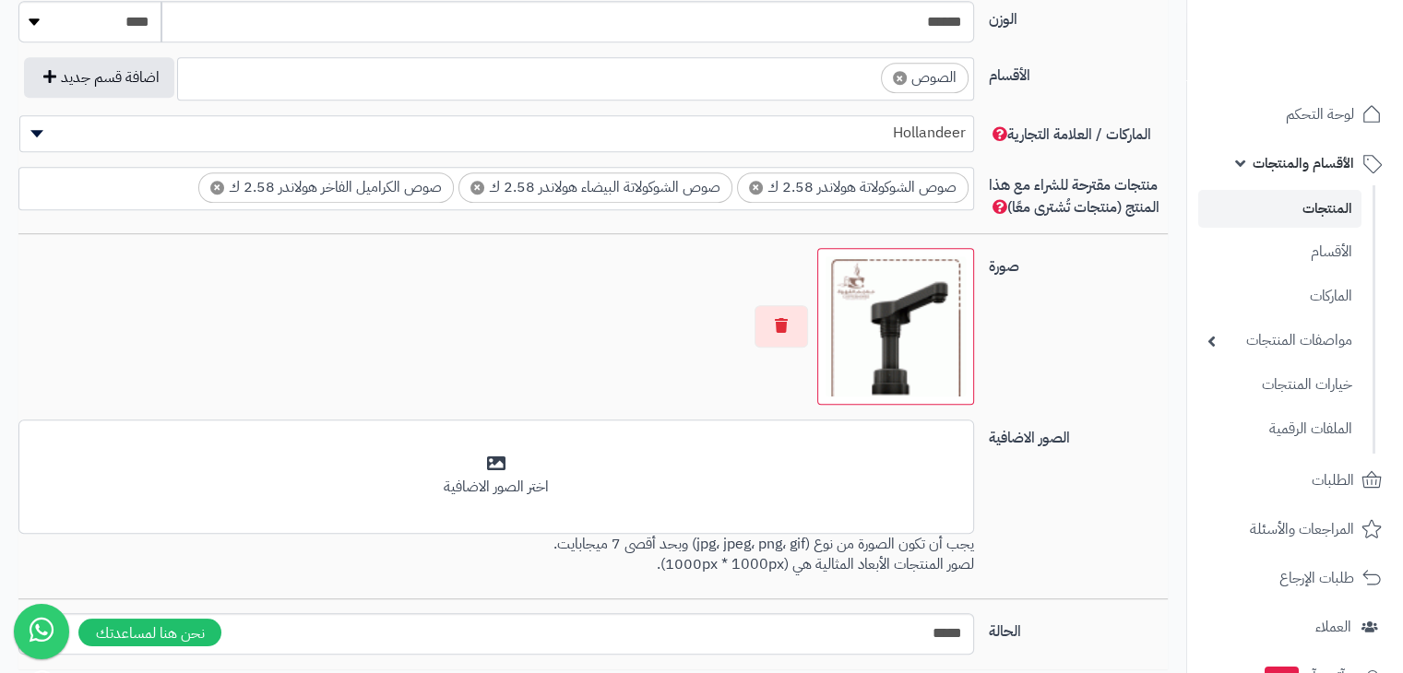
scroll to position [1149, 0]
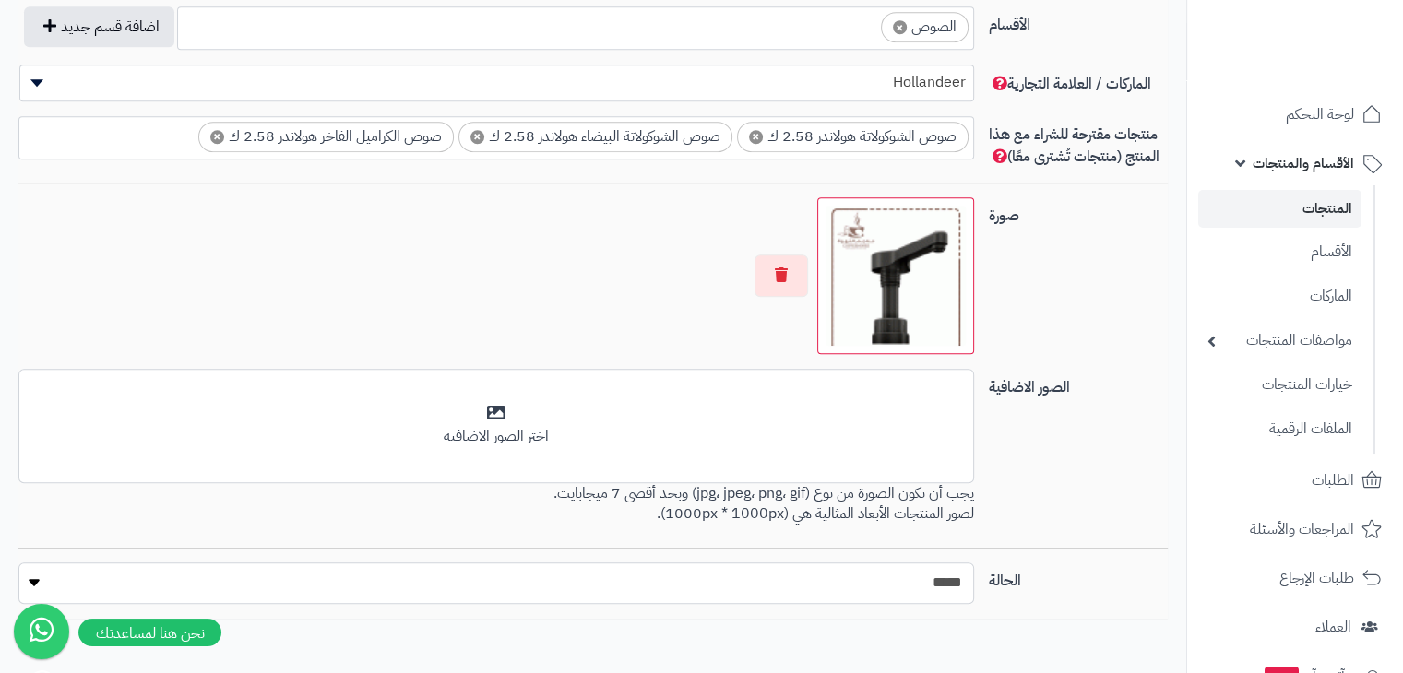
click at [708, 591] on select "***** ****" at bounding box center [495, 584] width 955 height 42
select select "*"
click at [18, 563] on select "***** ****" at bounding box center [495, 584] width 955 height 42
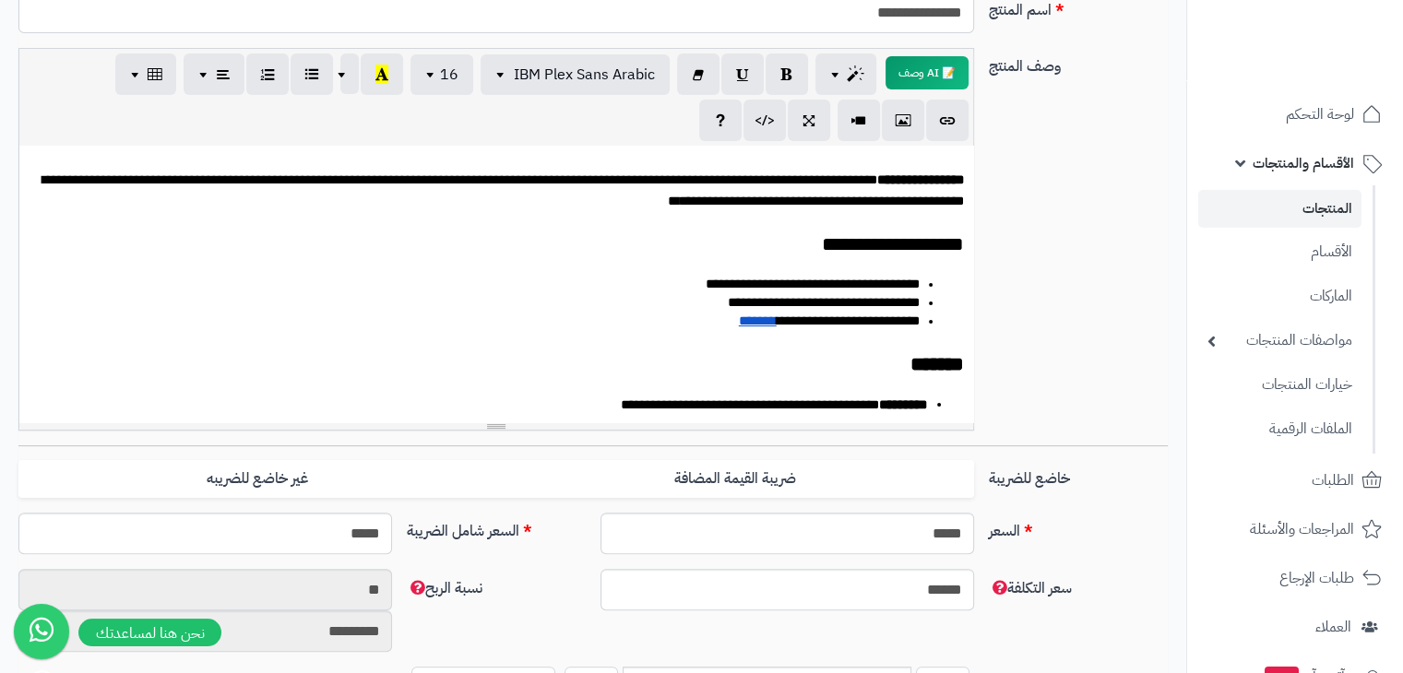
scroll to position [168, 0]
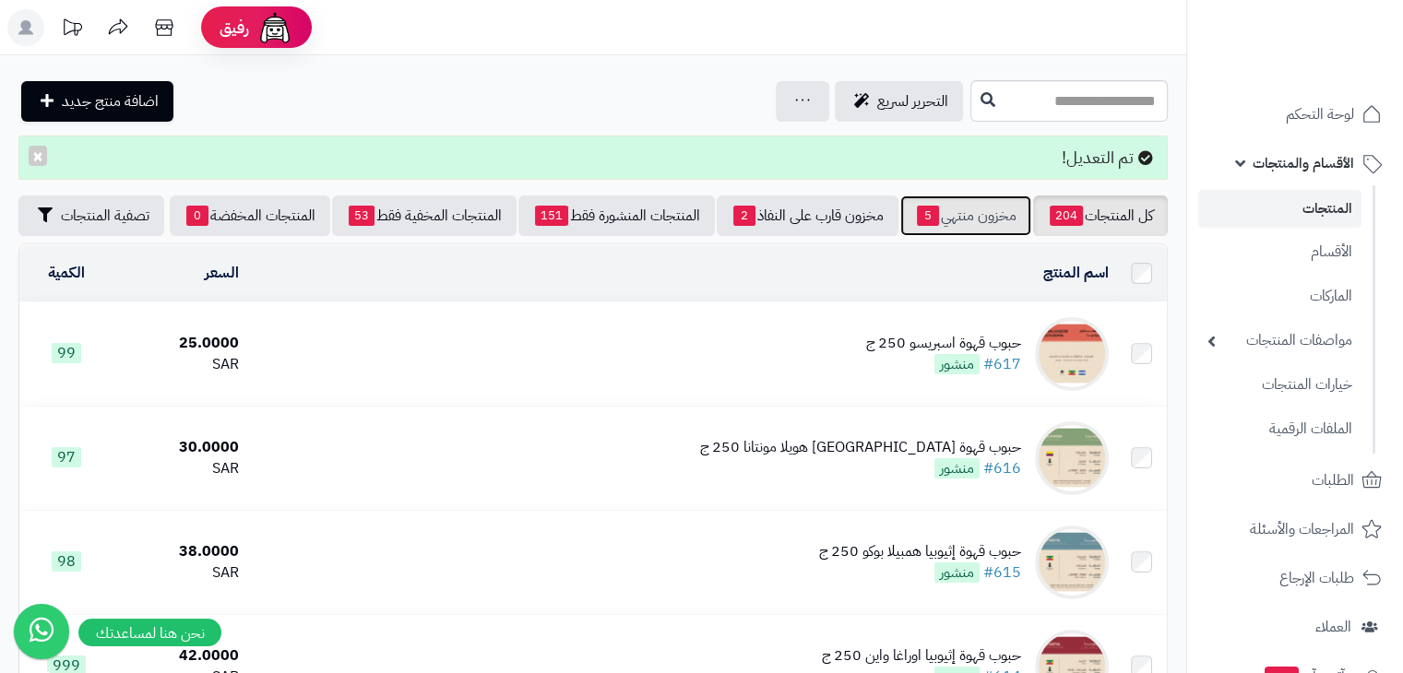
click at [980, 214] on link "مخزون منتهي 5" at bounding box center [965, 216] width 131 height 41
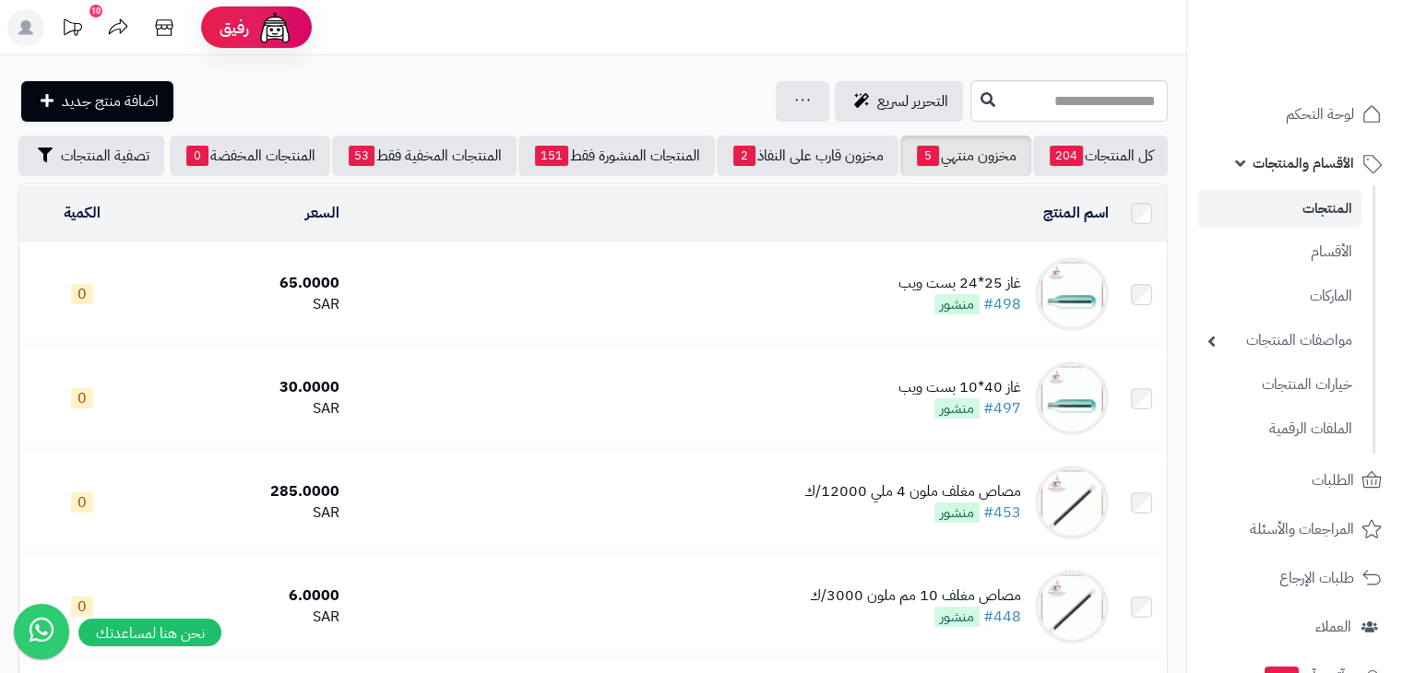
click at [895, 279] on td "غاز 25*24 بست ويب #498 منشور" at bounding box center [730, 294] width 769 height 103
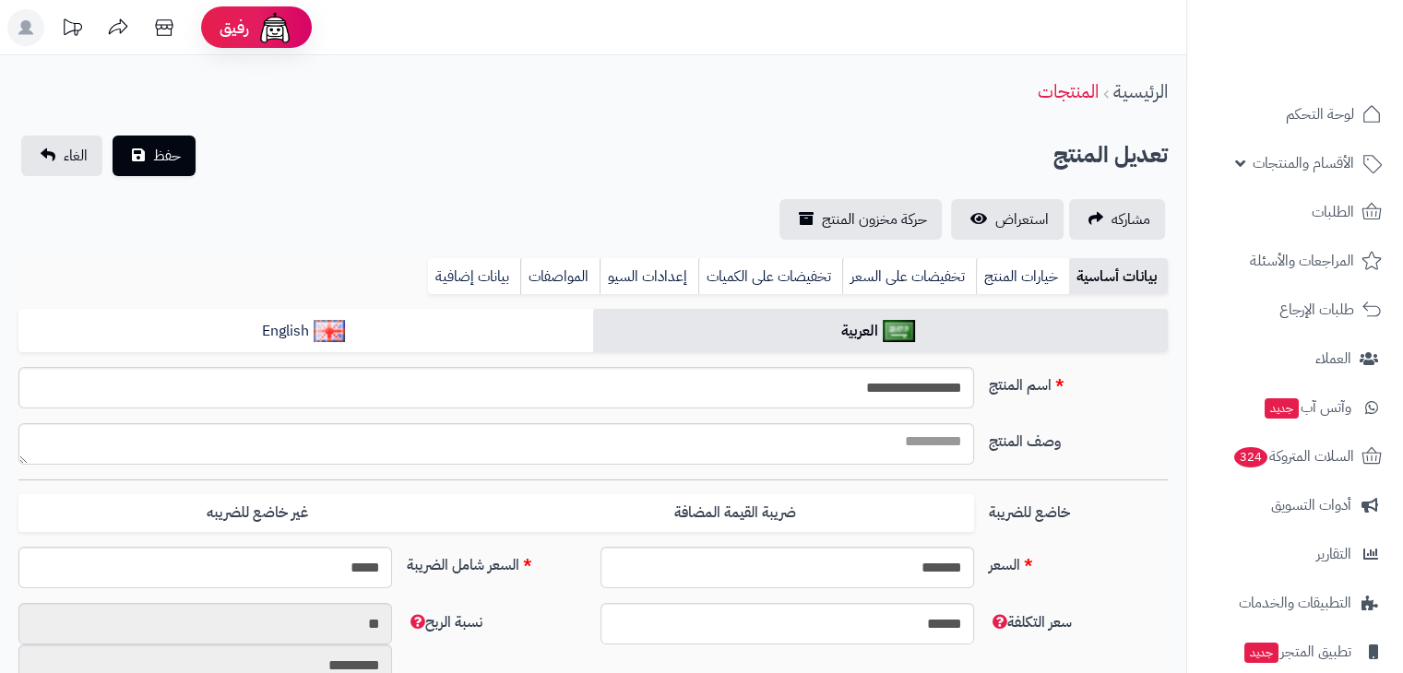
type input "*****"
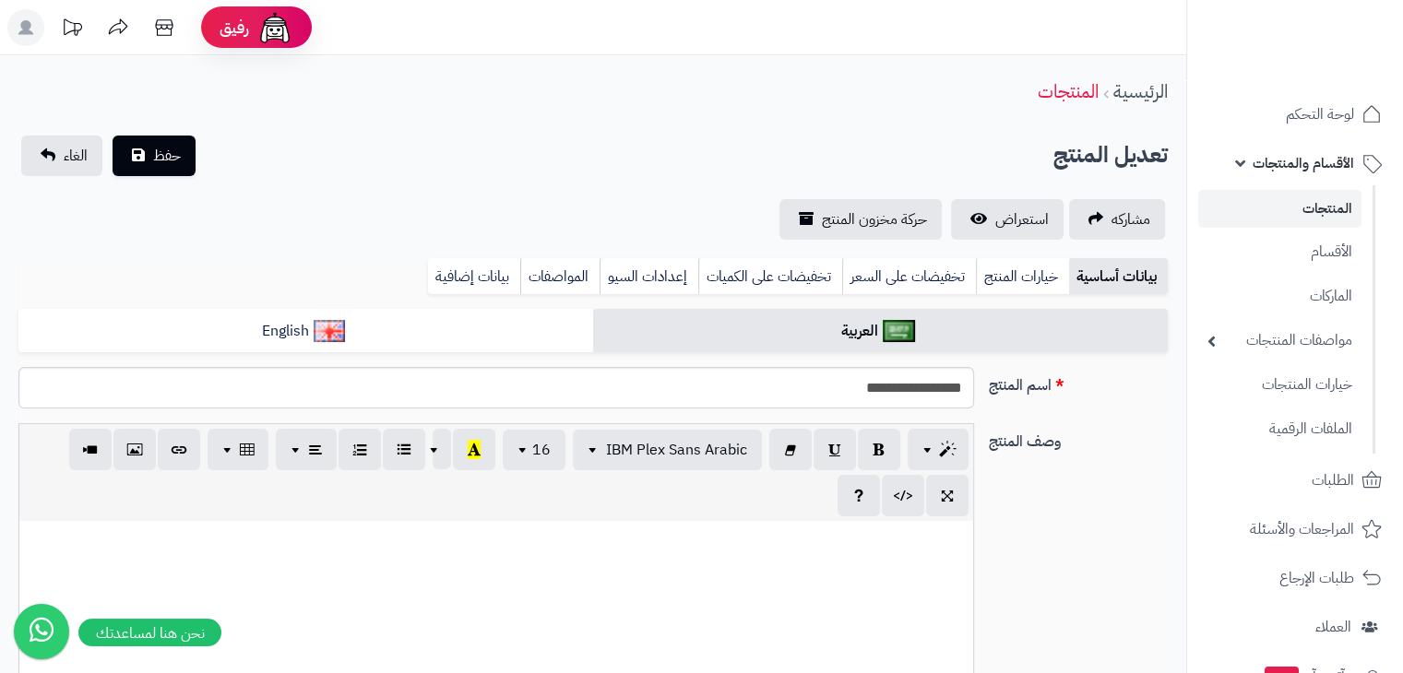
scroll to position [0, 14]
click at [838, 392] on input "**********" at bounding box center [496, 388] width 956 height 42
drag, startPoint x: 838, startPoint y: 392, endPoint x: 892, endPoint y: 405, distance: 55.9
click at [892, 405] on input "**********" at bounding box center [496, 388] width 956 height 42
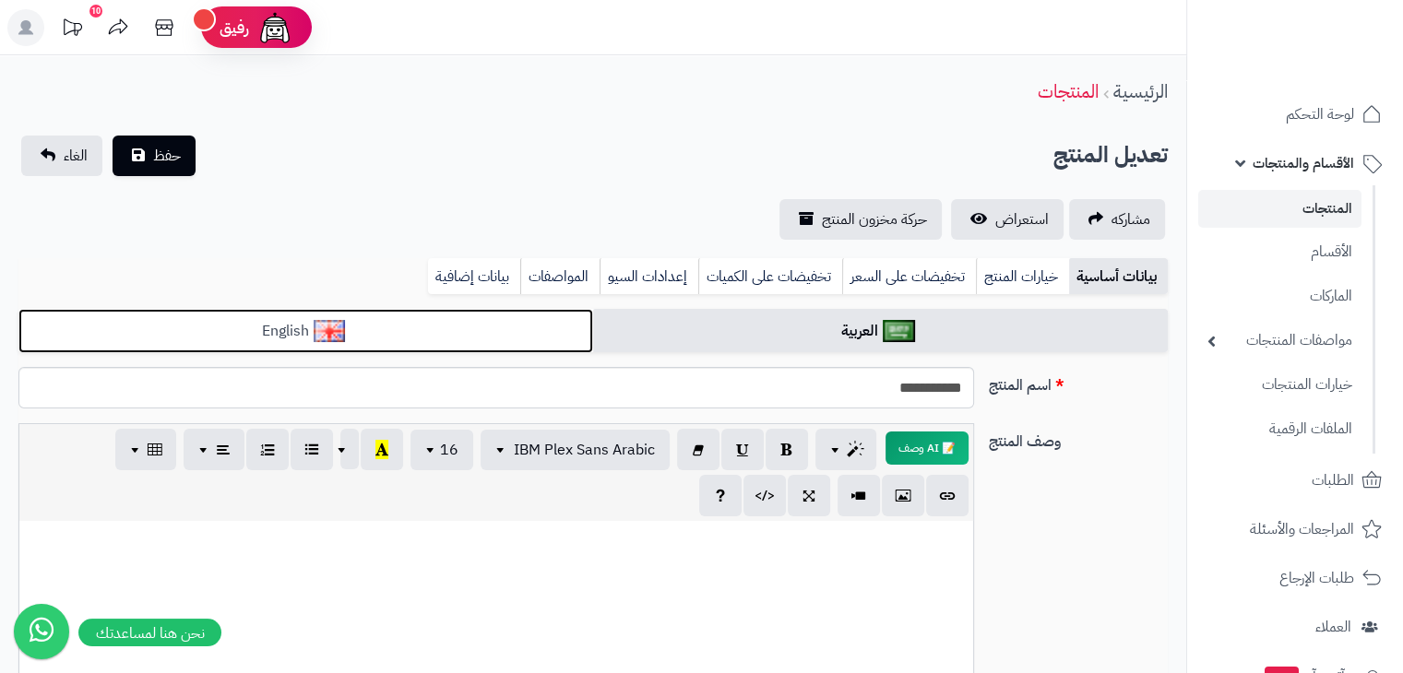
click at [521, 327] on link "English" at bounding box center [305, 331] width 575 height 45
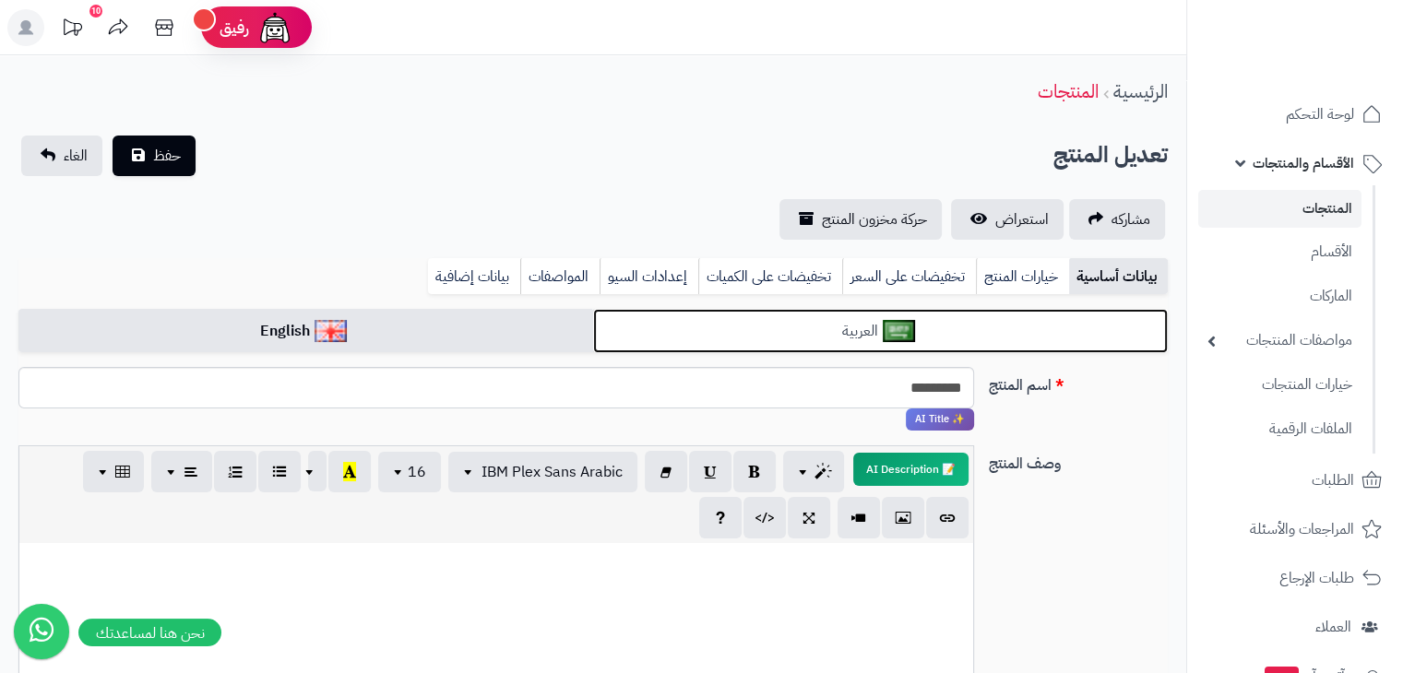
click at [789, 313] on link "العربية" at bounding box center [880, 331] width 575 height 45
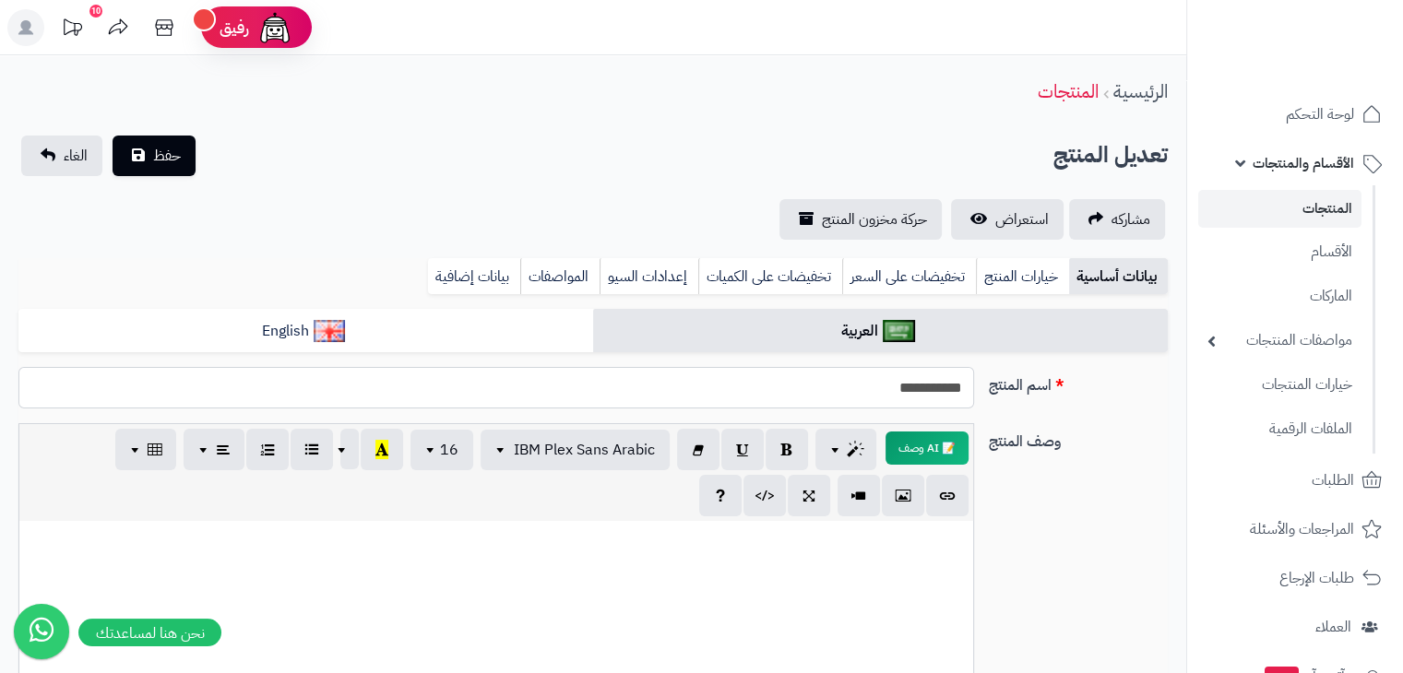
click at [898, 385] on input "**********" at bounding box center [496, 388] width 956 height 42
type input "**********"
click at [156, 139] on button "حفظ" at bounding box center [154, 155] width 83 height 41
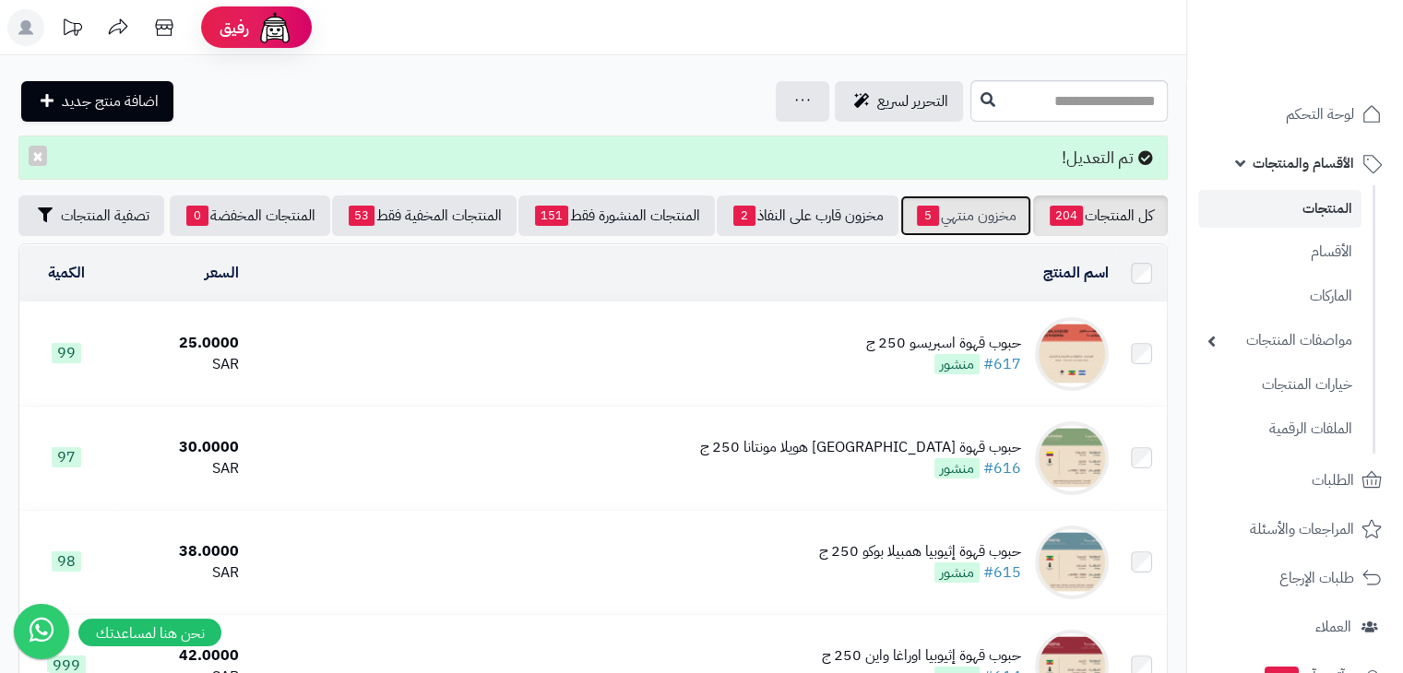
click at [964, 220] on link "مخزون منتهي 5" at bounding box center [965, 216] width 131 height 41
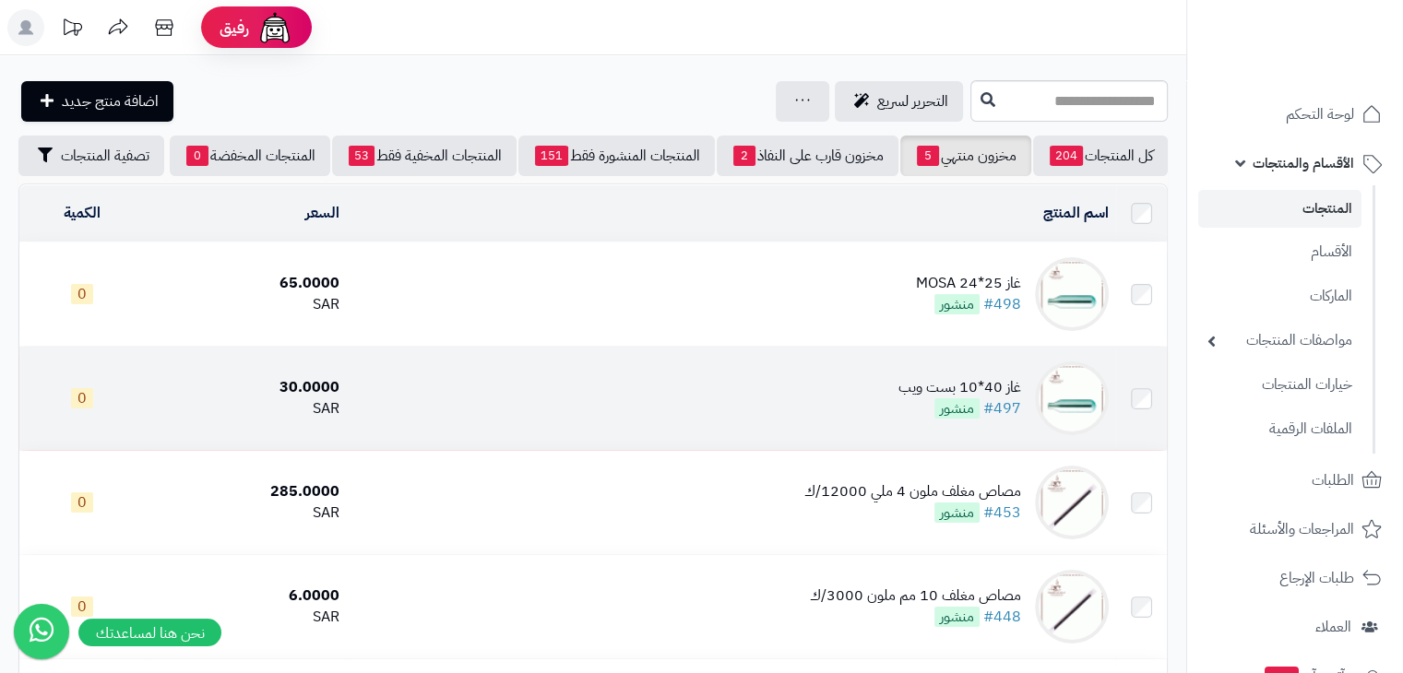
click at [869, 388] on td "غاز 40*10 بست ويب #497 منشور" at bounding box center [730, 398] width 769 height 103
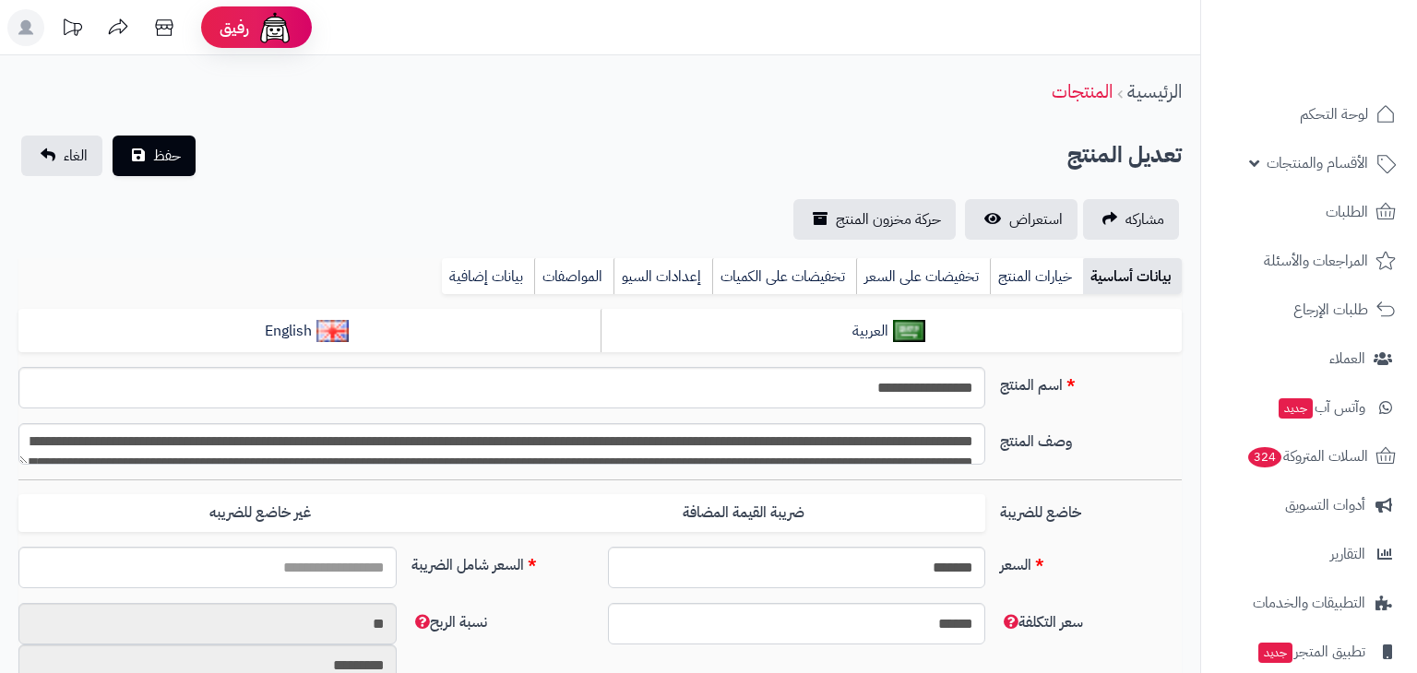
type input "*****"
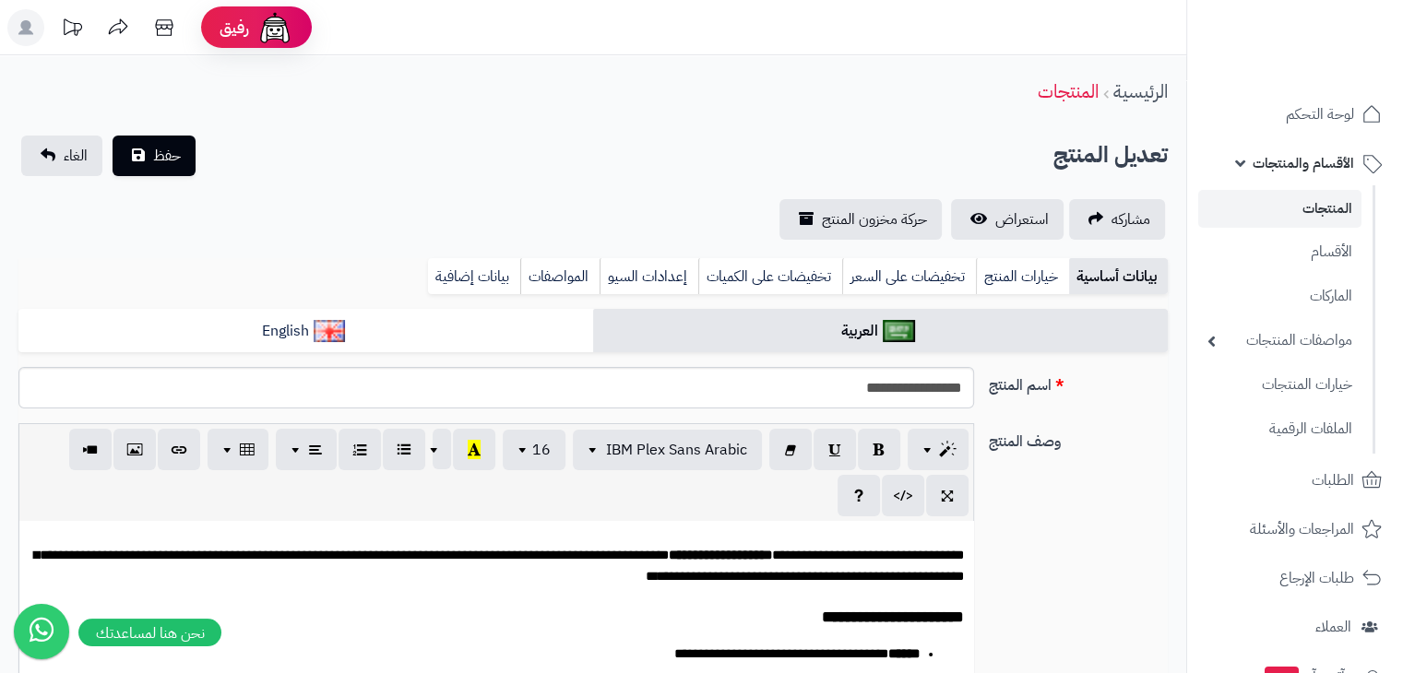
scroll to position [0, 14]
drag, startPoint x: 823, startPoint y: 385, endPoint x: 899, endPoint y: 402, distance: 78.5
click at [899, 402] on input "**********" at bounding box center [496, 388] width 956 height 42
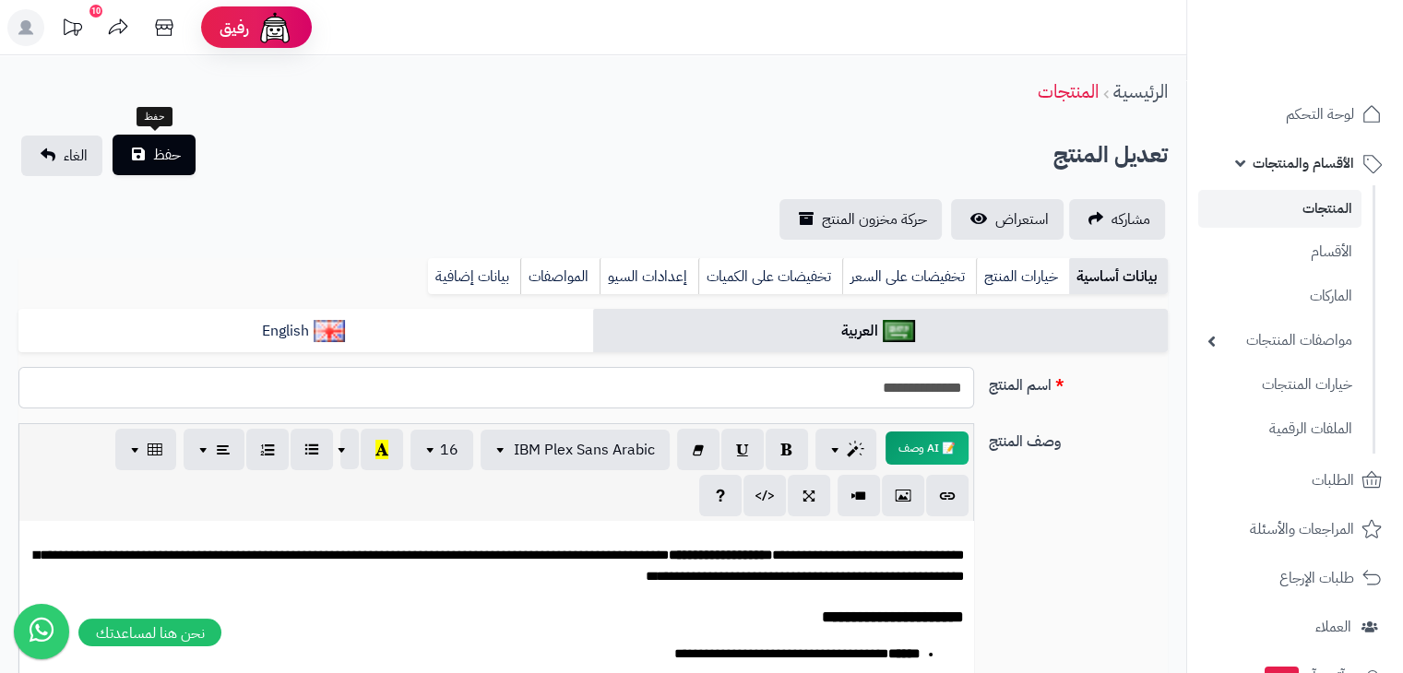
type input "**********"
click at [179, 152] on span "حفظ" at bounding box center [167, 155] width 28 height 22
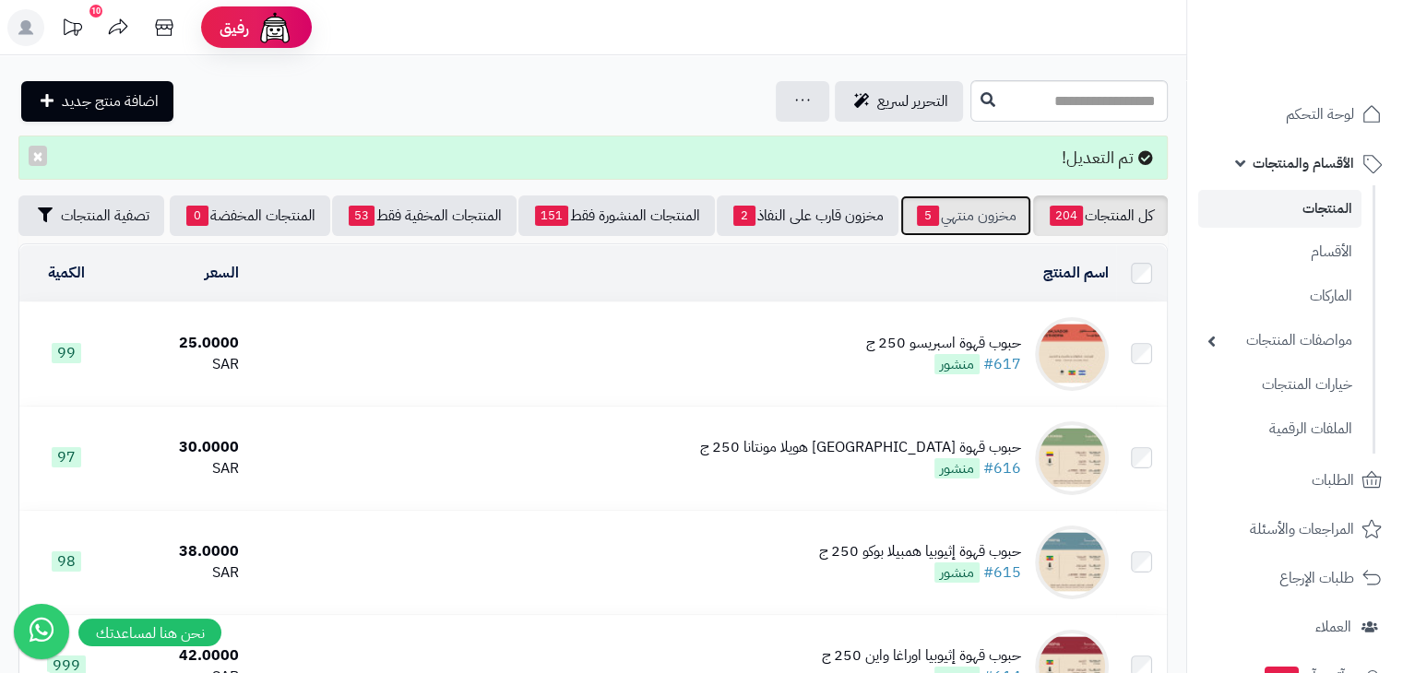
click at [926, 206] on span "5" at bounding box center [928, 216] width 22 height 20
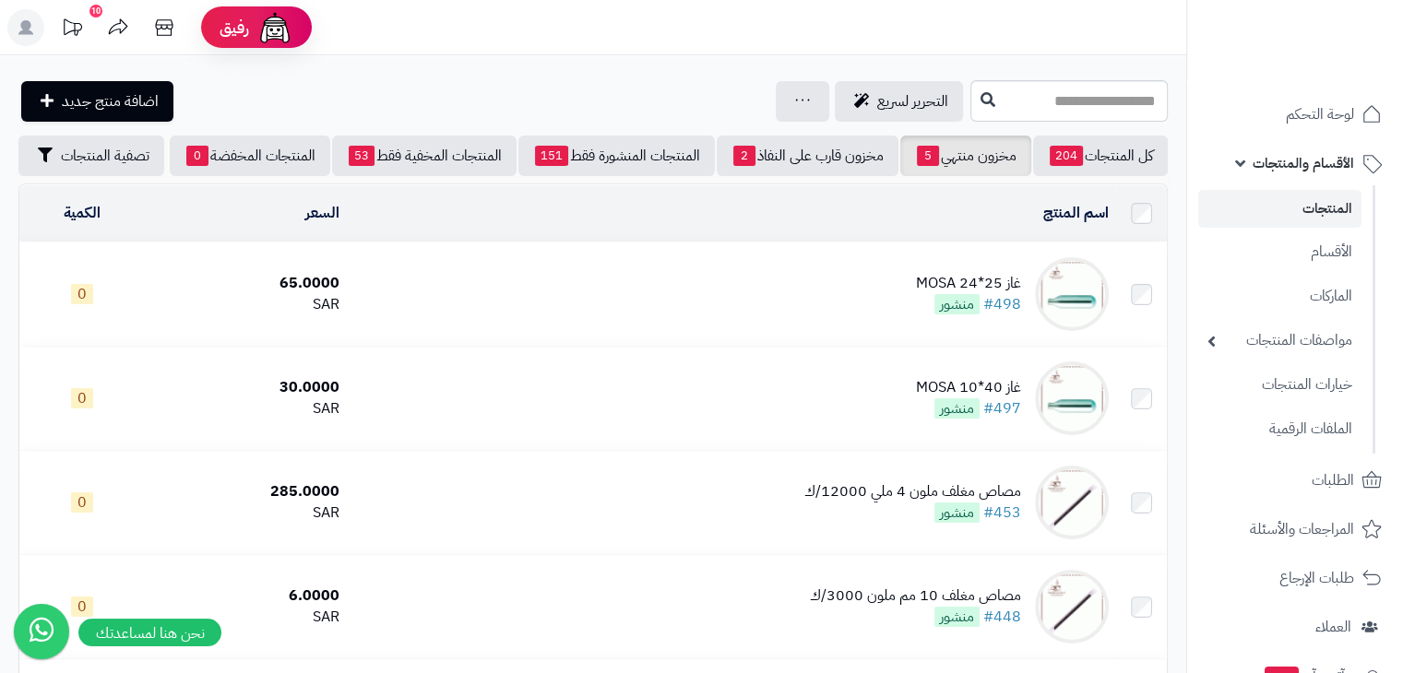
click at [539, 288] on td "غاز 25*24 MOSA #498 منشور" at bounding box center [730, 294] width 769 height 103
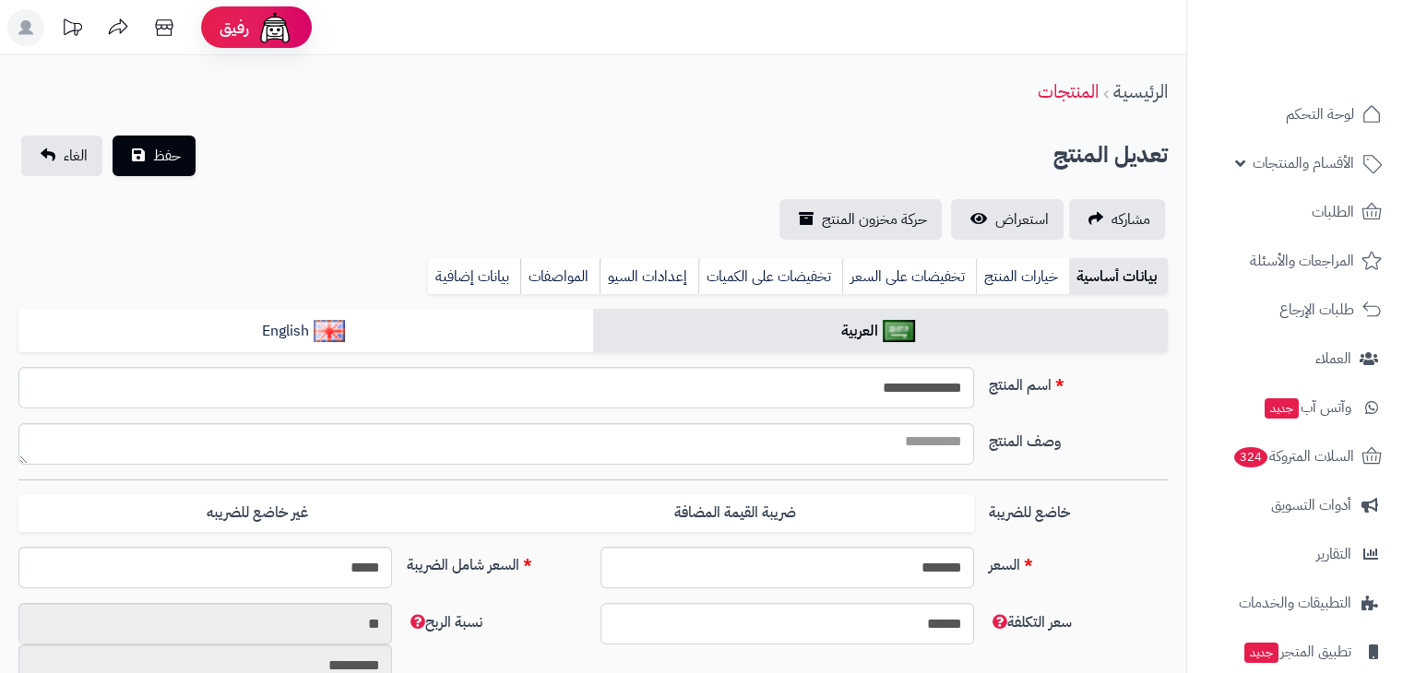
type input "*****"
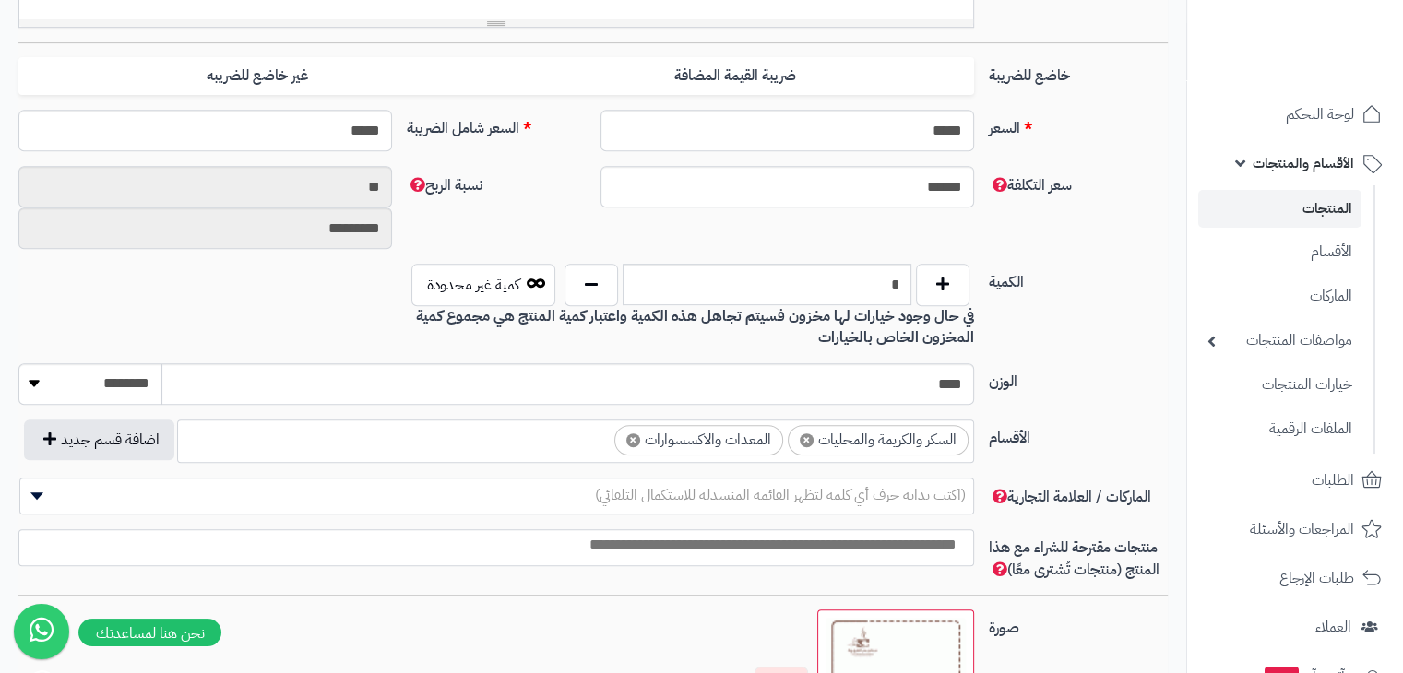
scroll to position [777, 0]
drag, startPoint x: 867, startPoint y: 277, endPoint x: 930, endPoint y: 283, distance: 63.1
click at [930, 283] on div "*" at bounding box center [767, 287] width 414 height 42
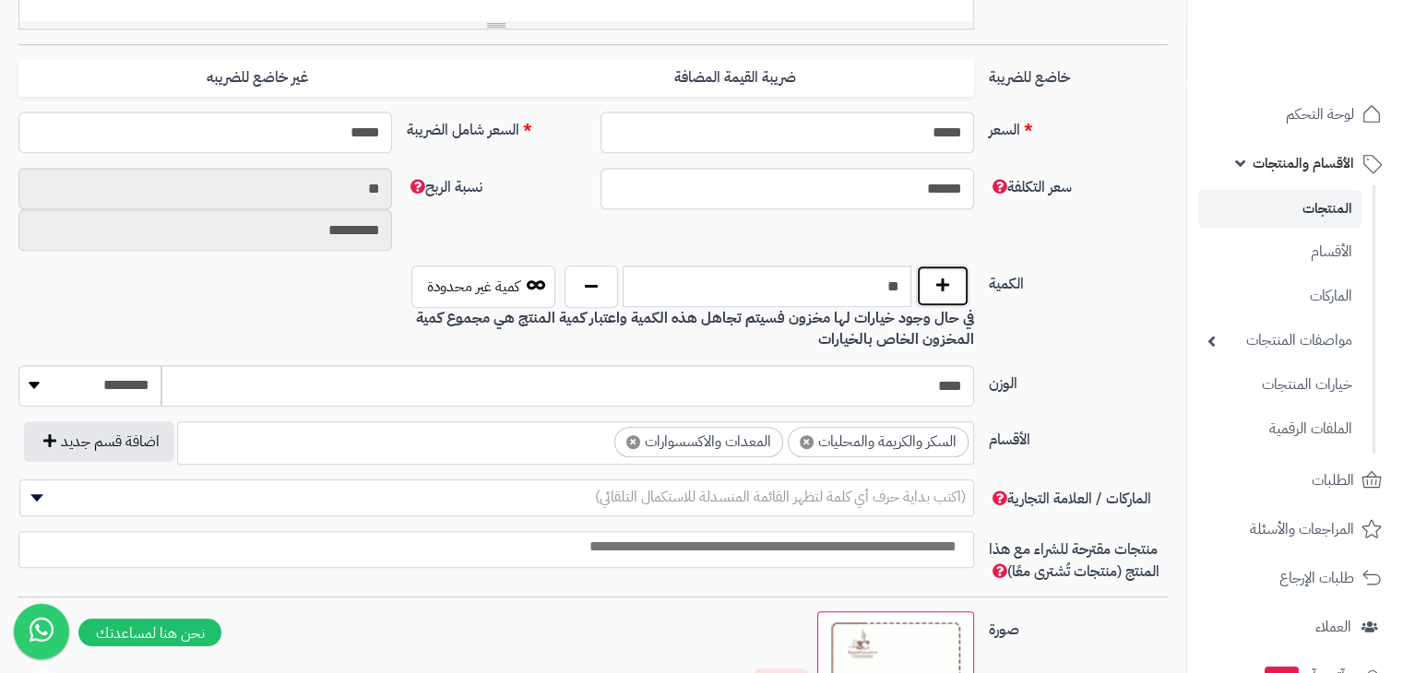
click at [930, 283] on button "button" at bounding box center [942, 286] width 53 height 42
click at [586, 283] on button "button" at bounding box center [591, 286] width 53 height 42
type input "**"
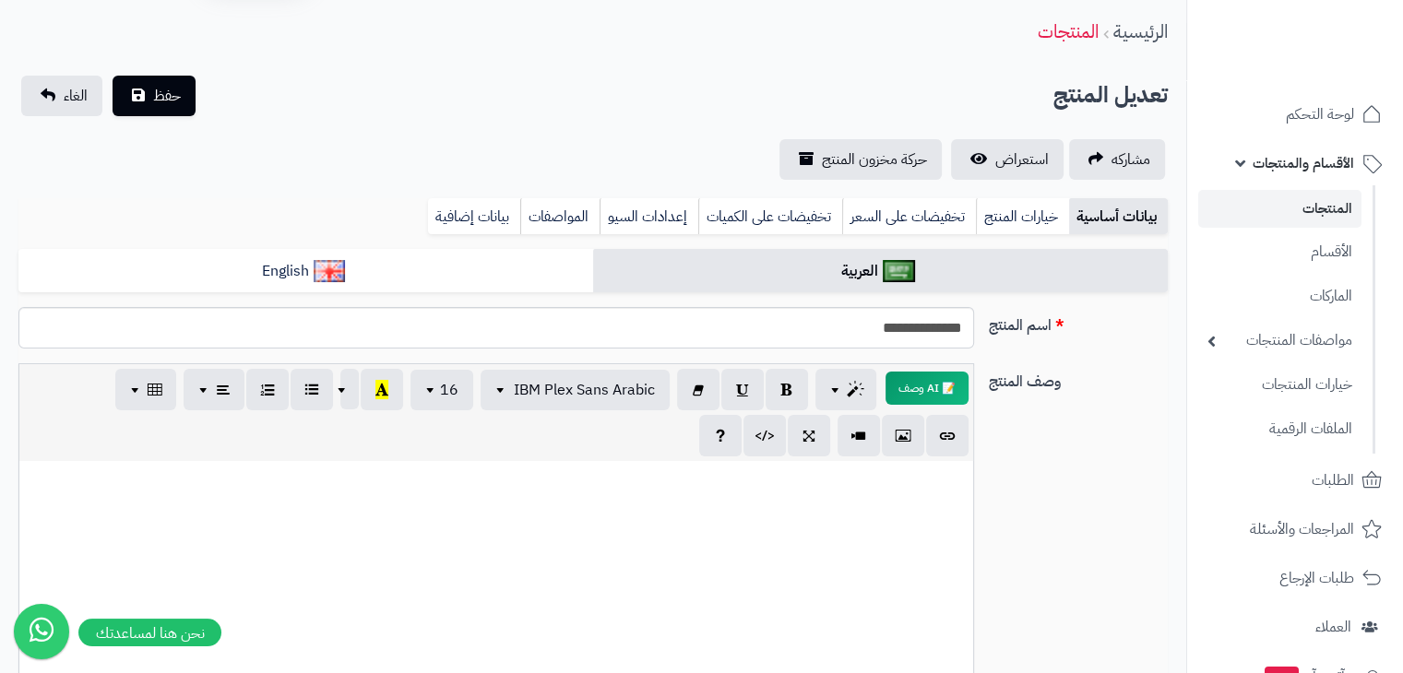
scroll to position [30, 0]
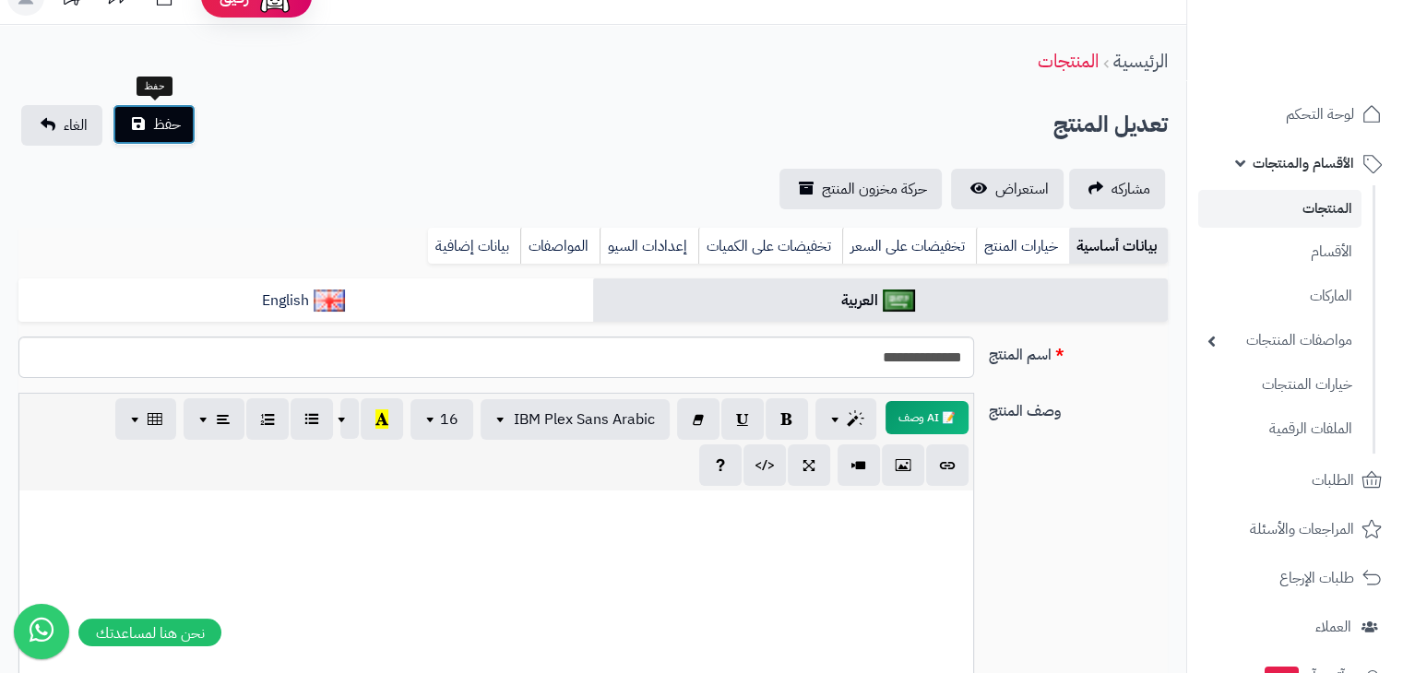
click at [162, 119] on span "حفظ" at bounding box center [167, 124] width 28 height 22
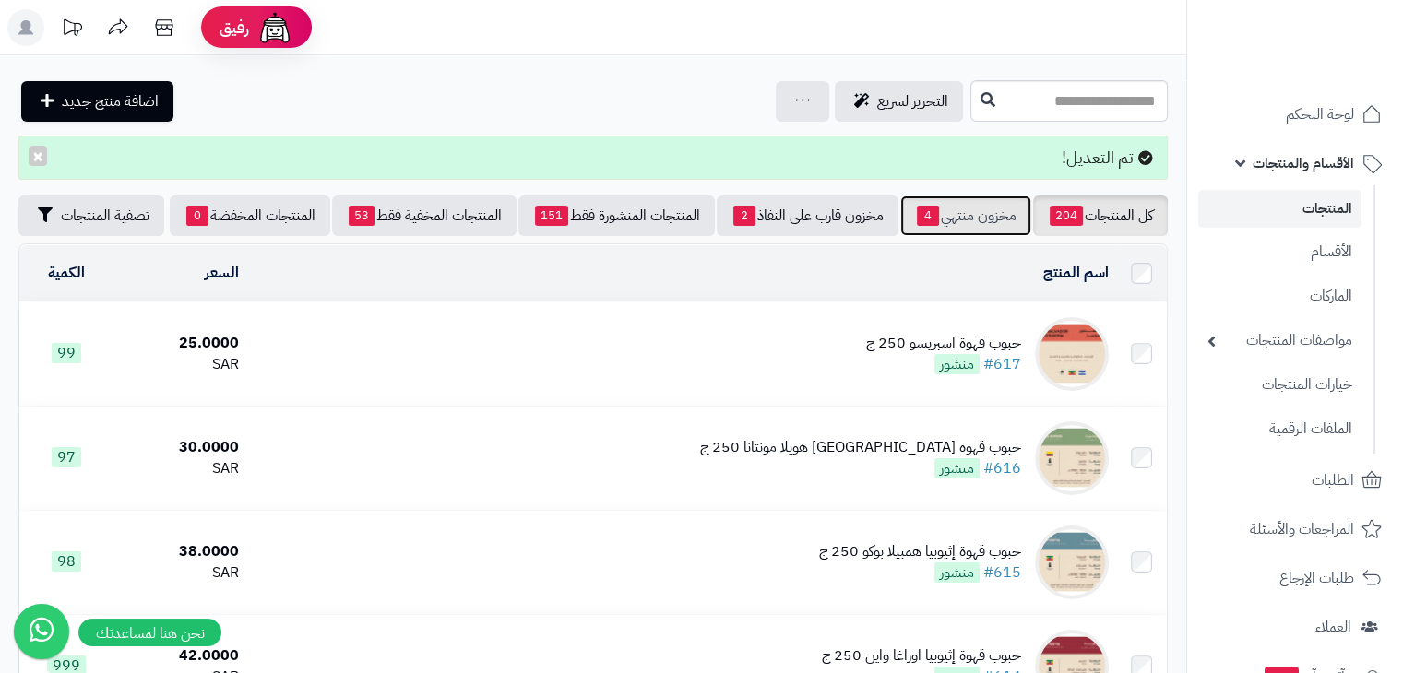
click at [963, 214] on link "مخزون منتهي 4" at bounding box center [965, 216] width 131 height 41
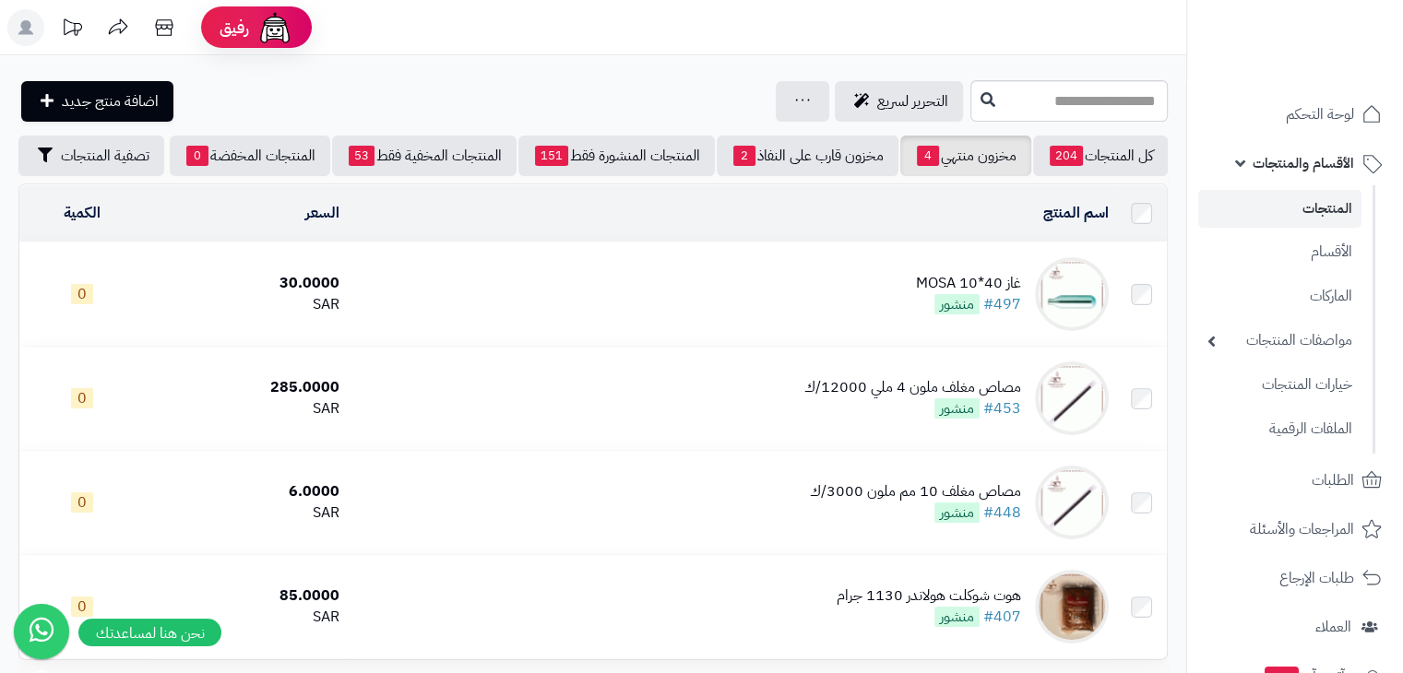
click at [785, 323] on td "غاز 40*10 MOSA #497 منشور" at bounding box center [730, 294] width 769 height 103
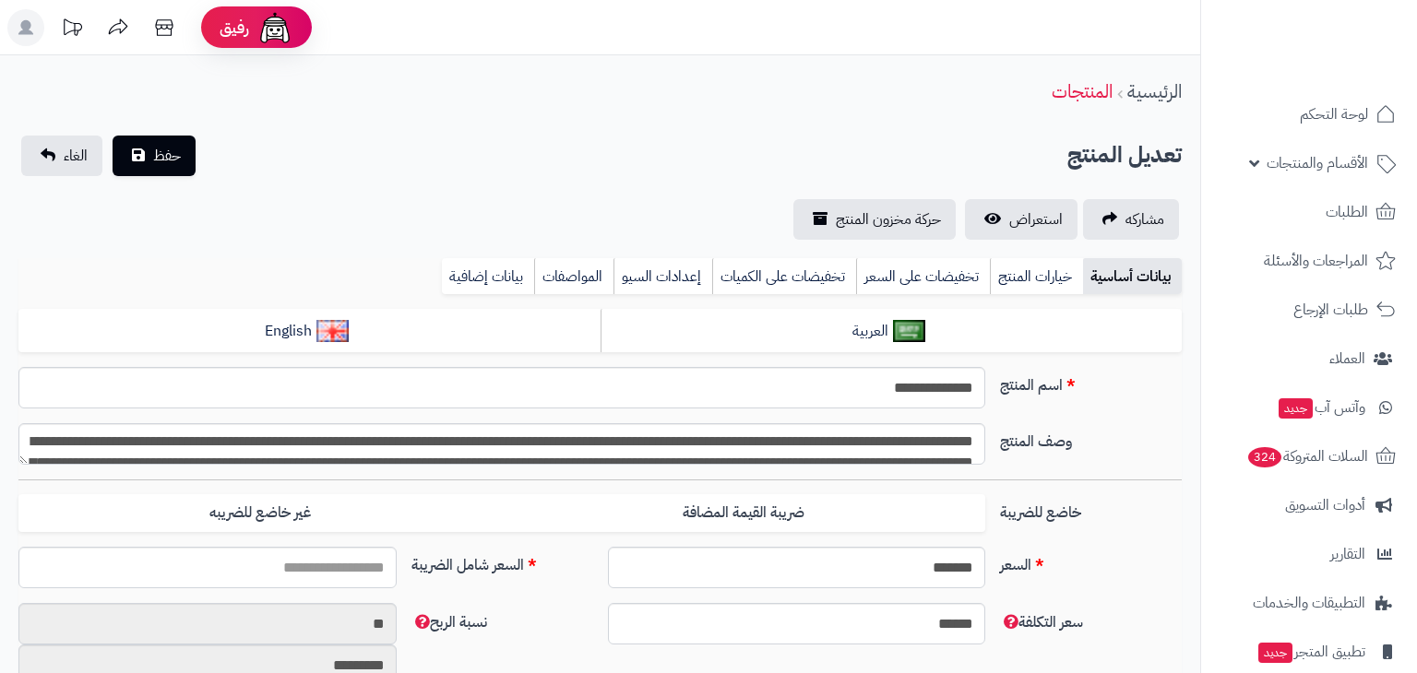
type input "*****"
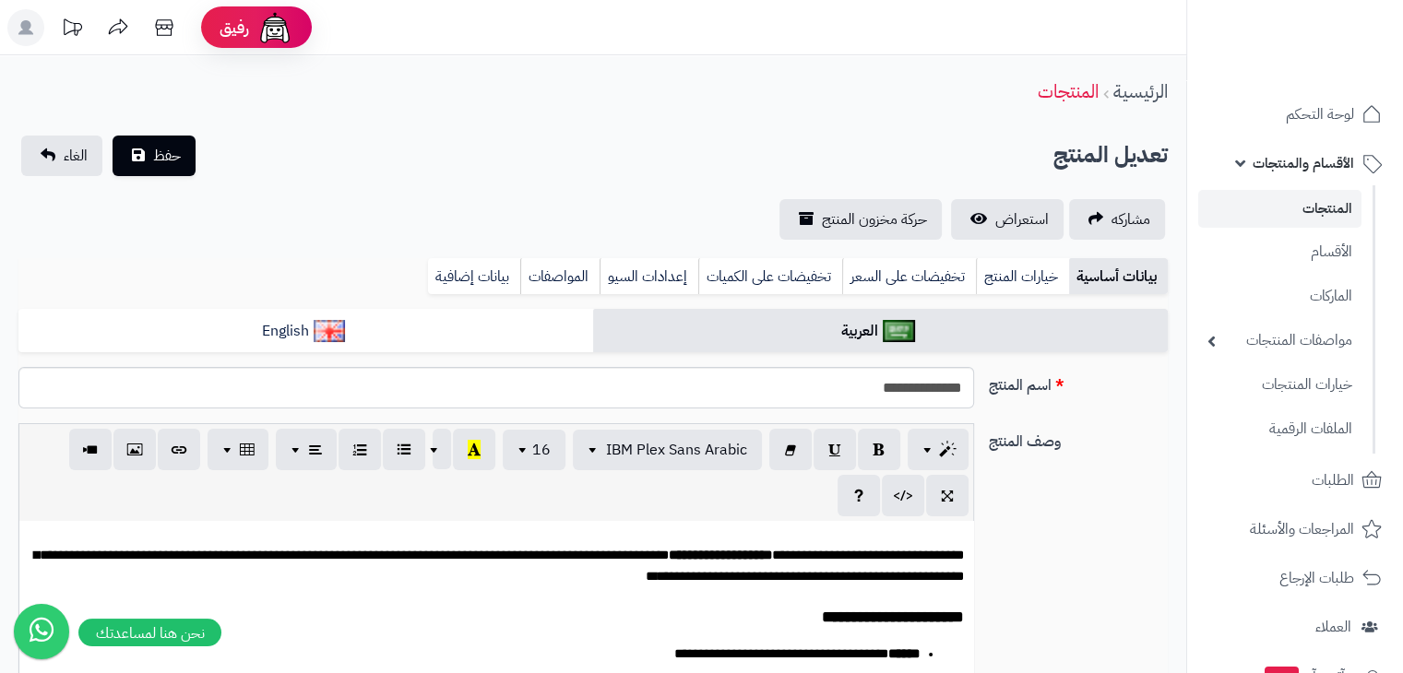
scroll to position [105, 0]
type input "*****"
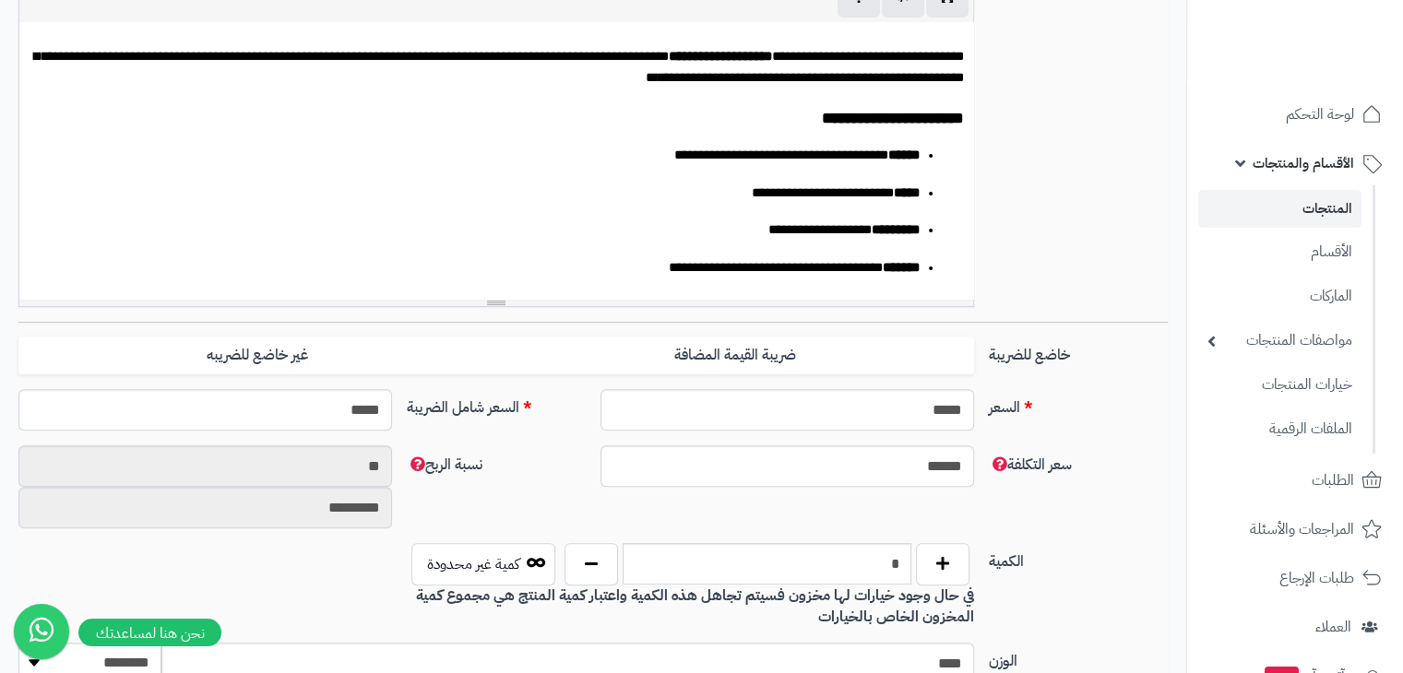
drag, startPoint x: 1416, startPoint y: 163, endPoint x: 1414, endPoint y: 327, distance: 163.3
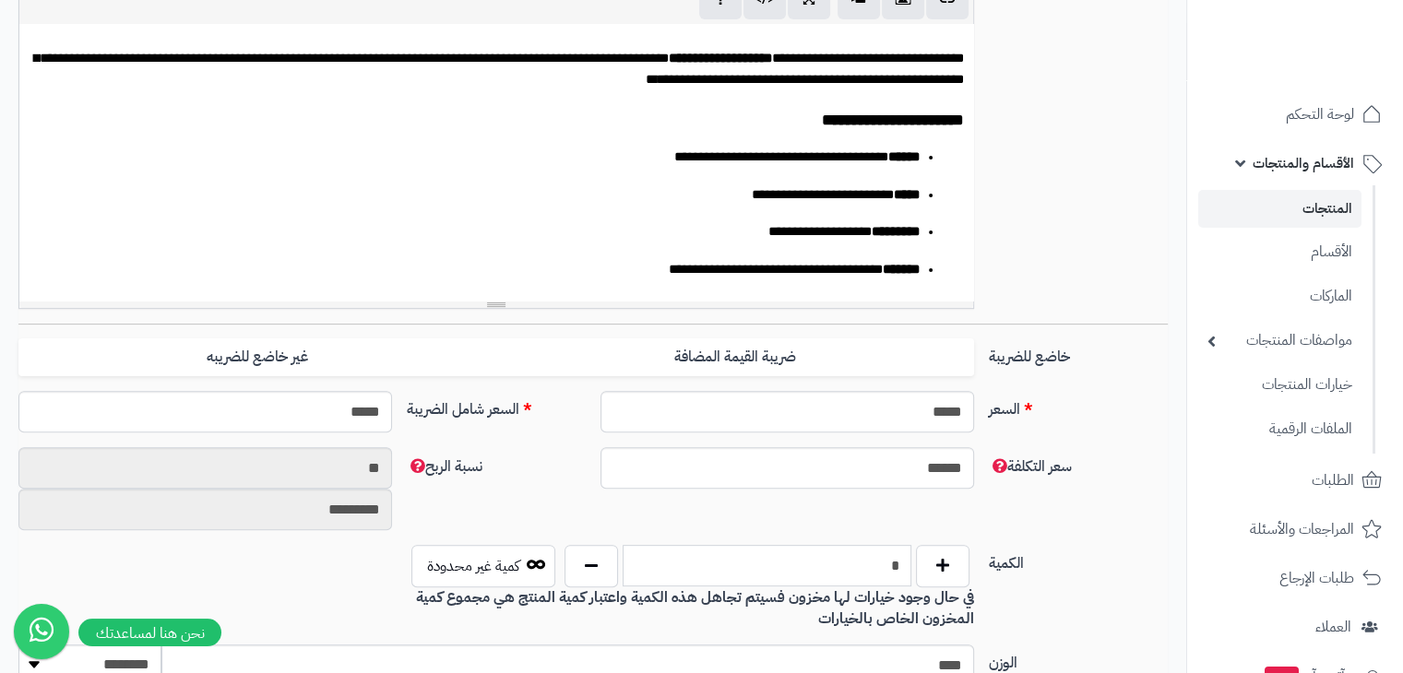
click at [863, 577] on input "*" at bounding box center [767, 566] width 289 height 42
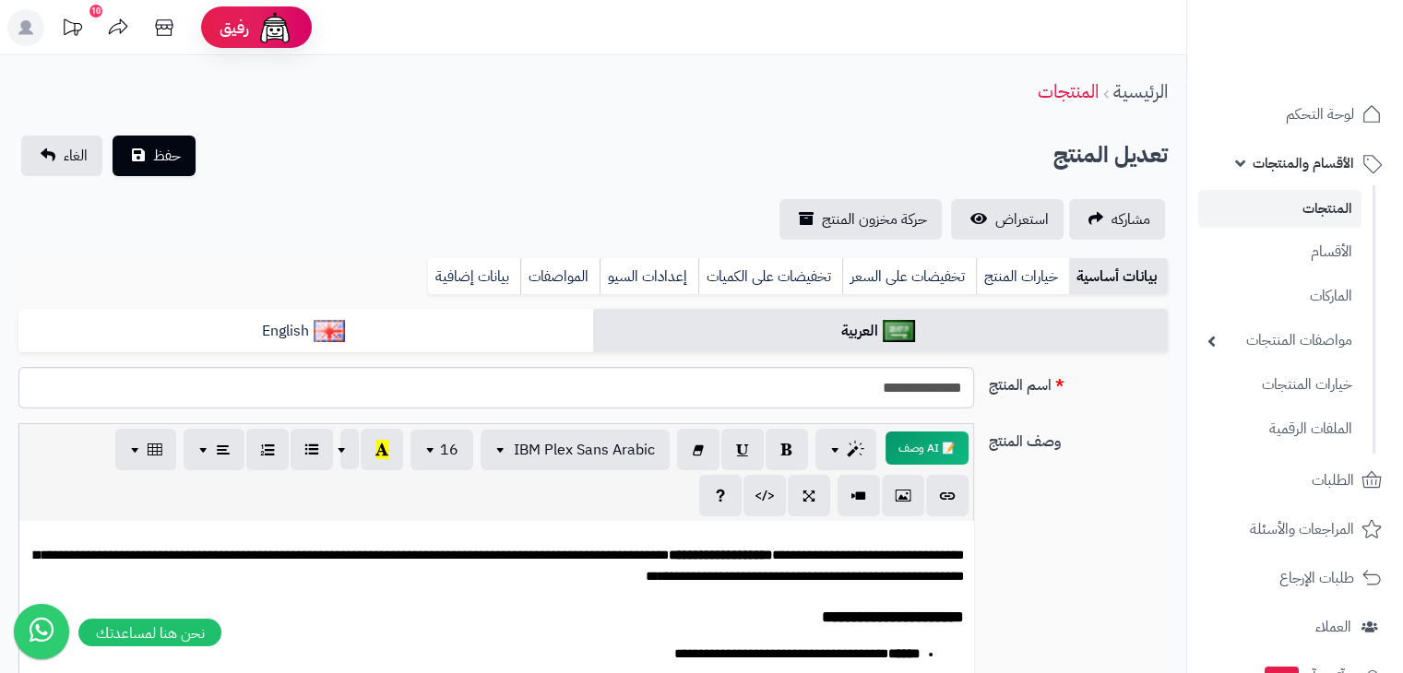
click at [1321, 221] on link "المنتجات" at bounding box center [1279, 209] width 163 height 38
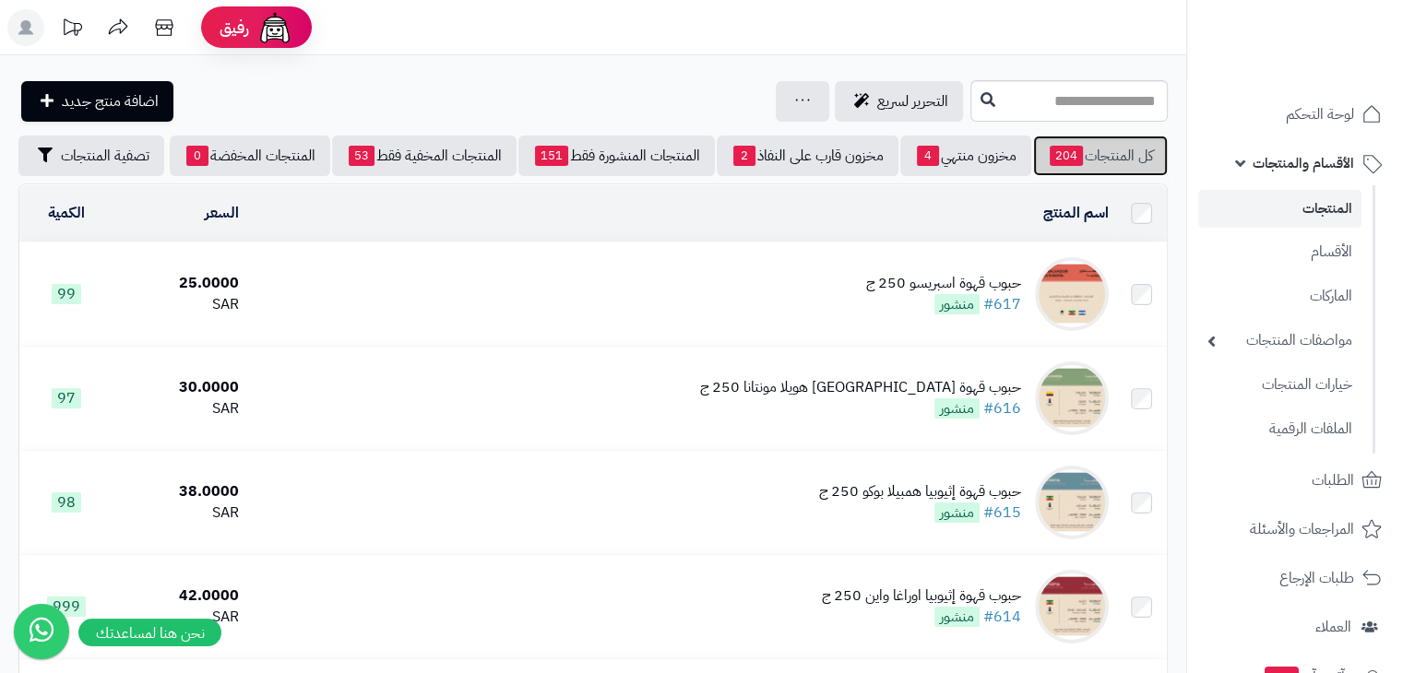
click at [1096, 163] on link "كل المنتجات 204" at bounding box center [1100, 156] width 135 height 41
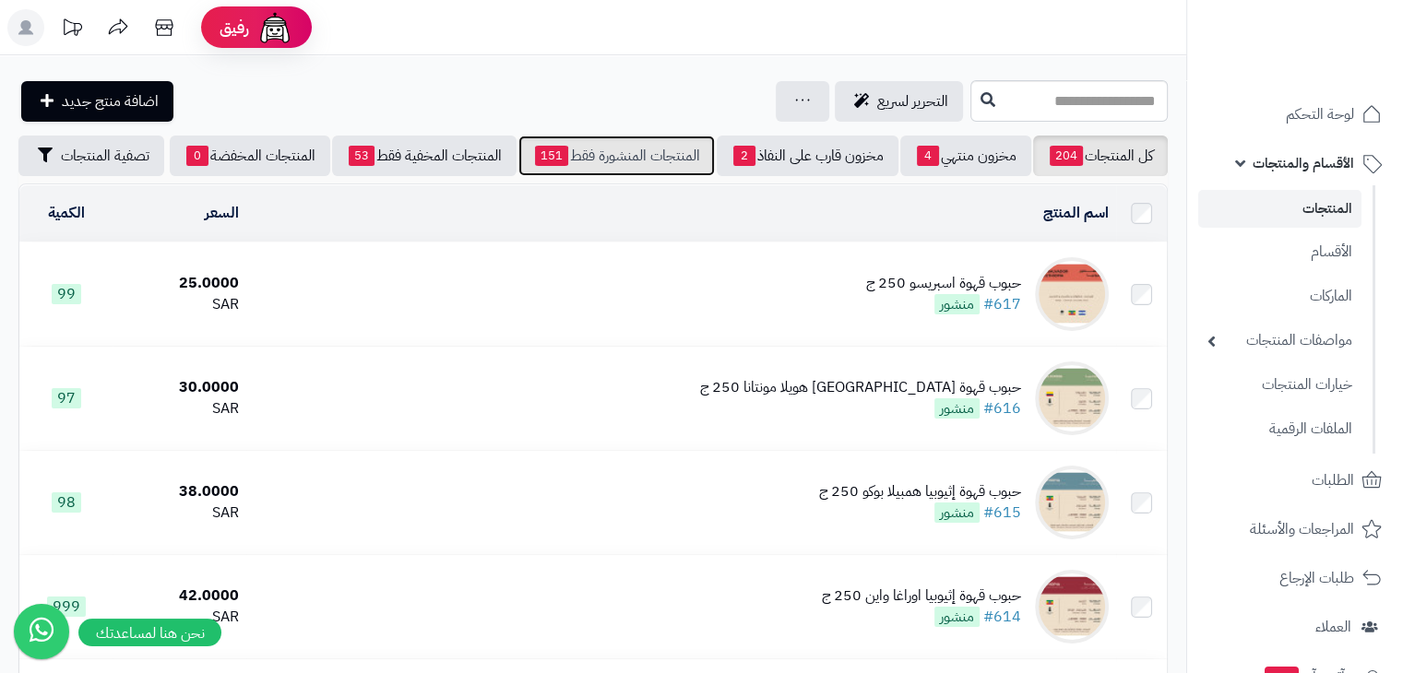
click at [642, 139] on link "المنتجات المنشورة فقط 151" at bounding box center [616, 156] width 196 height 41
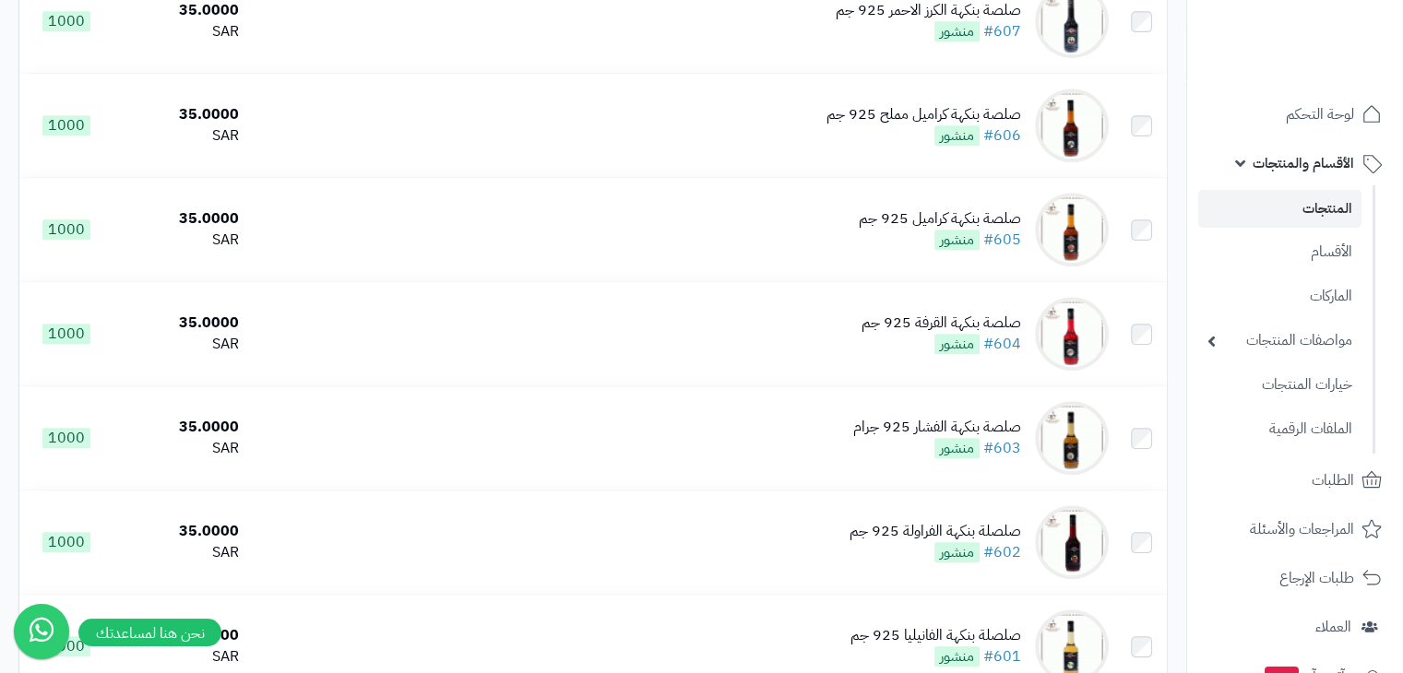
scroll to position [1144, 0]
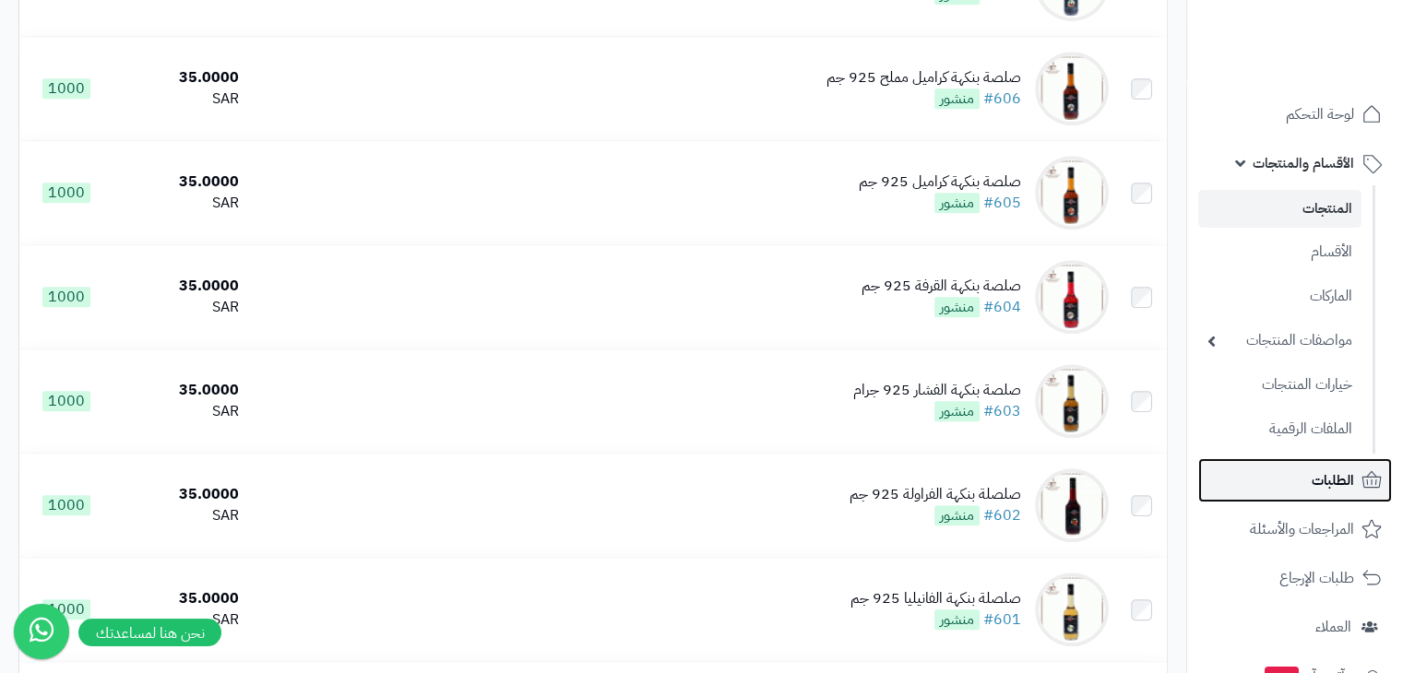
click at [1347, 489] on span "الطلبات" at bounding box center [1333, 481] width 42 height 26
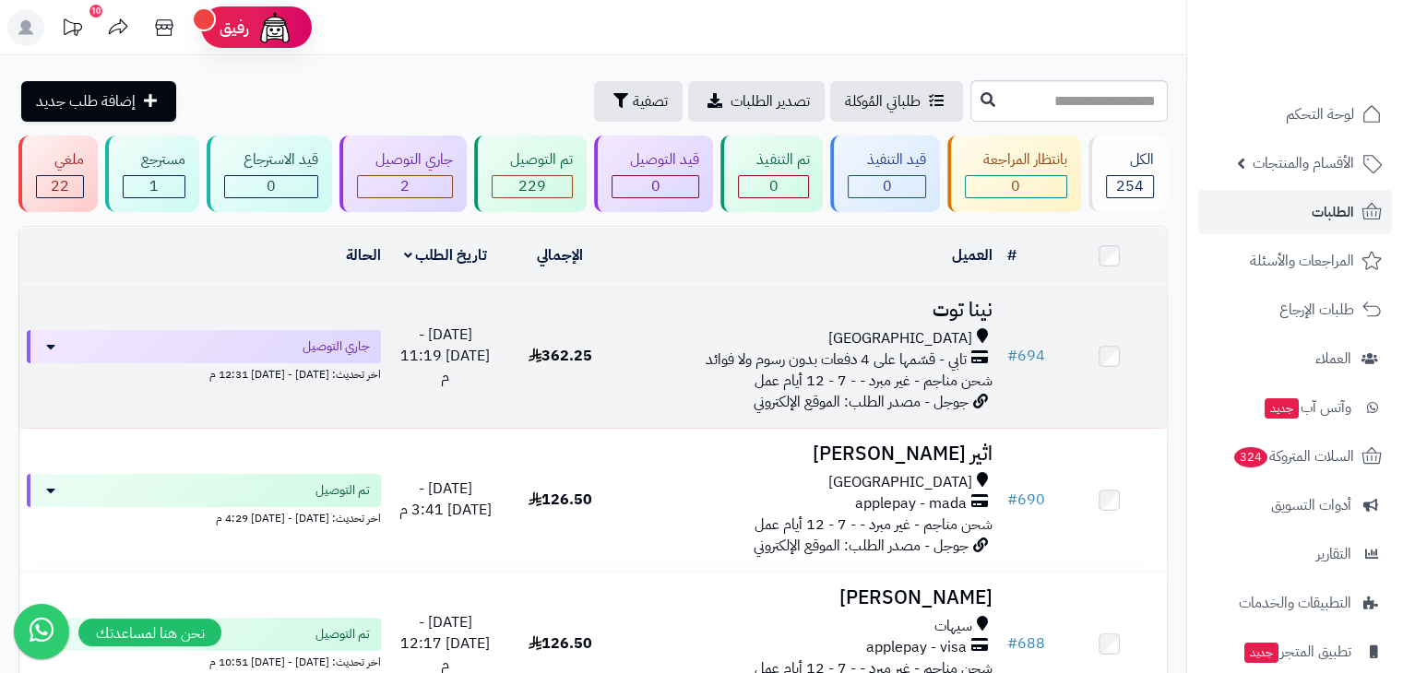
click at [727, 392] on td "نينا توت جدة تابي - قسّمها على 4 دفعات بدون رسوم ولا فوائد شحن مناجم - غير مبرد…" at bounding box center [808, 356] width 382 height 143
click at [767, 314] on h3 "نينا توت" at bounding box center [807, 310] width 367 height 21
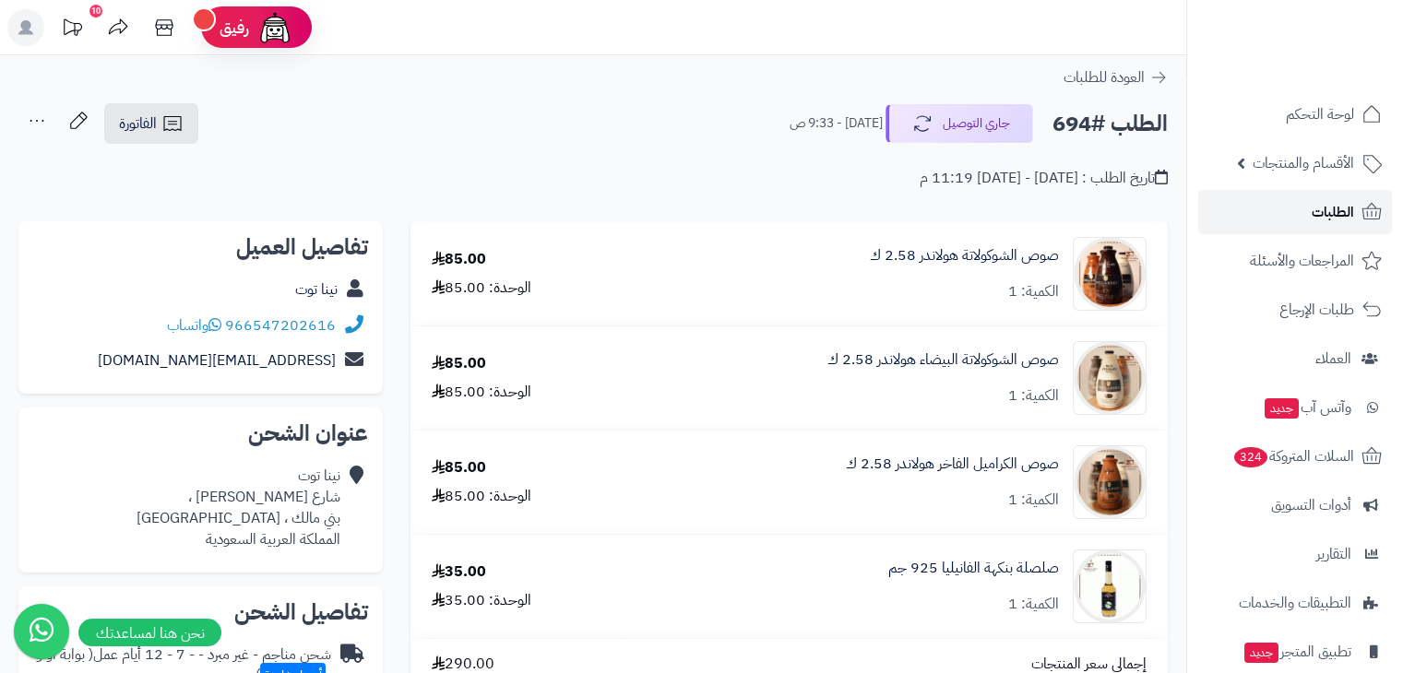
click at [1350, 216] on span "الطلبات" at bounding box center [1333, 212] width 42 height 26
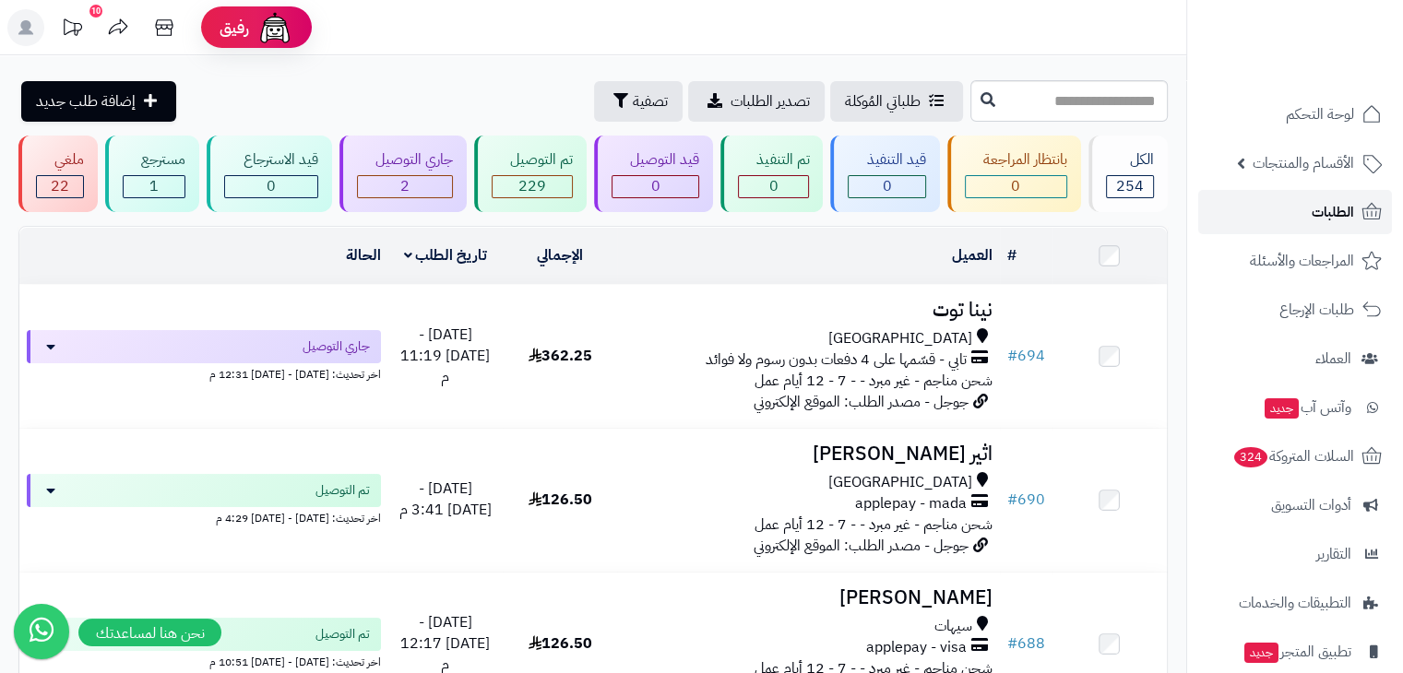
click at [1328, 199] on span "الطلبات" at bounding box center [1333, 212] width 42 height 26
click at [1316, 143] on link "الأقسام والمنتجات" at bounding box center [1295, 163] width 194 height 44
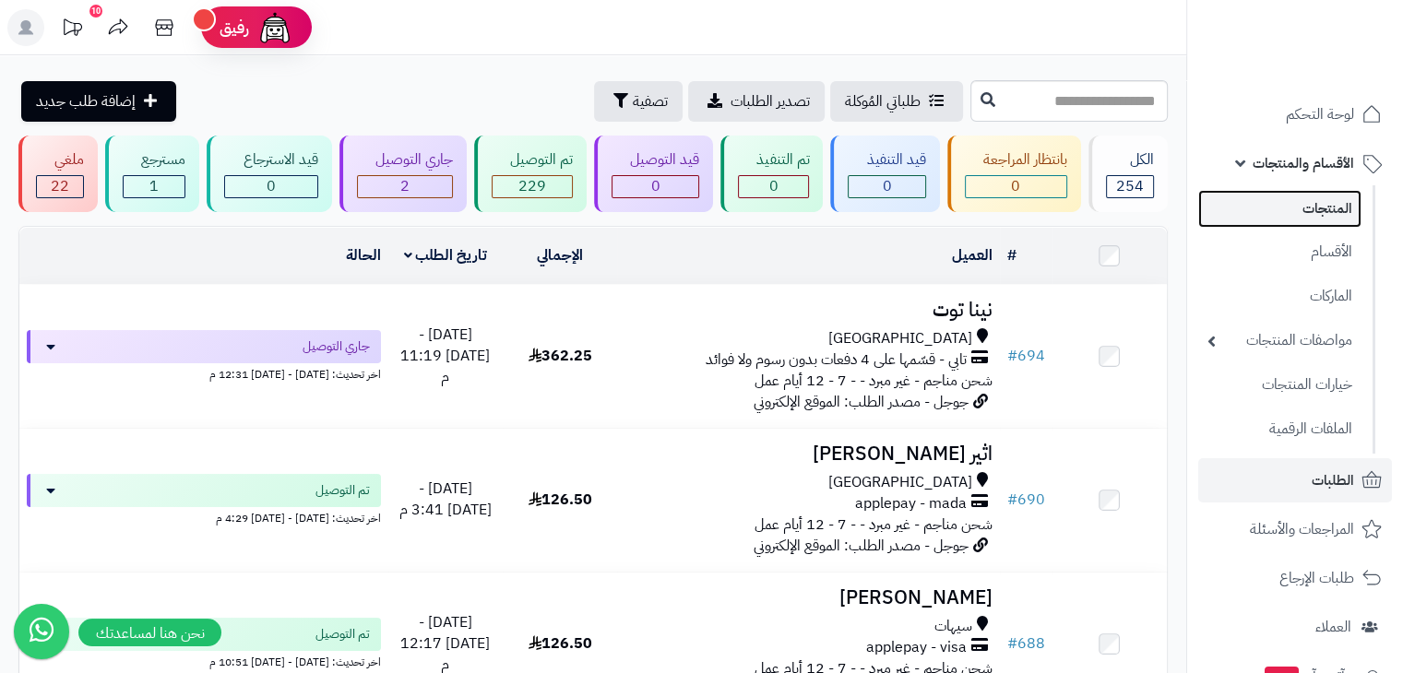
click at [1336, 201] on link "المنتجات" at bounding box center [1279, 209] width 163 height 38
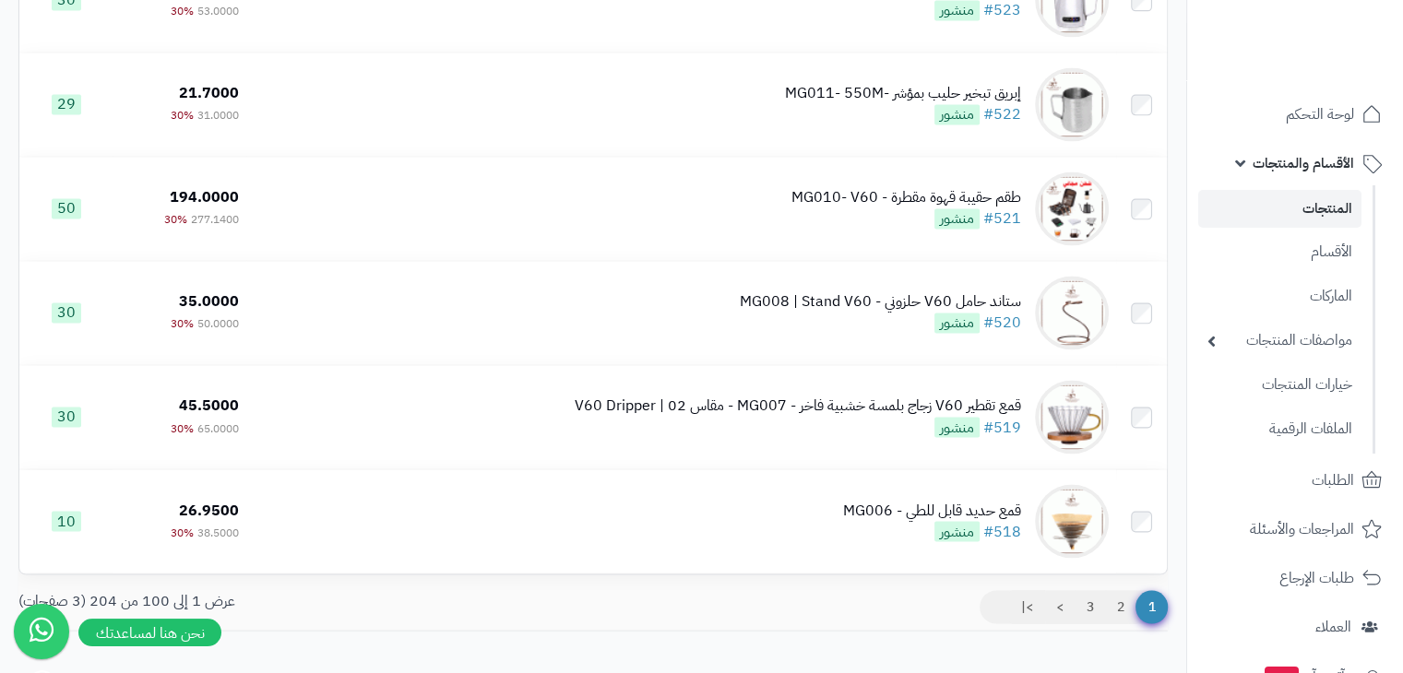
scroll to position [10261, 0]
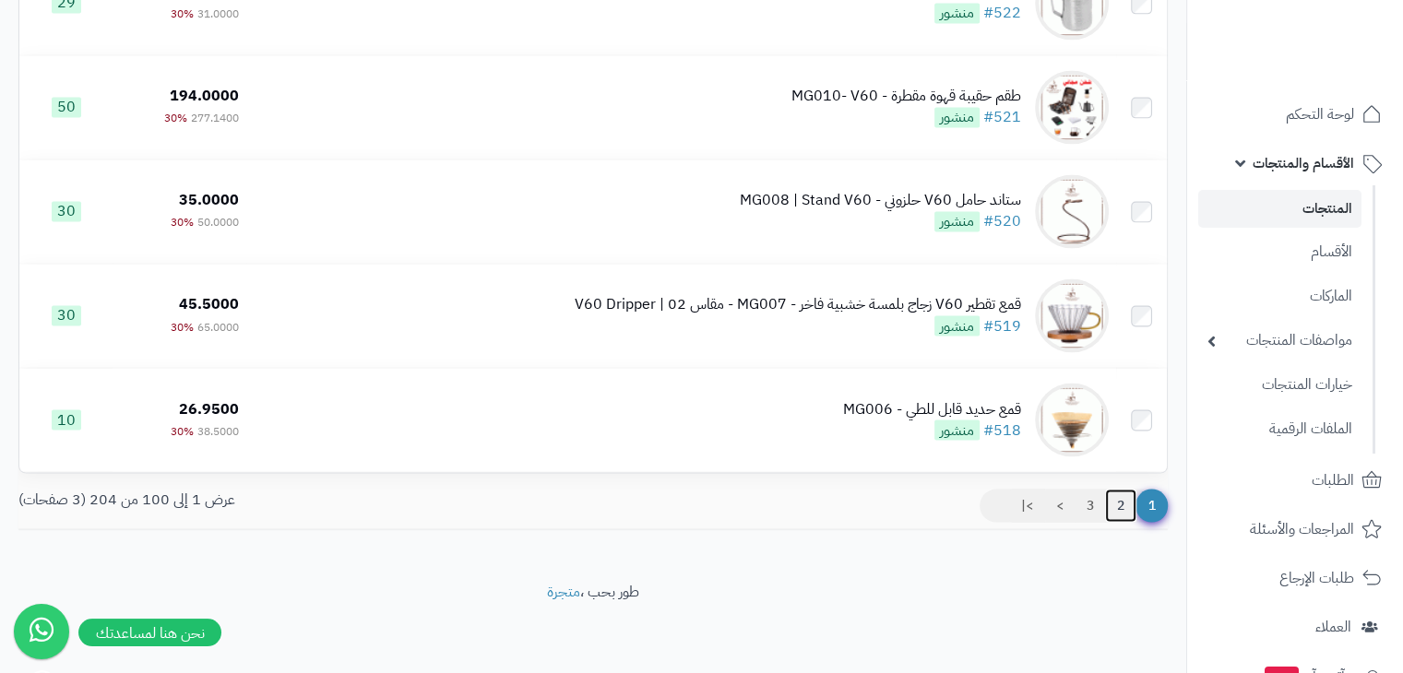
click at [1127, 507] on link "2" at bounding box center [1120, 505] width 31 height 33
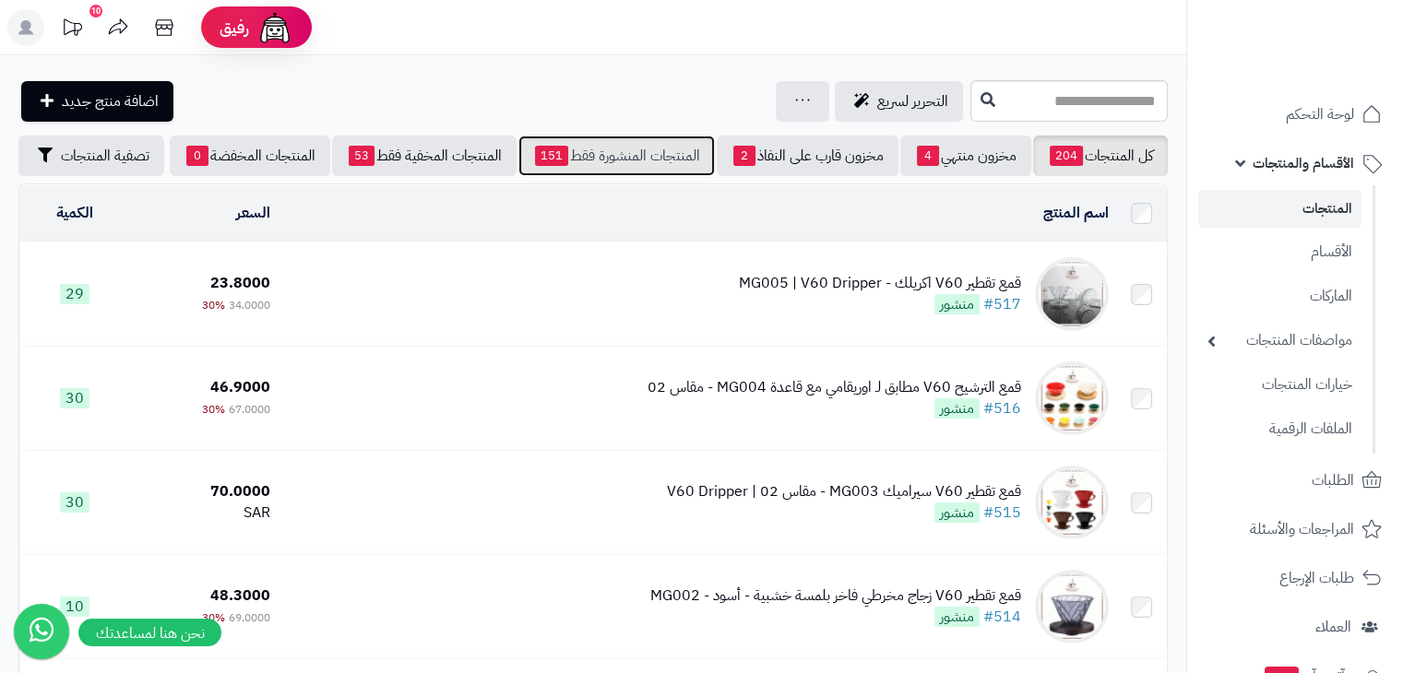
click at [639, 154] on link "المنتجات المنشورة فقط 151" at bounding box center [616, 156] width 196 height 41
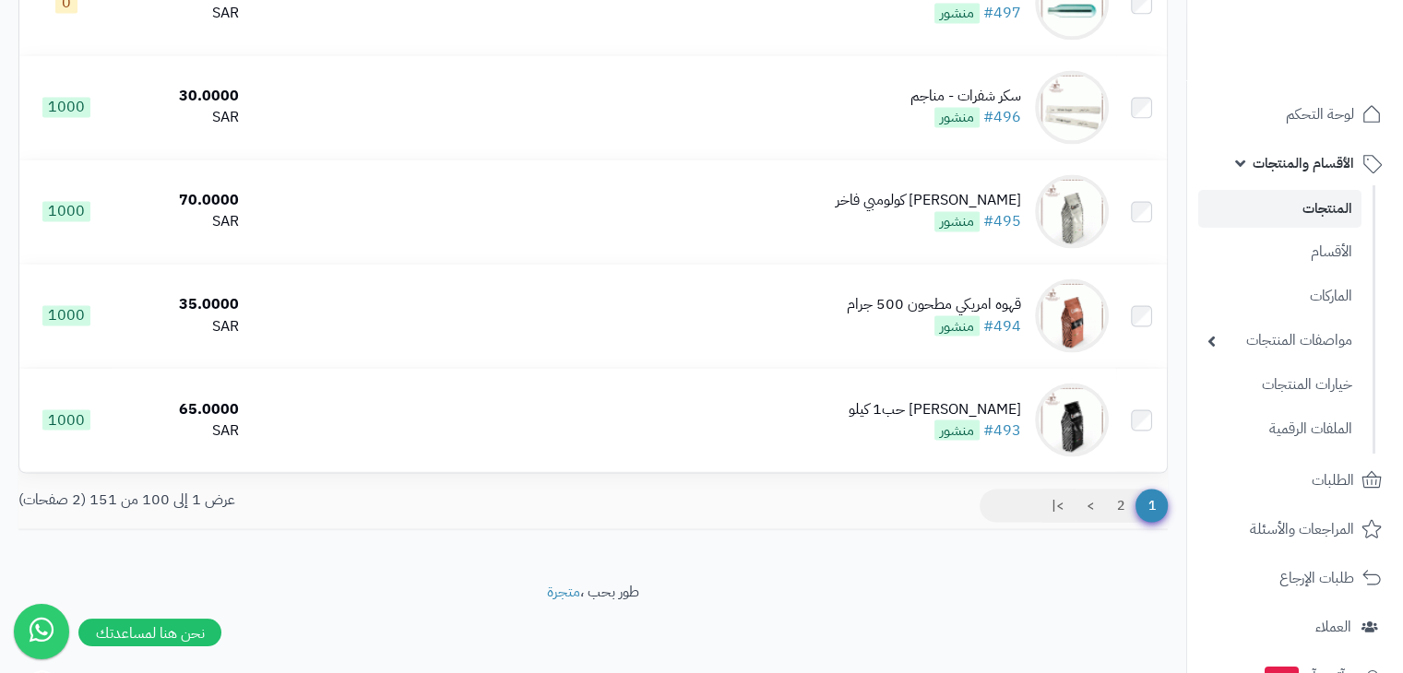
scroll to position [10261, 0]
click at [1118, 496] on link "2" at bounding box center [1120, 505] width 31 height 33
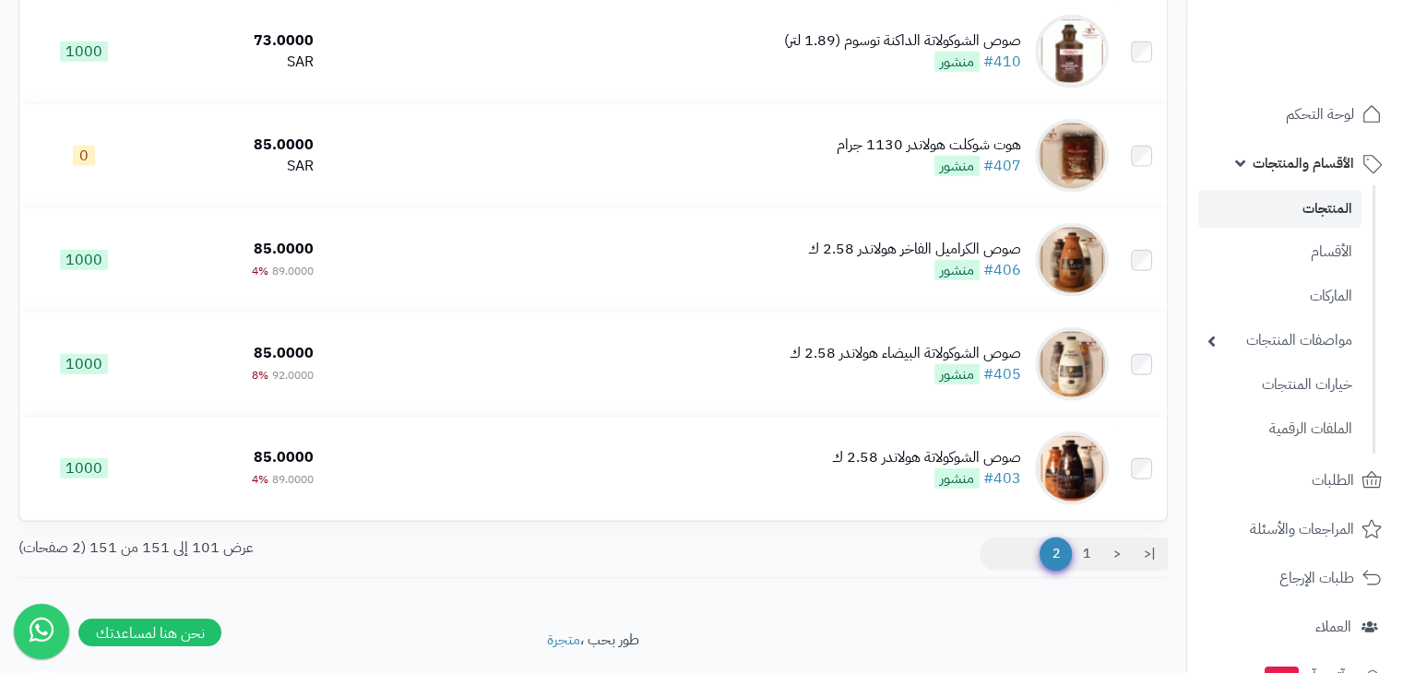
scroll to position [4997, 0]
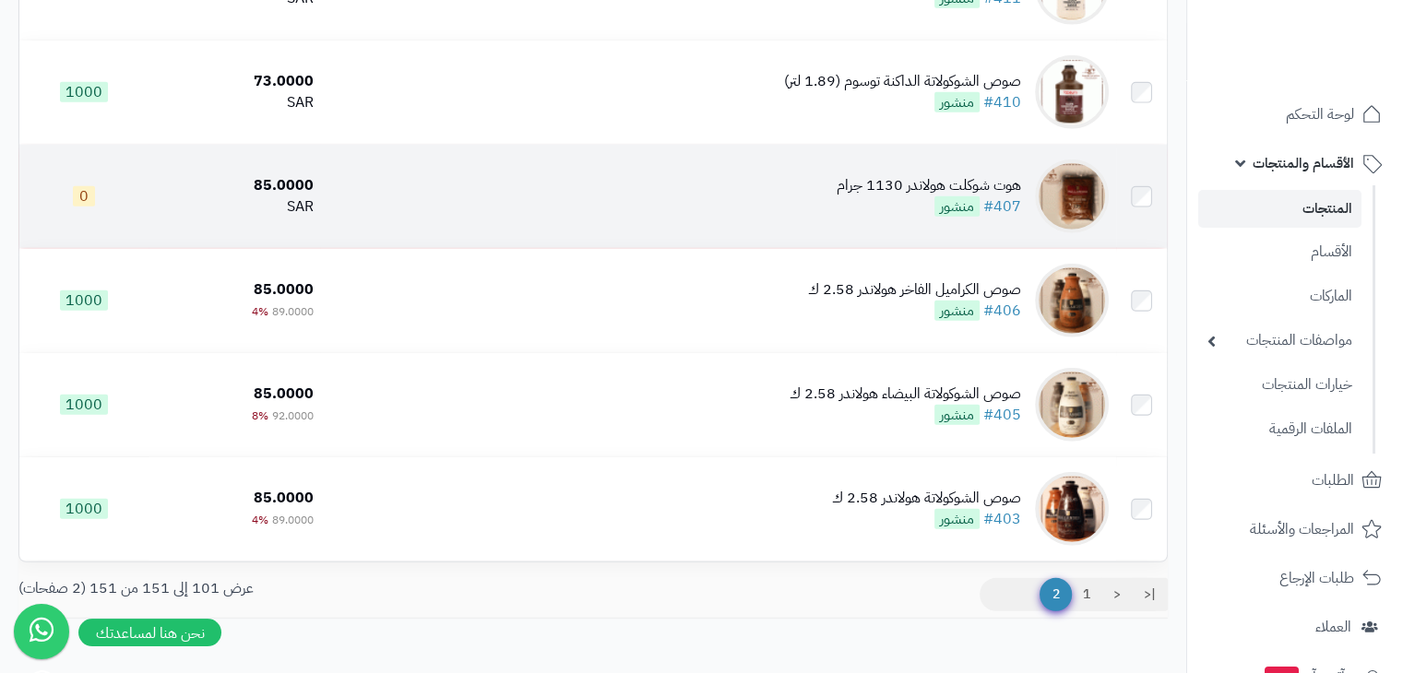
click at [690, 237] on td "هوت شوكلت هولاندر 1130 جرام #407 منشور" at bounding box center [717, 196] width 795 height 103
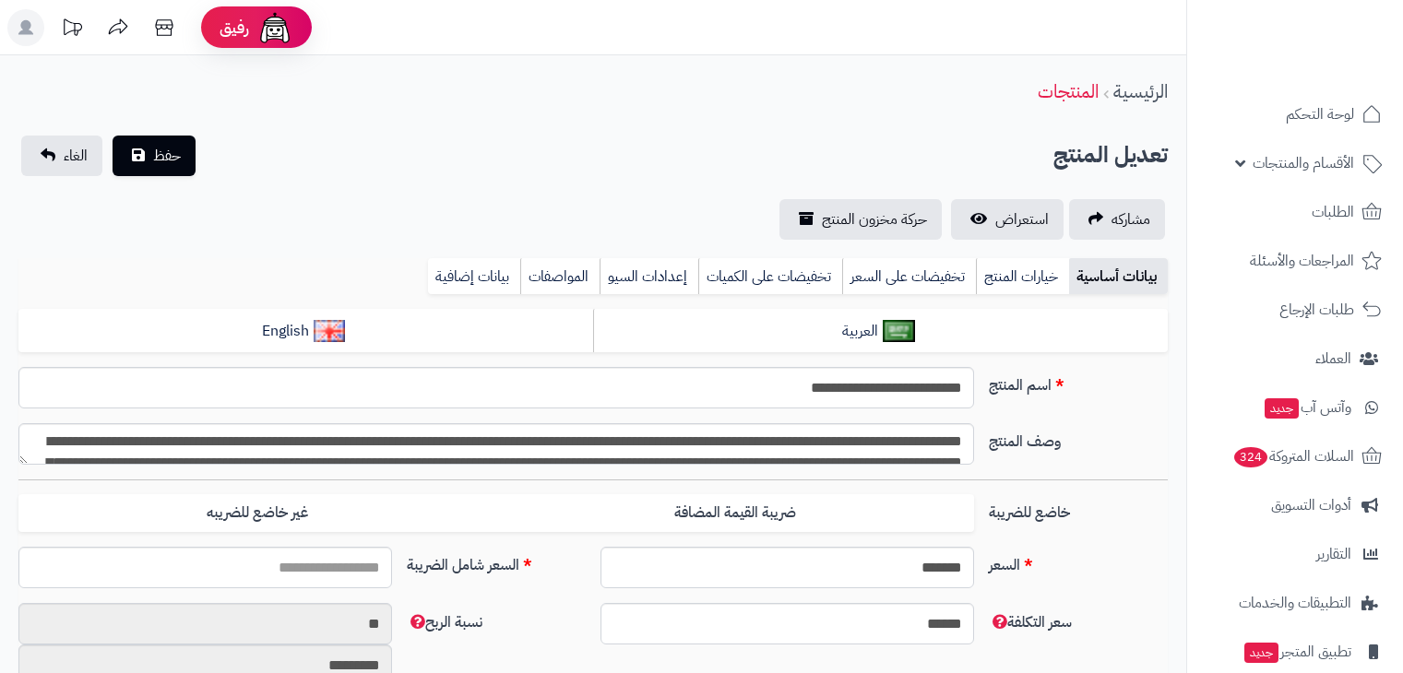
type input "*****"
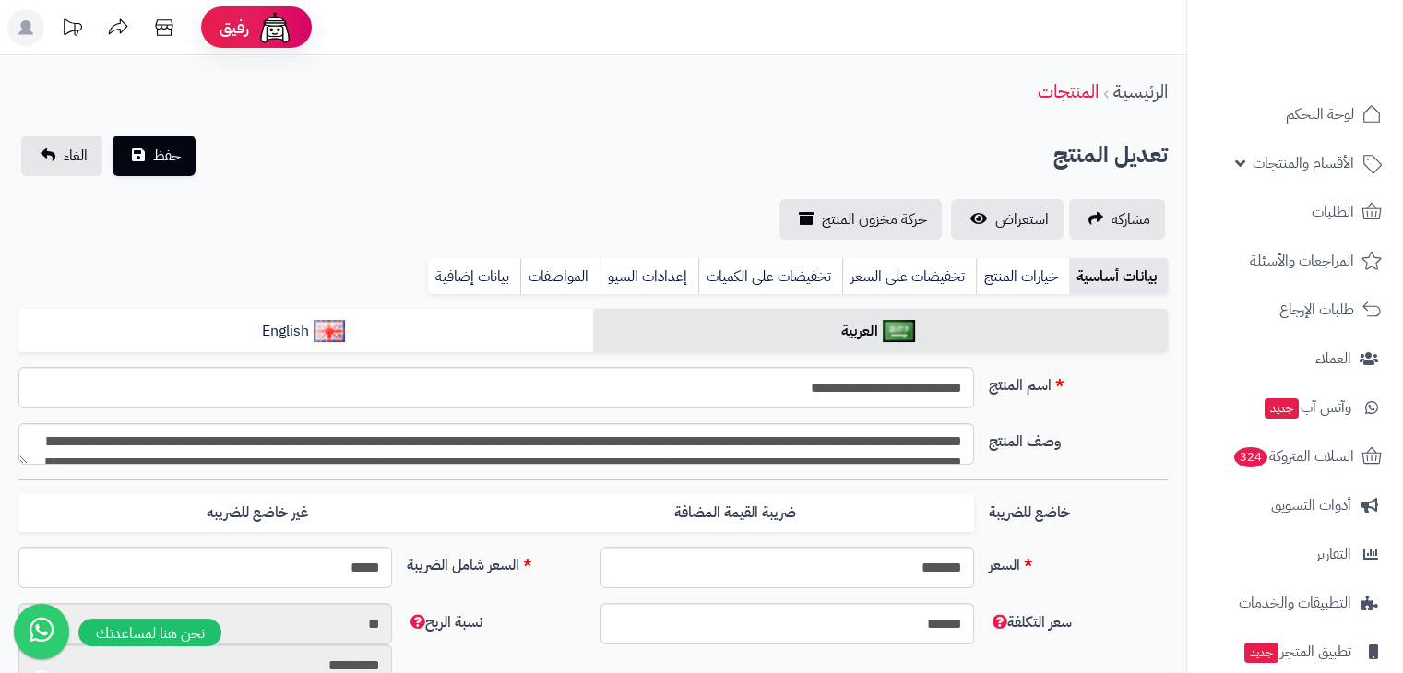
scroll to position [82, 0]
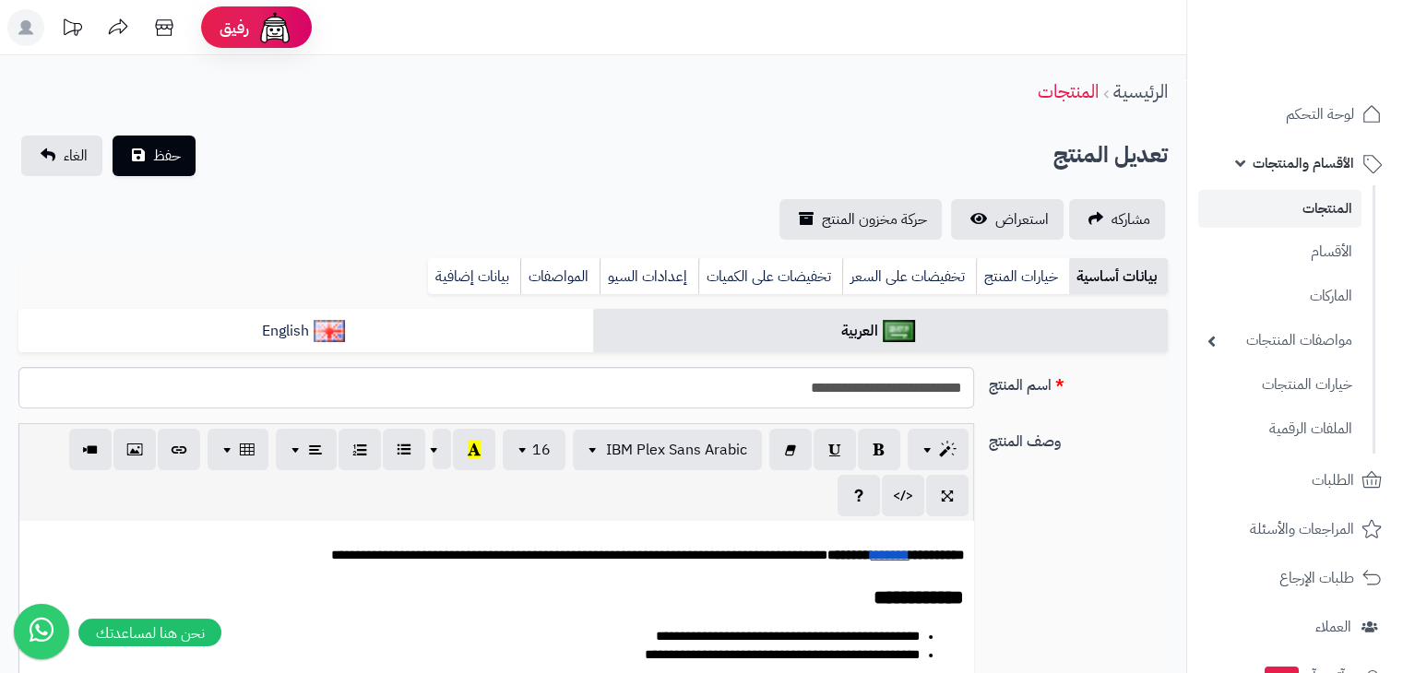
type input "*****"
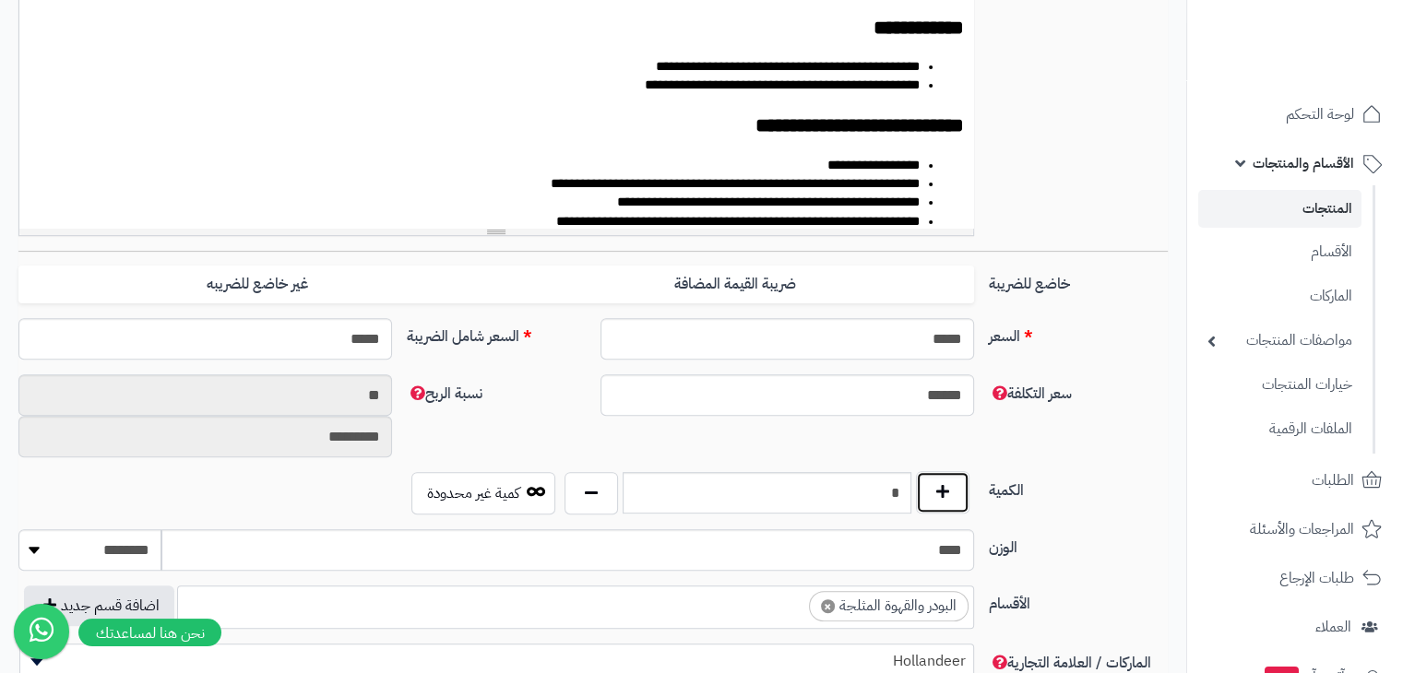
click at [941, 499] on button "button" at bounding box center [942, 492] width 53 height 42
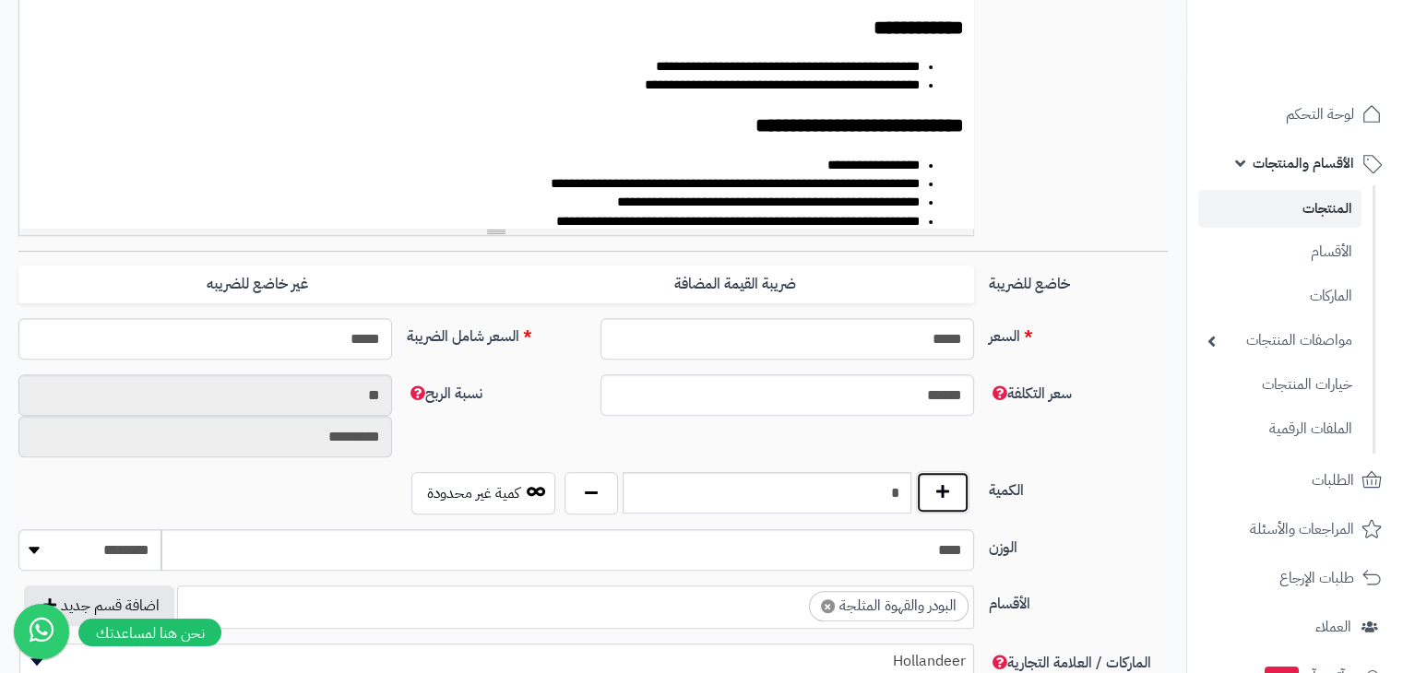
click at [941, 499] on button "button" at bounding box center [942, 492] width 53 height 42
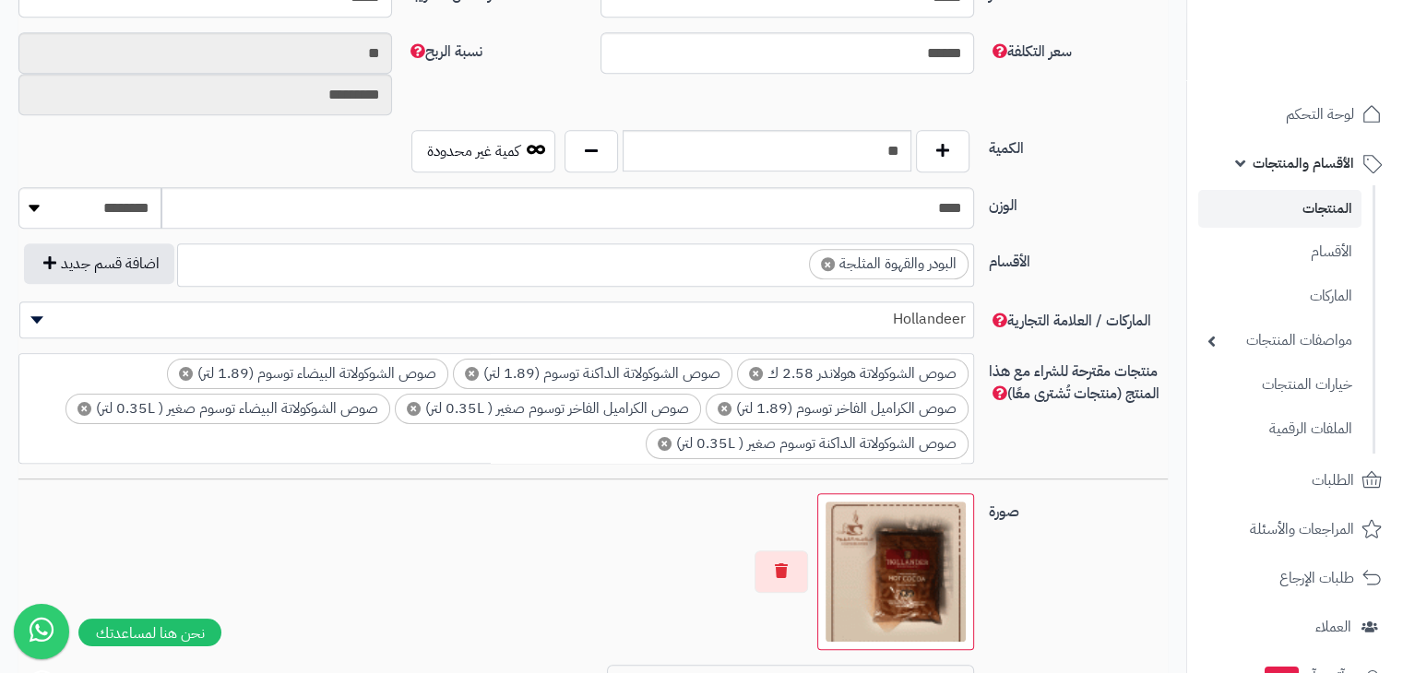
scroll to position [859, 0]
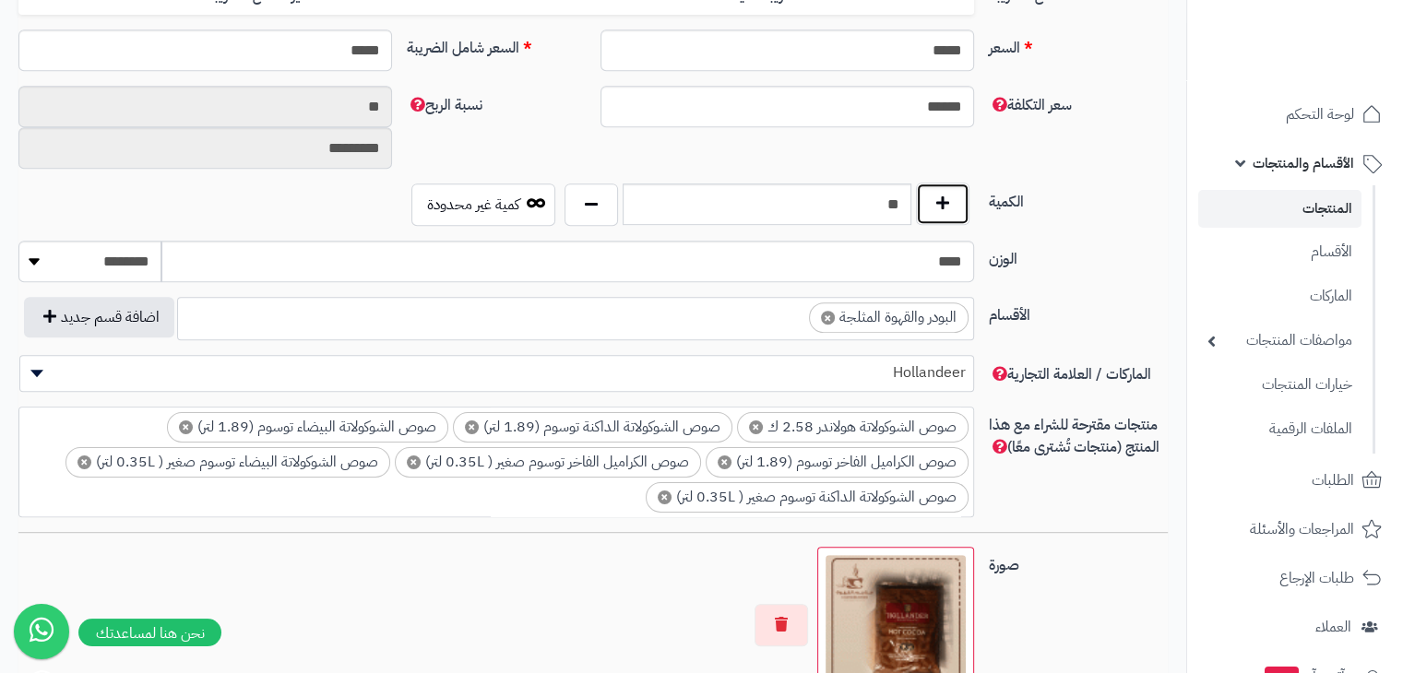
click at [937, 197] on button "button" at bounding box center [942, 204] width 53 height 42
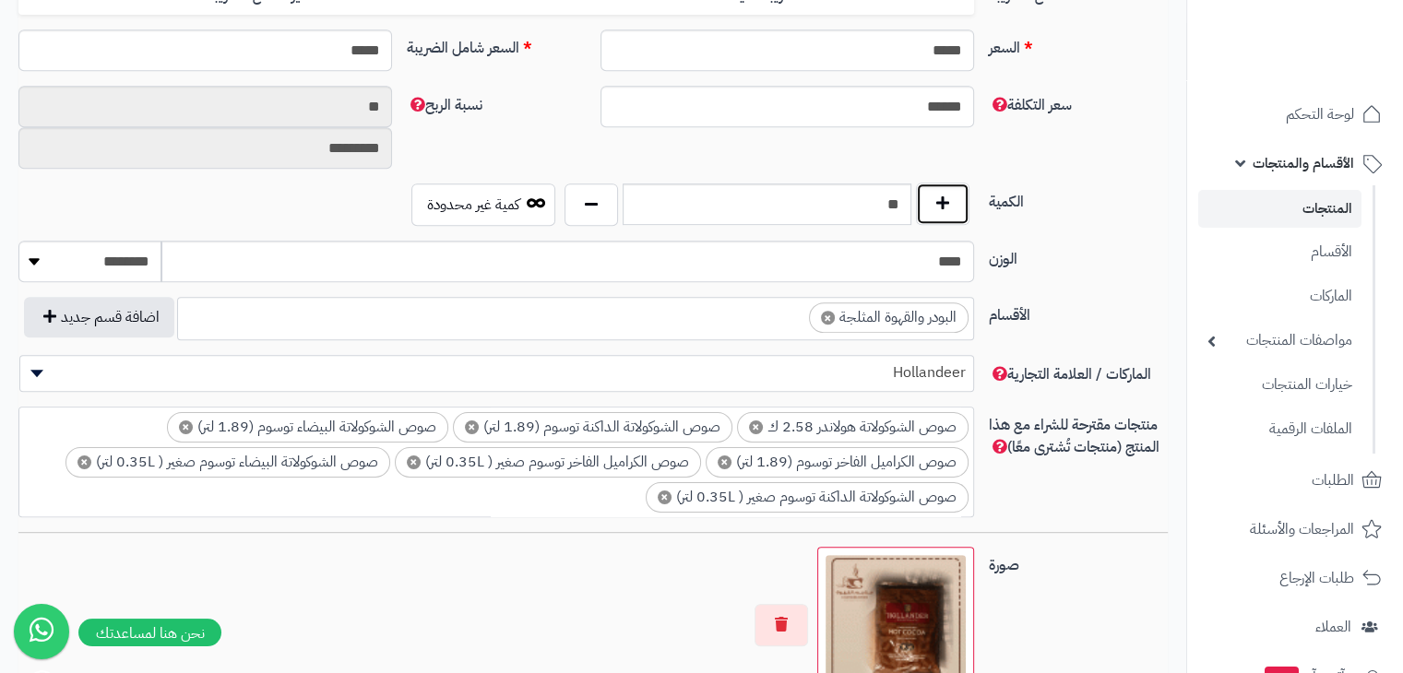
click at [937, 197] on button "button" at bounding box center [942, 204] width 53 height 42
click at [594, 226] on div "الكمية ** كمية غير محدودة" at bounding box center [593, 212] width 1164 height 57
click at [593, 220] on button "button" at bounding box center [591, 204] width 53 height 42
click at [933, 206] on button "button" at bounding box center [942, 204] width 53 height 42
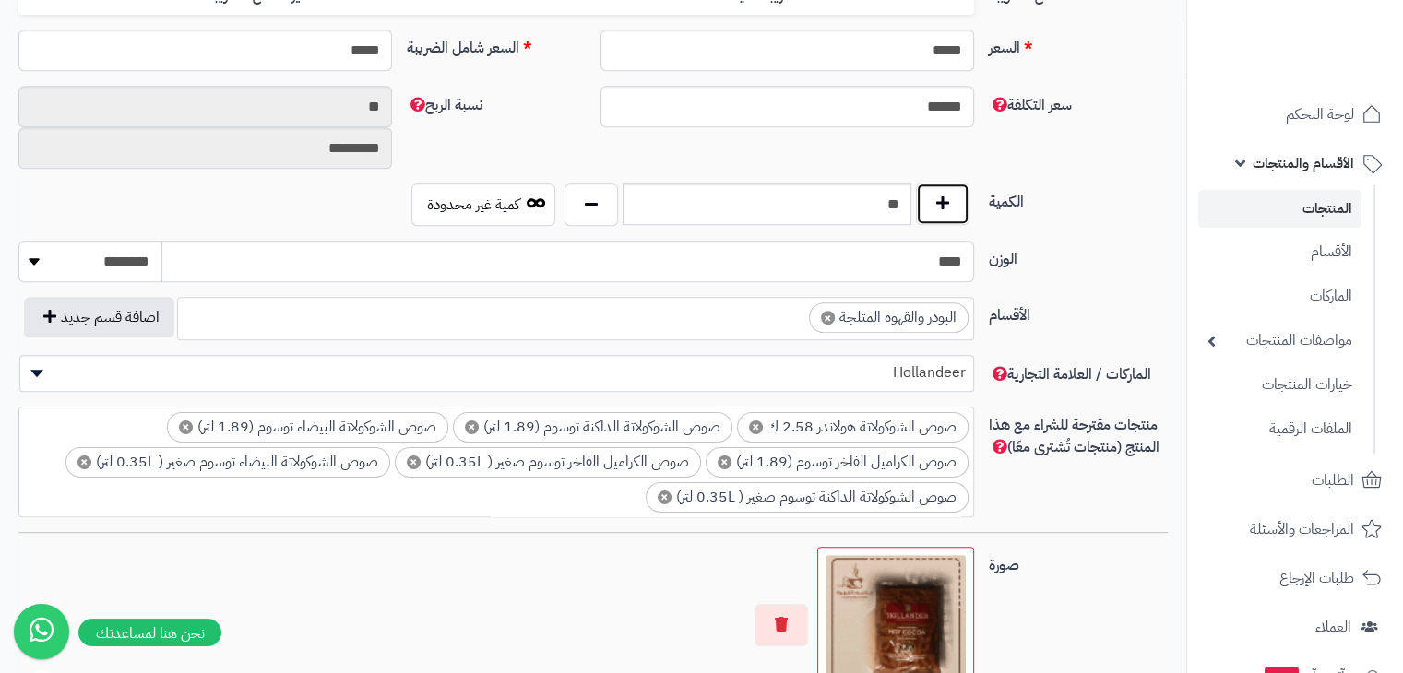
click at [933, 206] on button "button" at bounding box center [942, 204] width 53 height 42
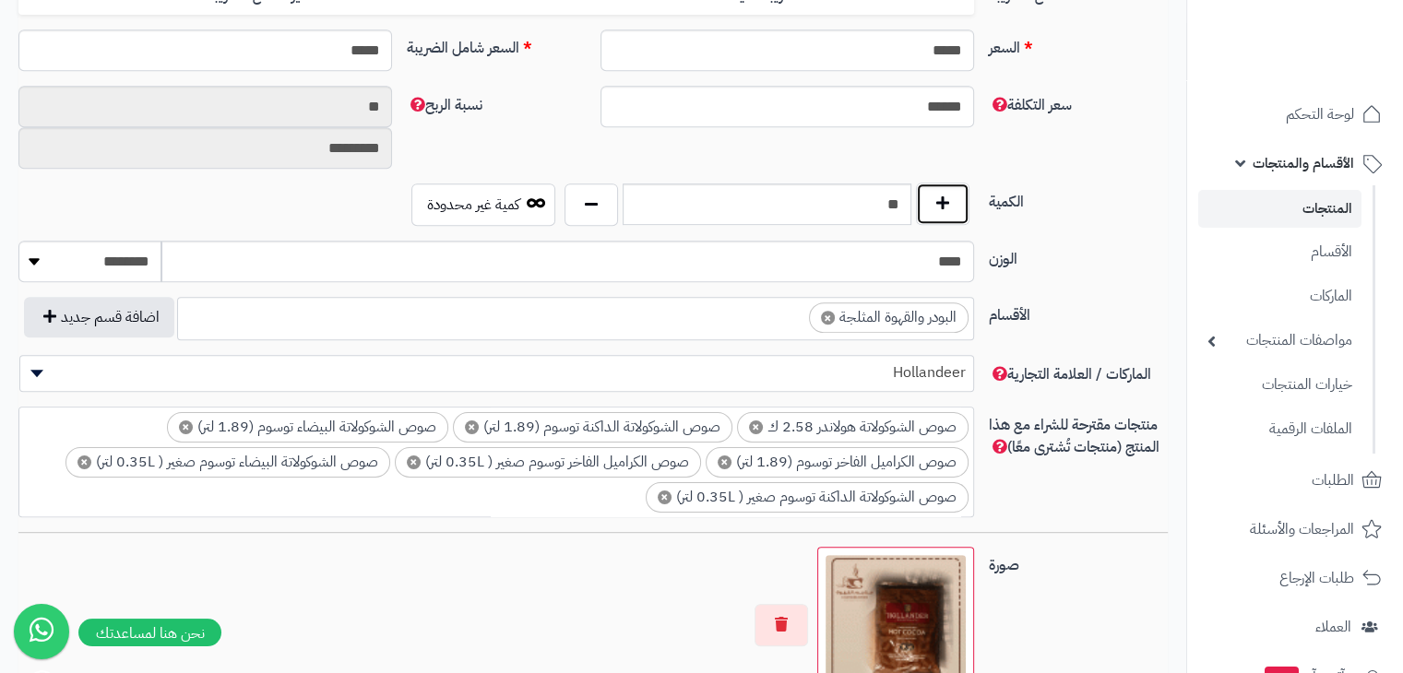
click at [933, 211] on button "button" at bounding box center [942, 204] width 53 height 42
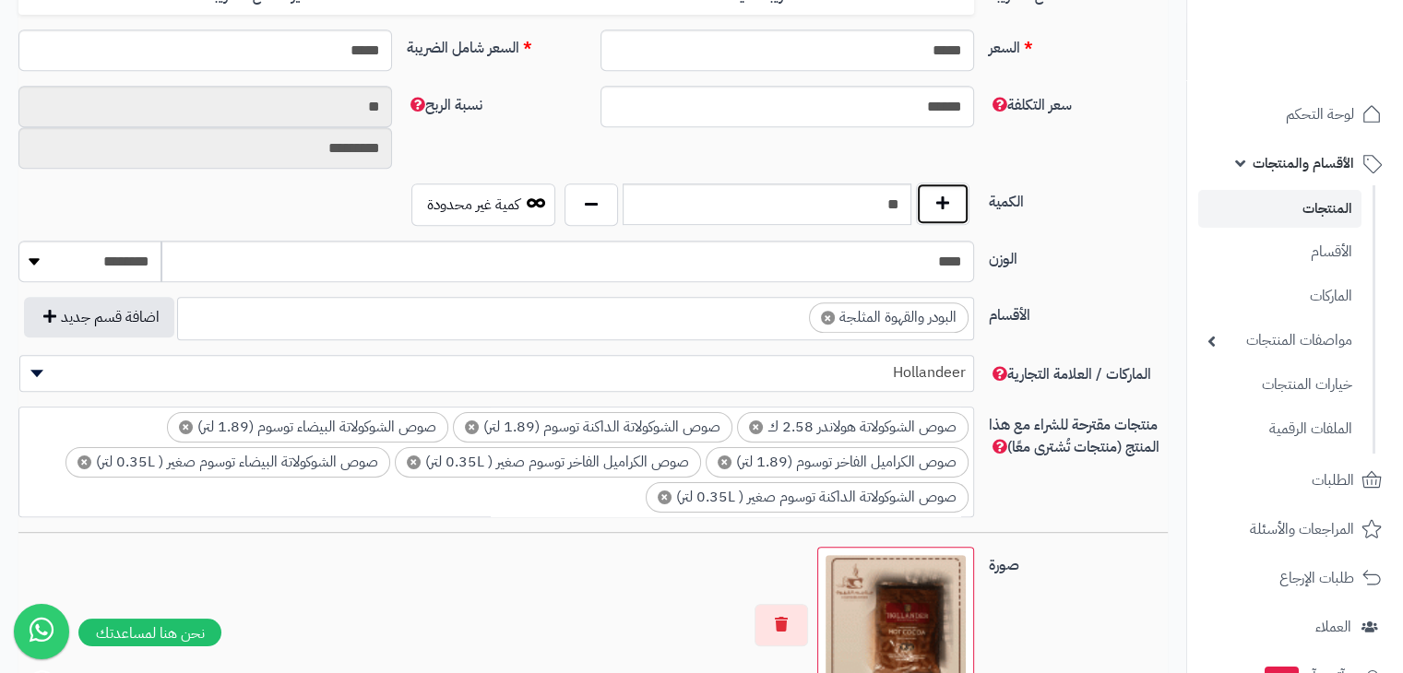
click at [933, 211] on button "button" at bounding box center [942, 204] width 53 height 42
drag, startPoint x: 933, startPoint y: 211, endPoint x: 587, endPoint y: 194, distance: 346.3
click at [587, 194] on div "**" at bounding box center [767, 205] width 414 height 42
click at [588, 194] on button "button" at bounding box center [591, 204] width 53 height 42
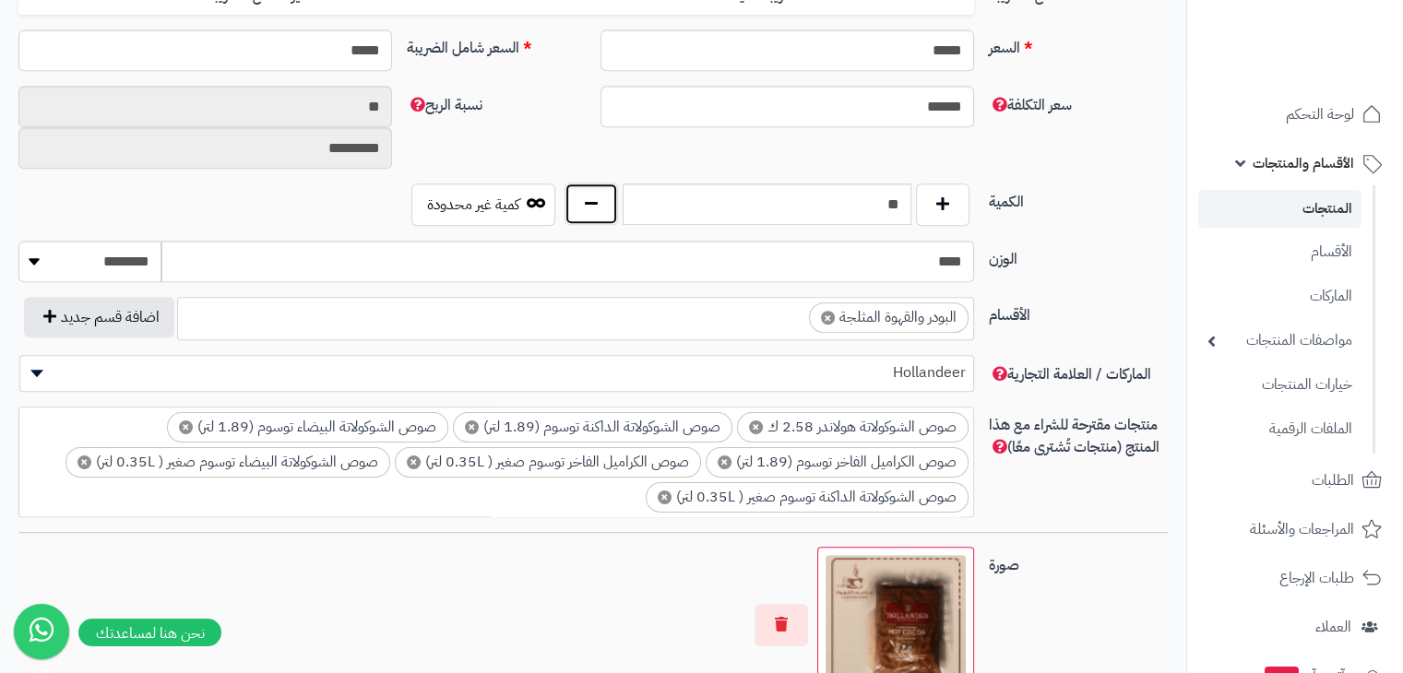
click at [588, 194] on button "button" at bounding box center [591, 204] width 53 height 42
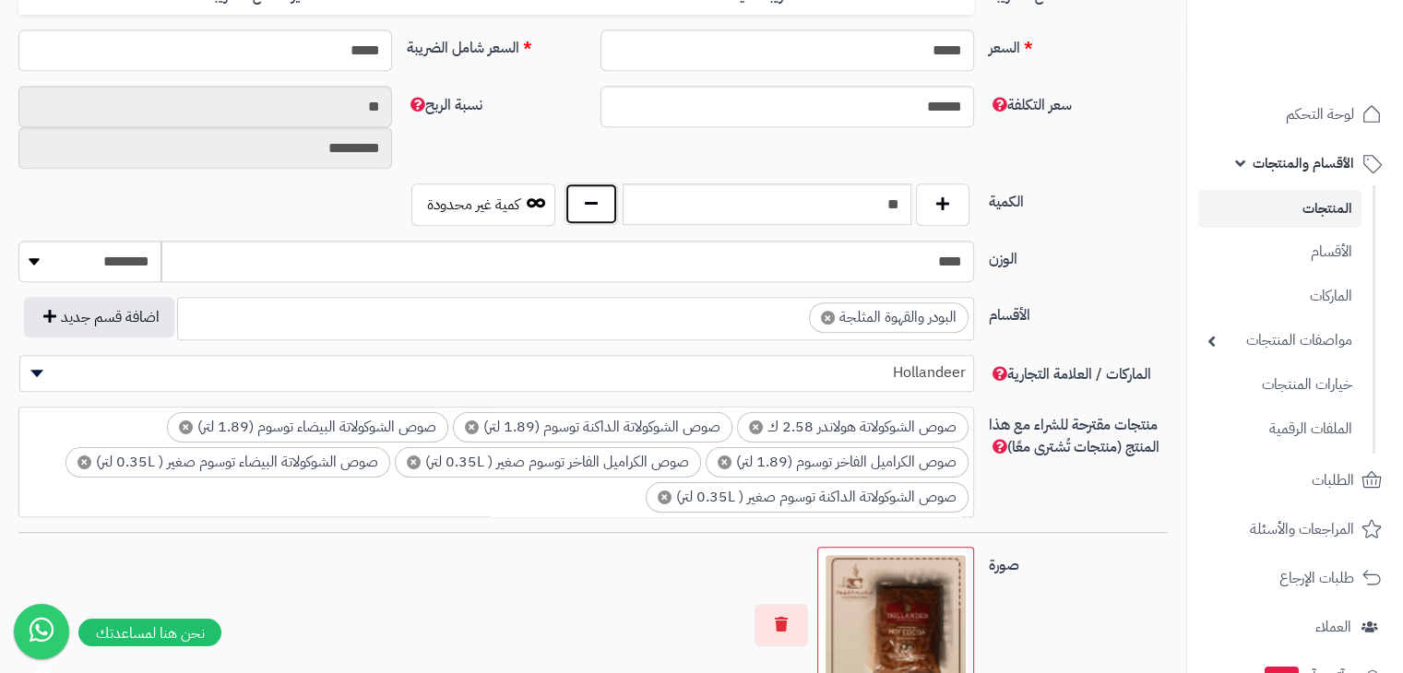
click at [588, 194] on button "button" at bounding box center [591, 204] width 53 height 42
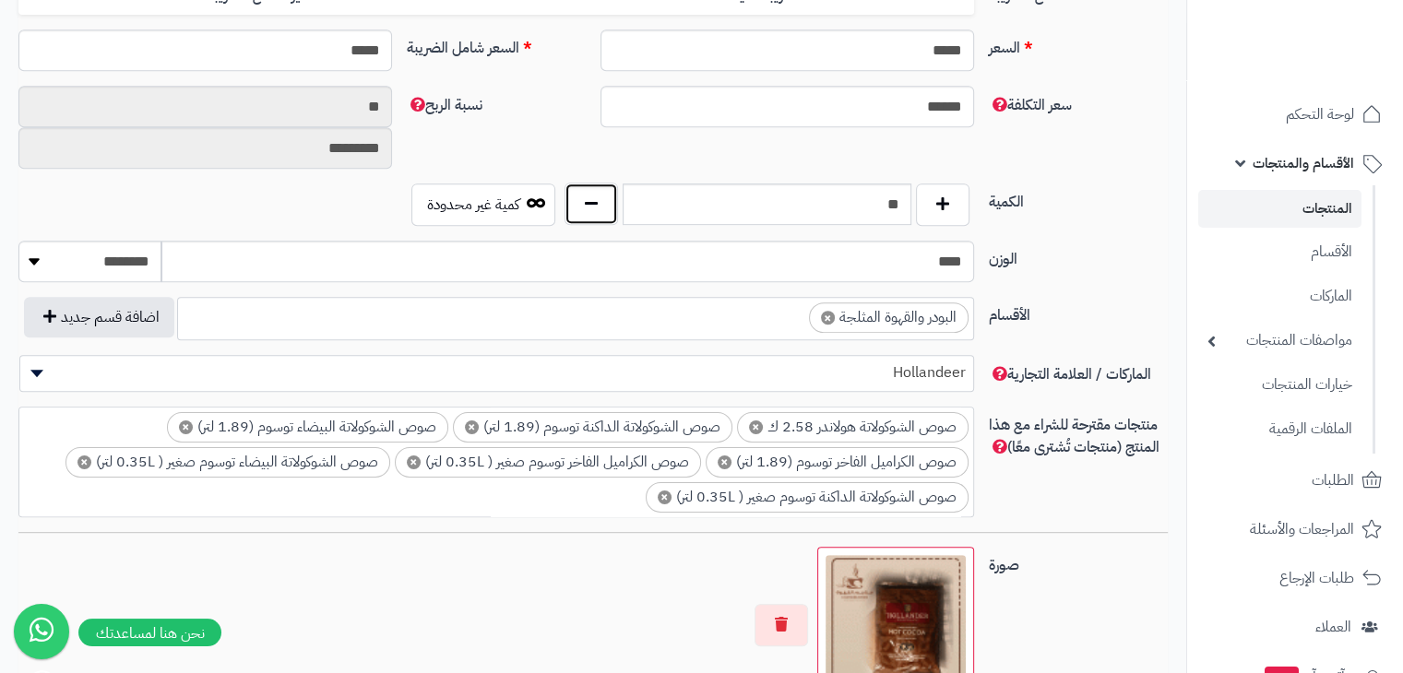
click at [588, 194] on button "button" at bounding box center [591, 204] width 53 height 42
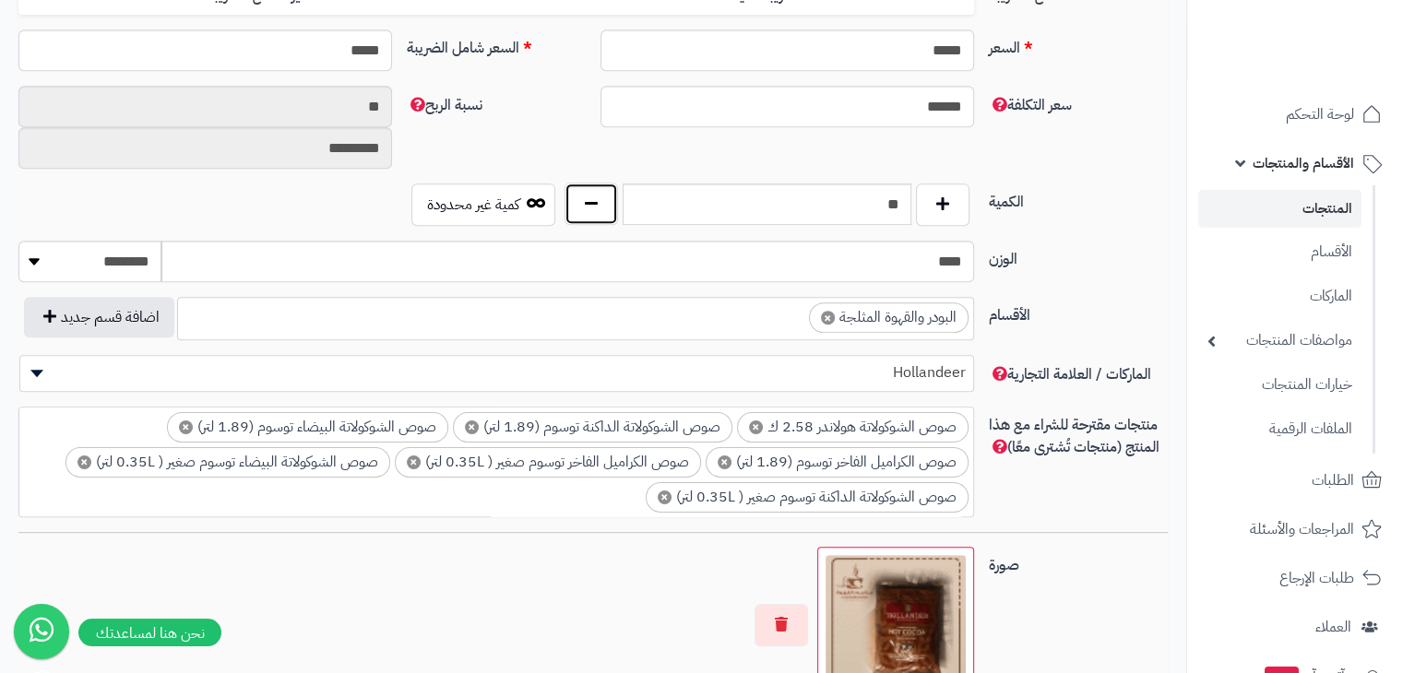
click at [588, 194] on button "button" at bounding box center [591, 204] width 53 height 42
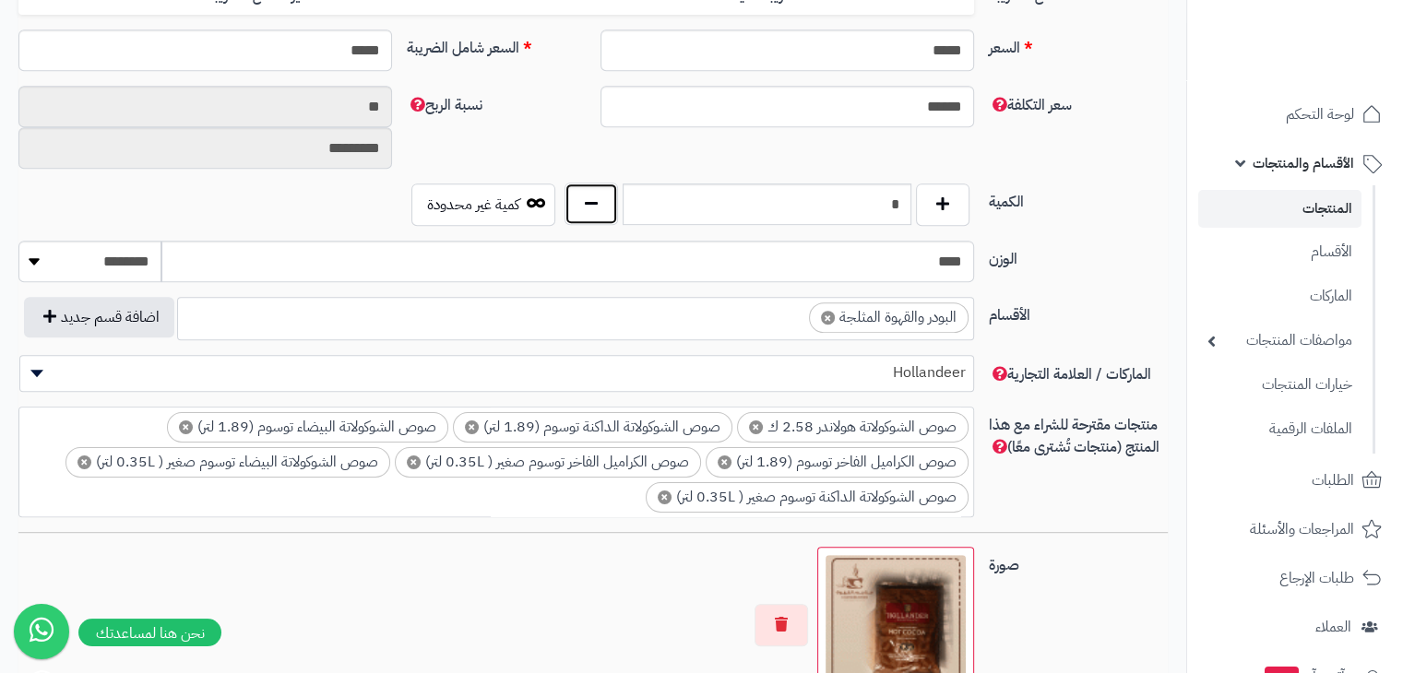
click at [588, 194] on button "button" at bounding box center [591, 204] width 53 height 42
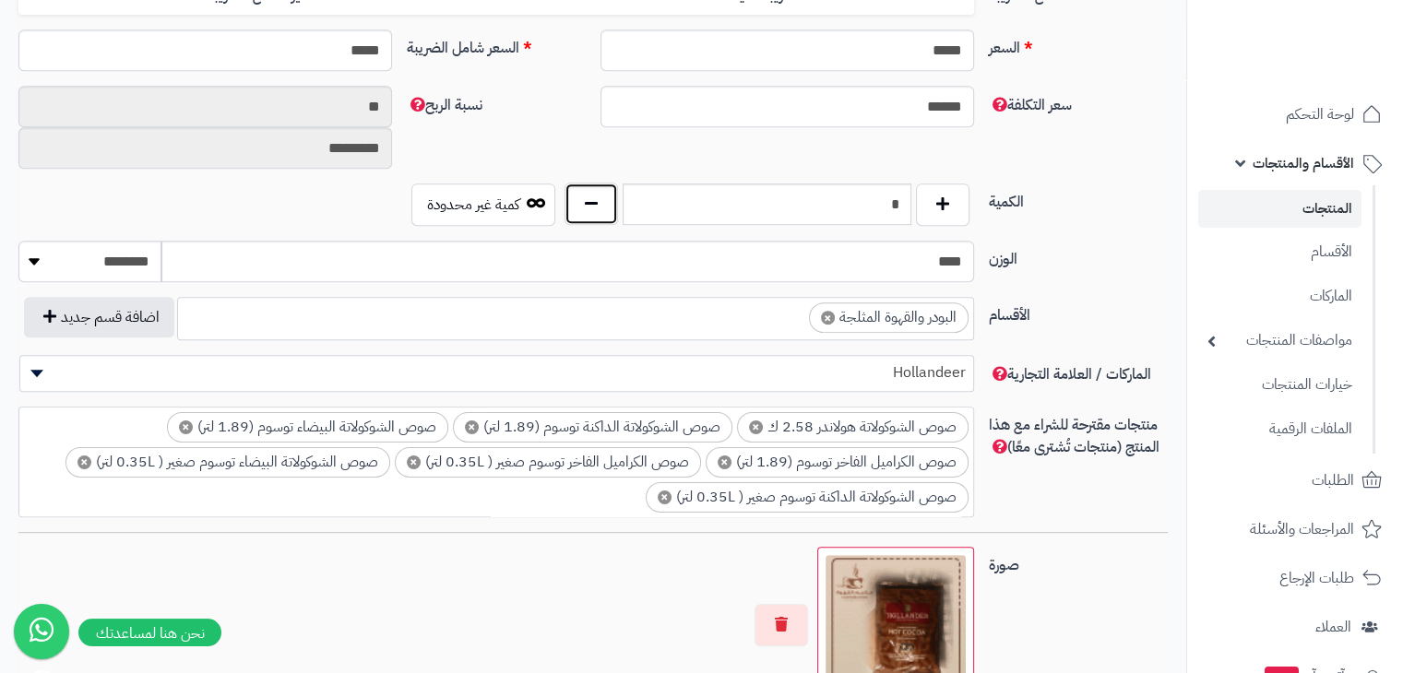
click at [588, 194] on button "button" at bounding box center [591, 204] width 53 height 42
type input "*"
click at [980, 161] on div "سعر التكلفة ****** نسبة الربح ** *********" at bounding box center [593, 135] width 1164 height 98
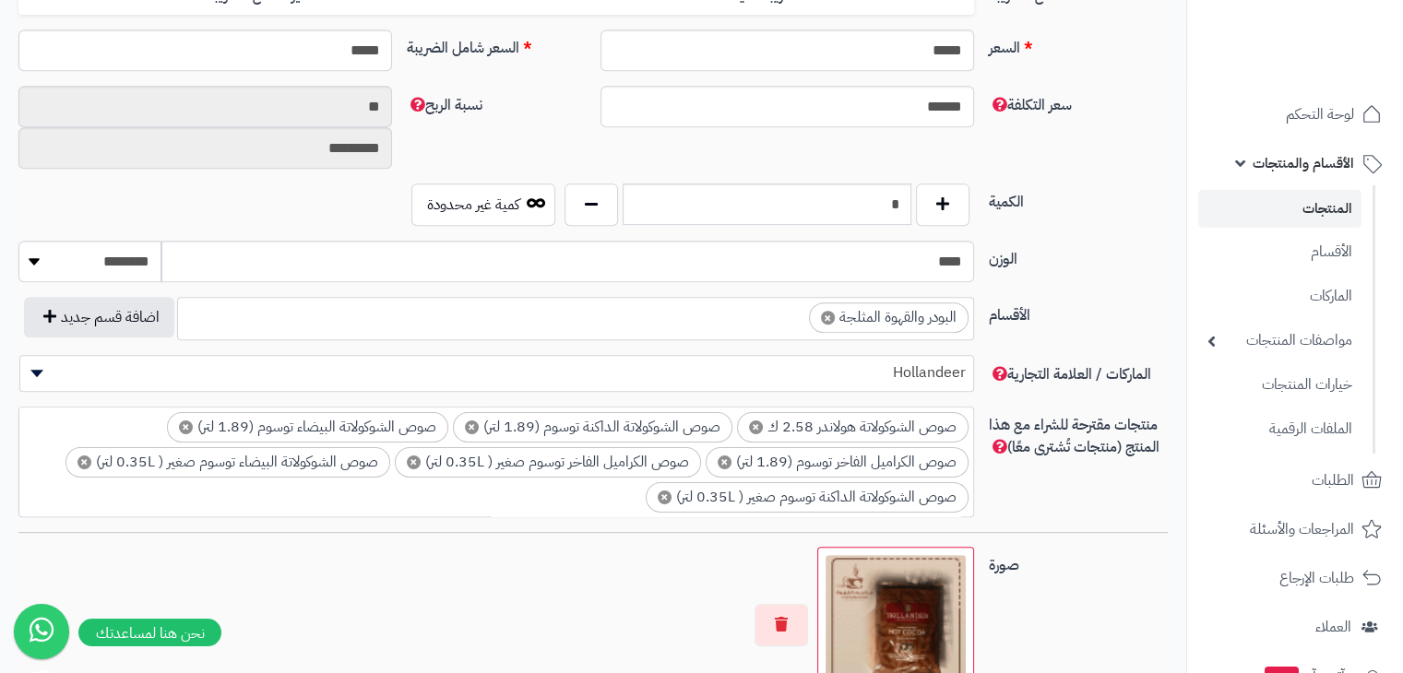
click at [1284, 212] on link "المنتجات" at bounding box center [1279, 209] width 163 height 38
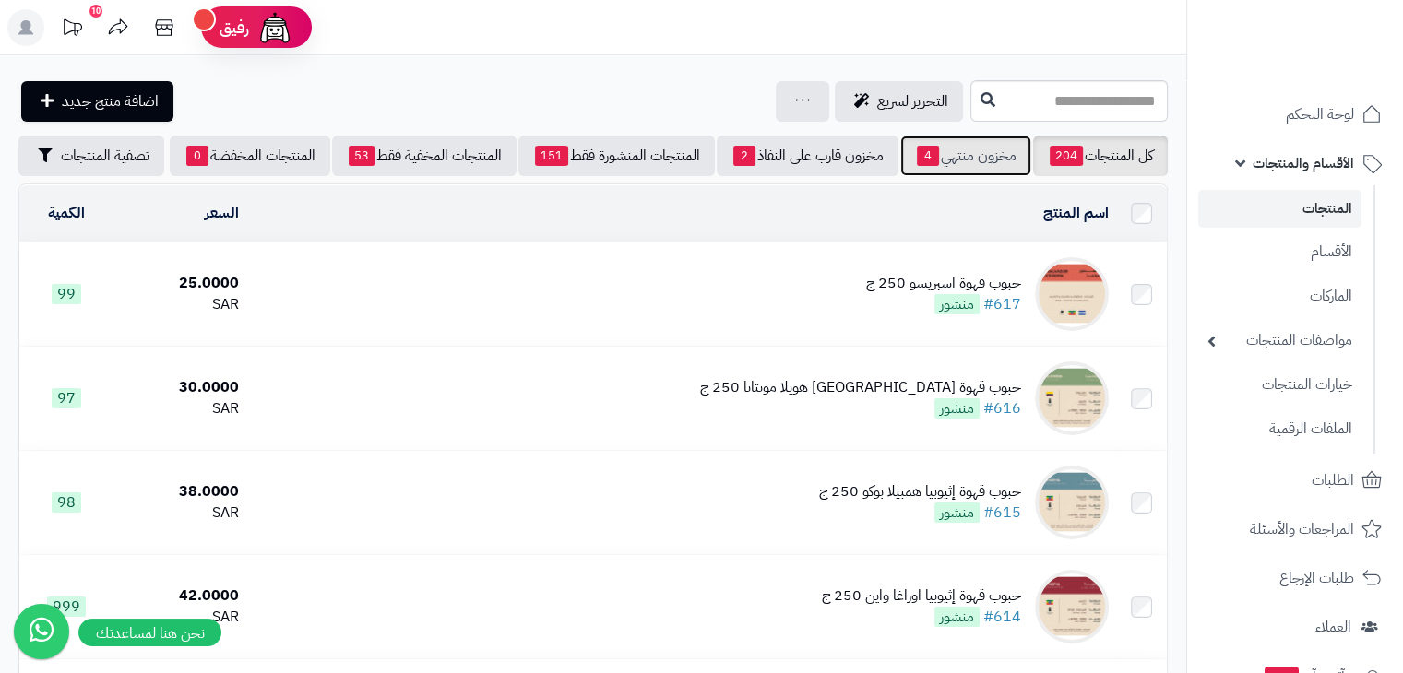
click at [937, 164] on link "مخزون منتهي 4" at bounding box center [965, 156] width 131 height 41
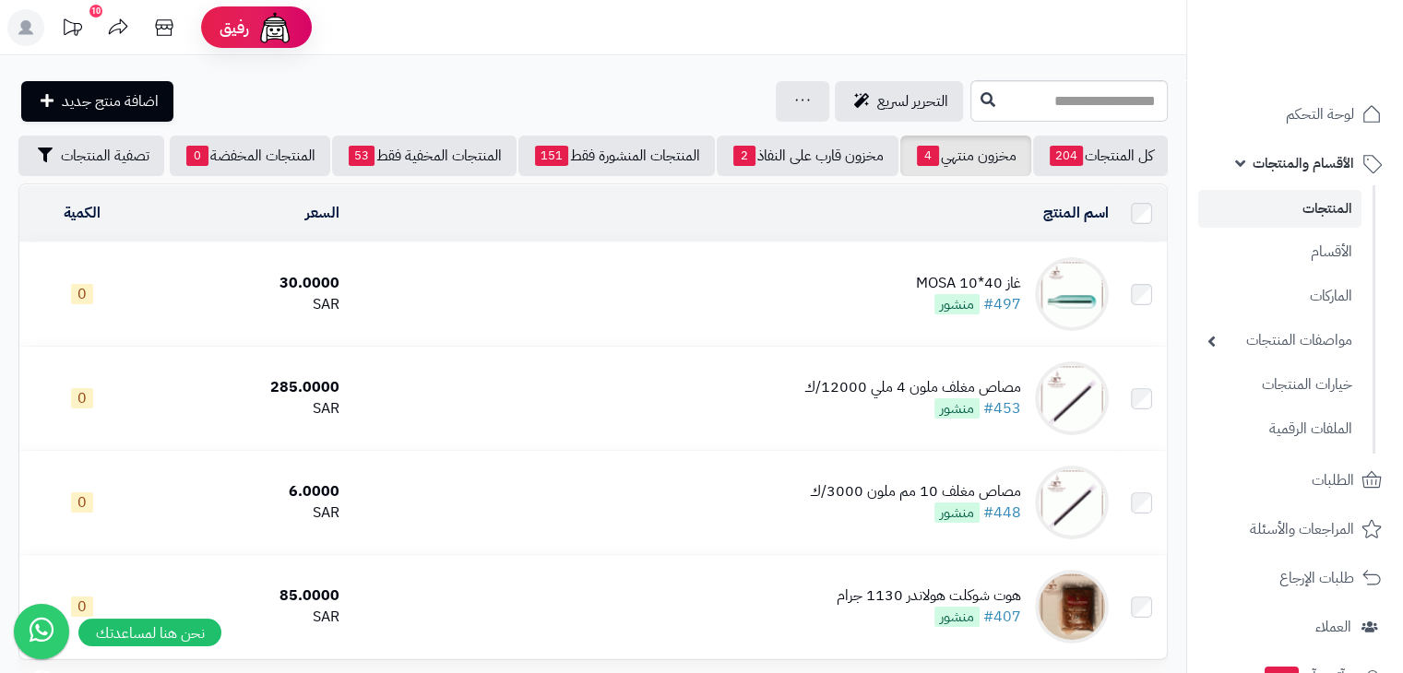
scroll to position [184, 0]
